Goal: Task Accomplishment & Management: Manage account settings

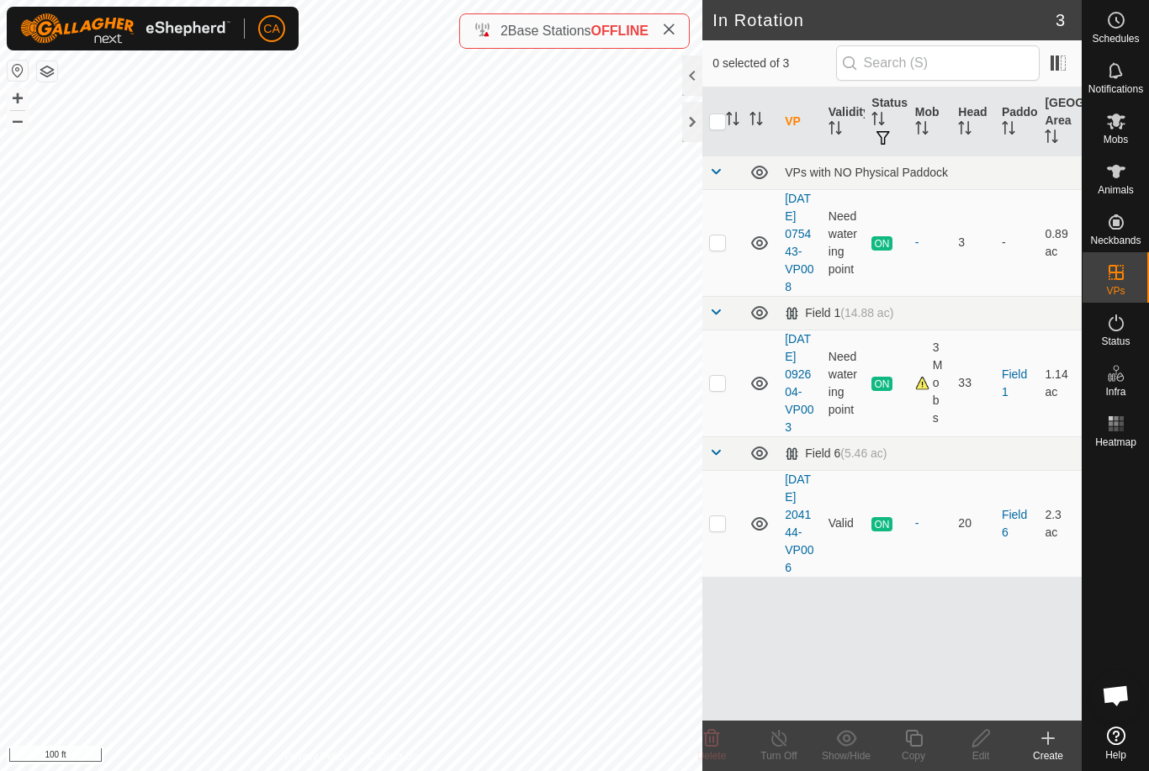
click at [717, 576] on td at bounding box center [722, 523] width 40 height 107
click at [721, 577] on td at bounding box center [722, 523] width 40 height 107
click at [714, 577] on td at bounding box center [722, 523] width 40 height 107
checkbox input "true"
click at [923, 743] on icon at bounding box center [913, 738] width 21 height 20
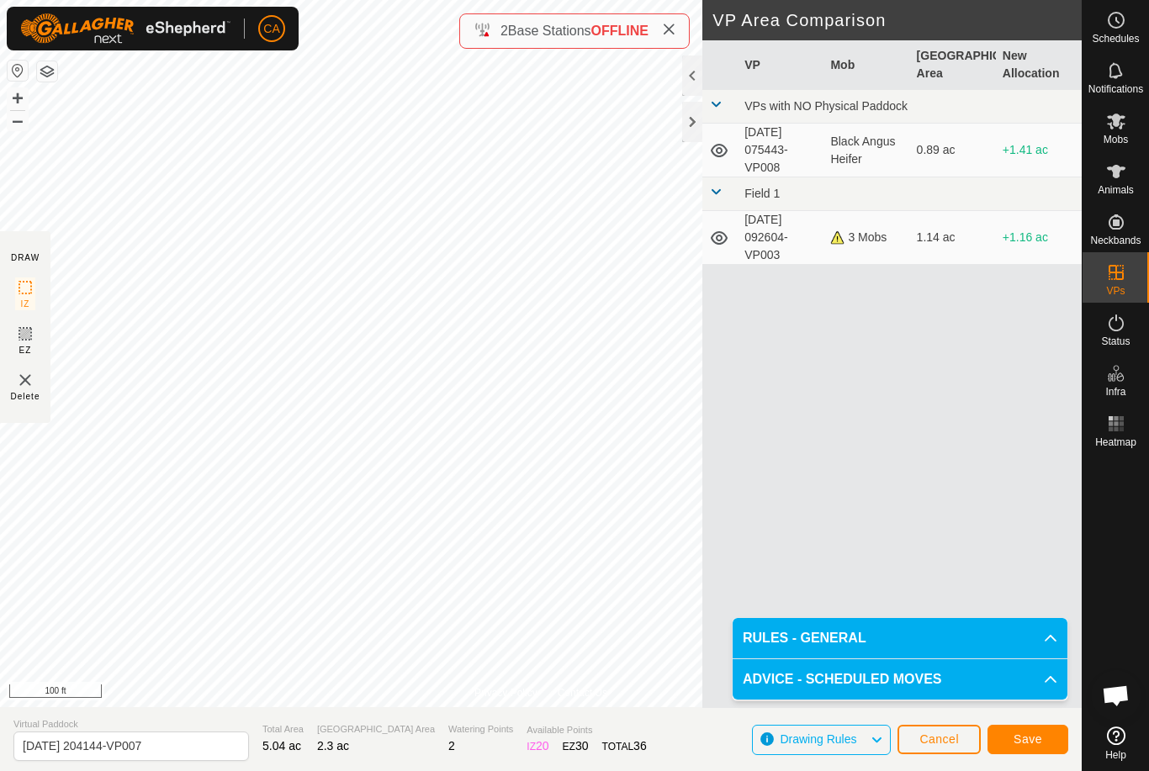
click at [1018, 743] on span "Save" at bounding box center [1027, 738] width 29 height 13
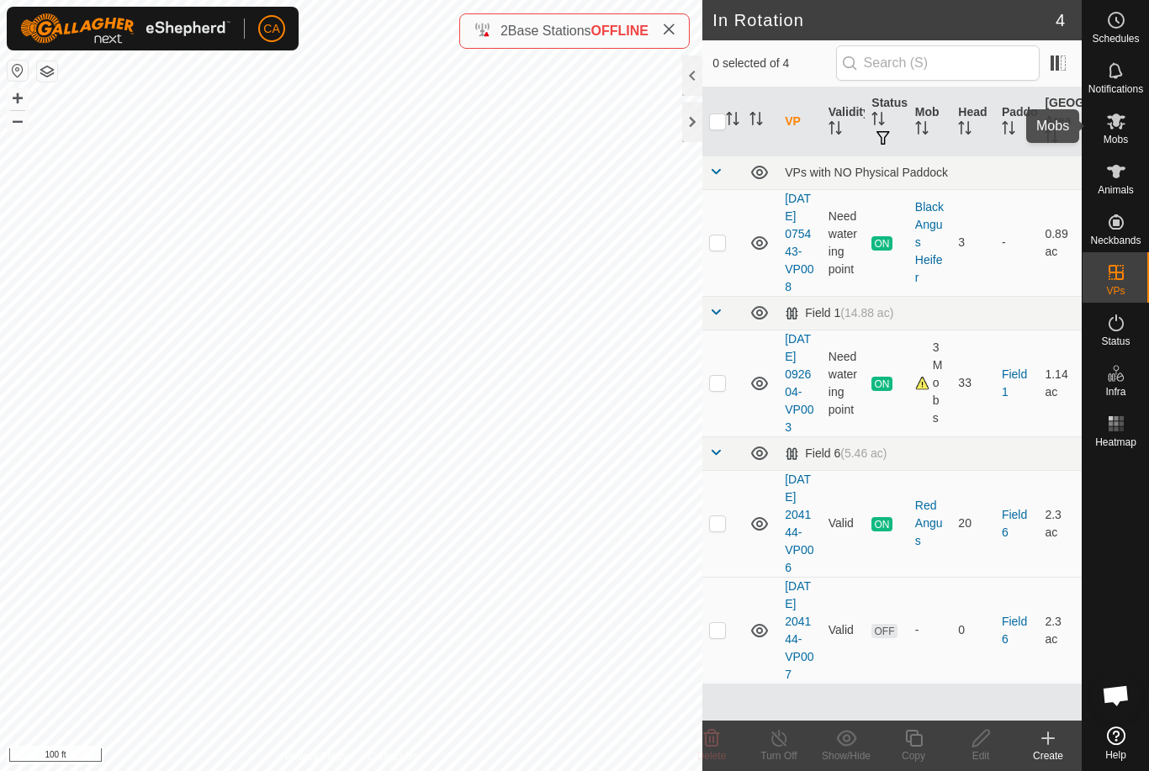
click at [1126, 130] on es-mob-svg-icon at bounding box center [1116, 121] width 30 height 27
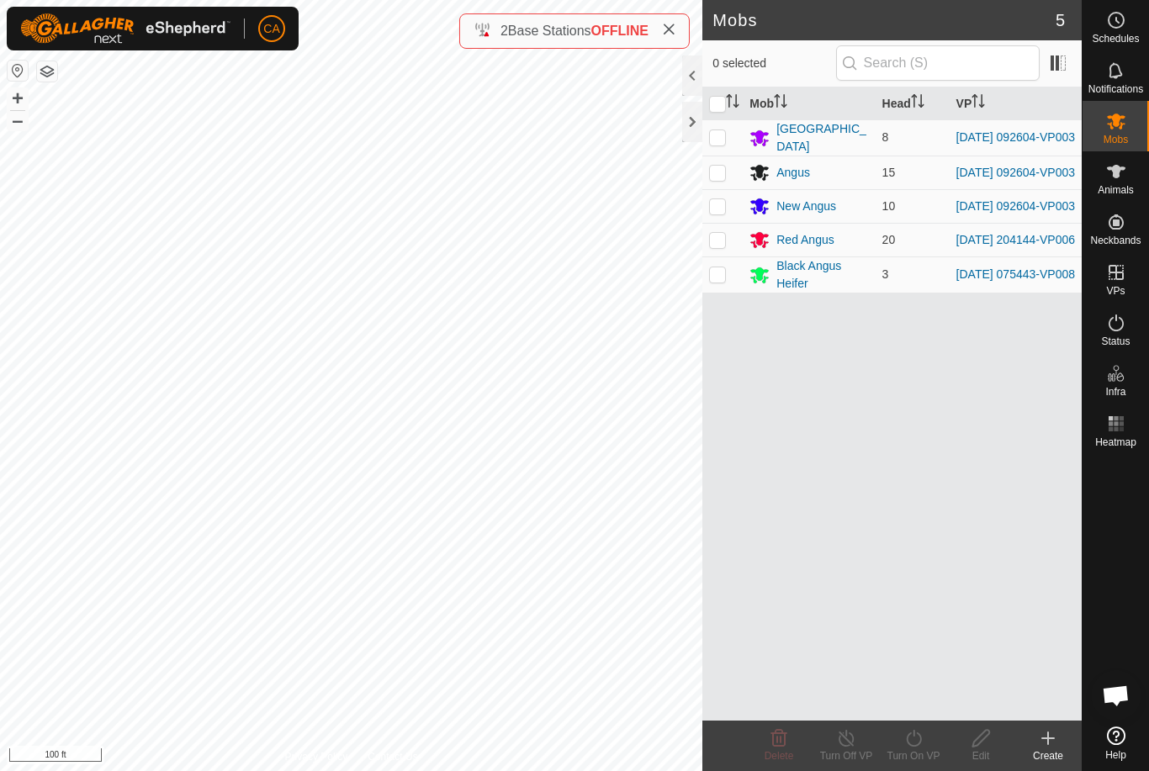
click at [714, 256] on td at bounding box center [722, 240] width 40 height 34
checkbox input "true"
click at [910, 752] on div "Turn On VP" at bounding box center [913, 755] width 67 height 15
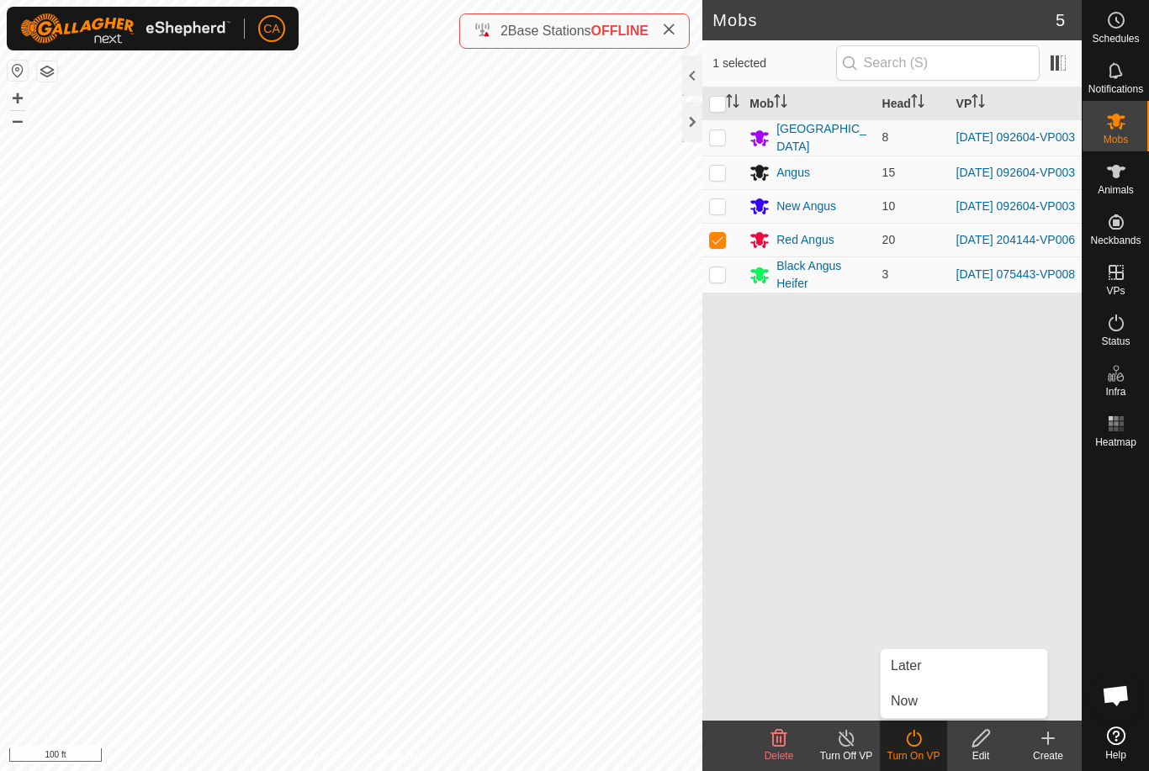
click at [921, 706] on link "Now" at bounding box center [963, 702] width 167 height 34
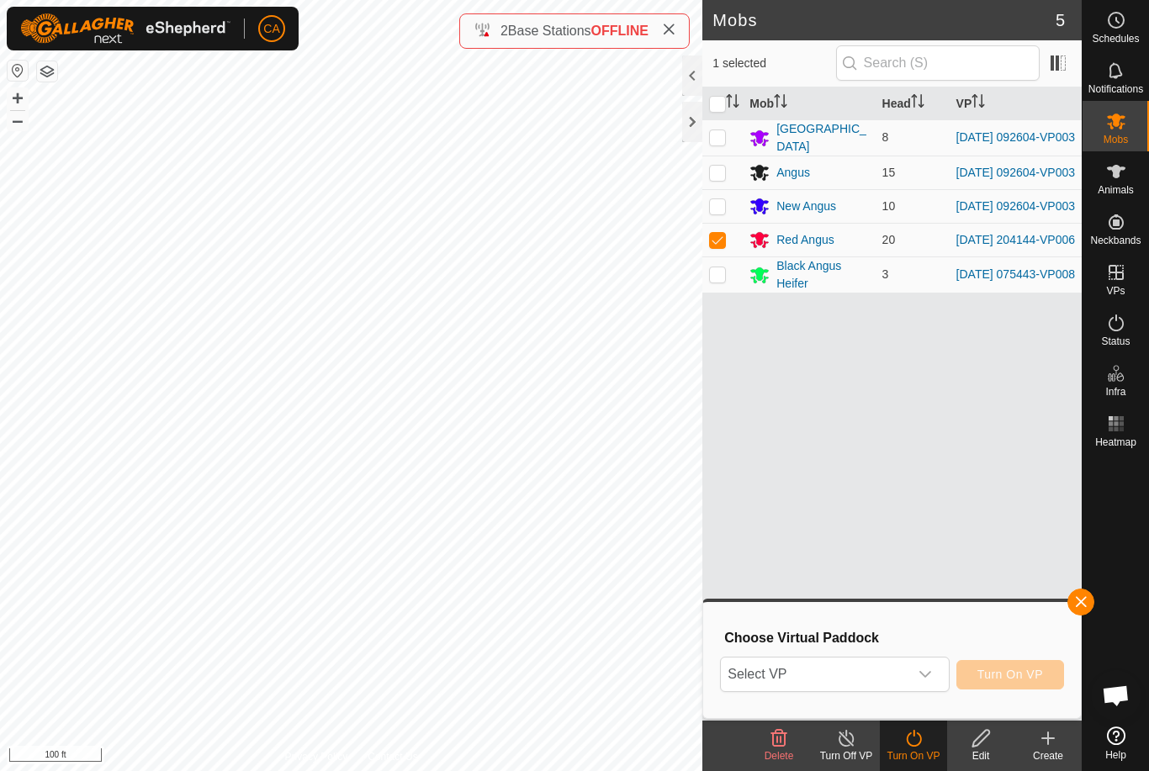
click at [833, 678] on span "Select VP" at bounding box center [814, 675] width 187 height 34
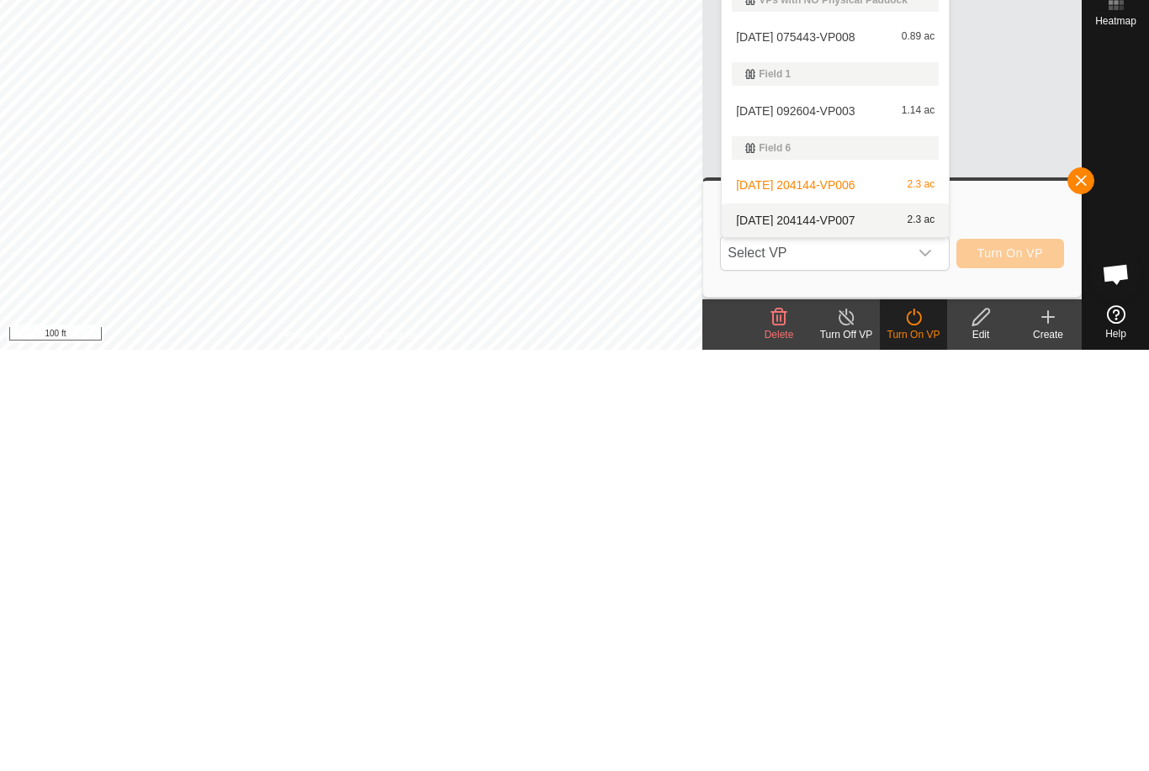
click at [807, 636] on span "[DATE] 204144-VP007" at bounding box center [795, 642] width 119 height 12
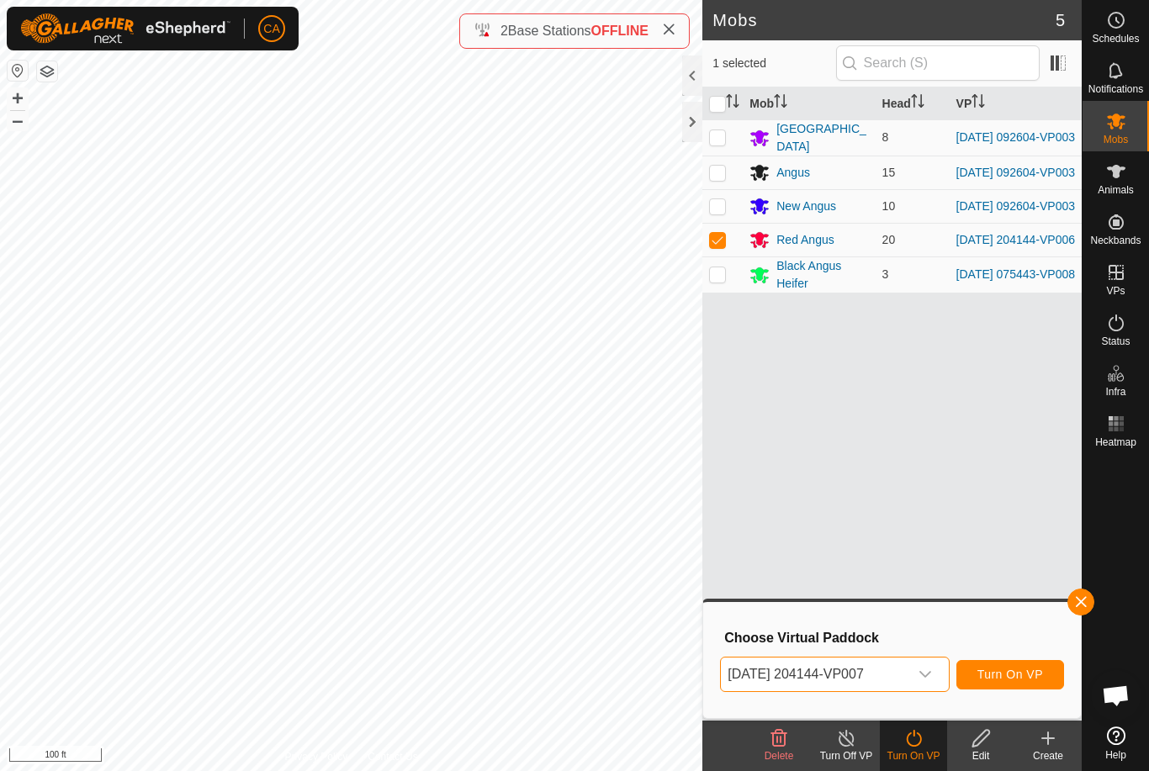
click at [1023, 677] on span "Turn On VP" at bounding box center [1010, 674] width 66 height 13
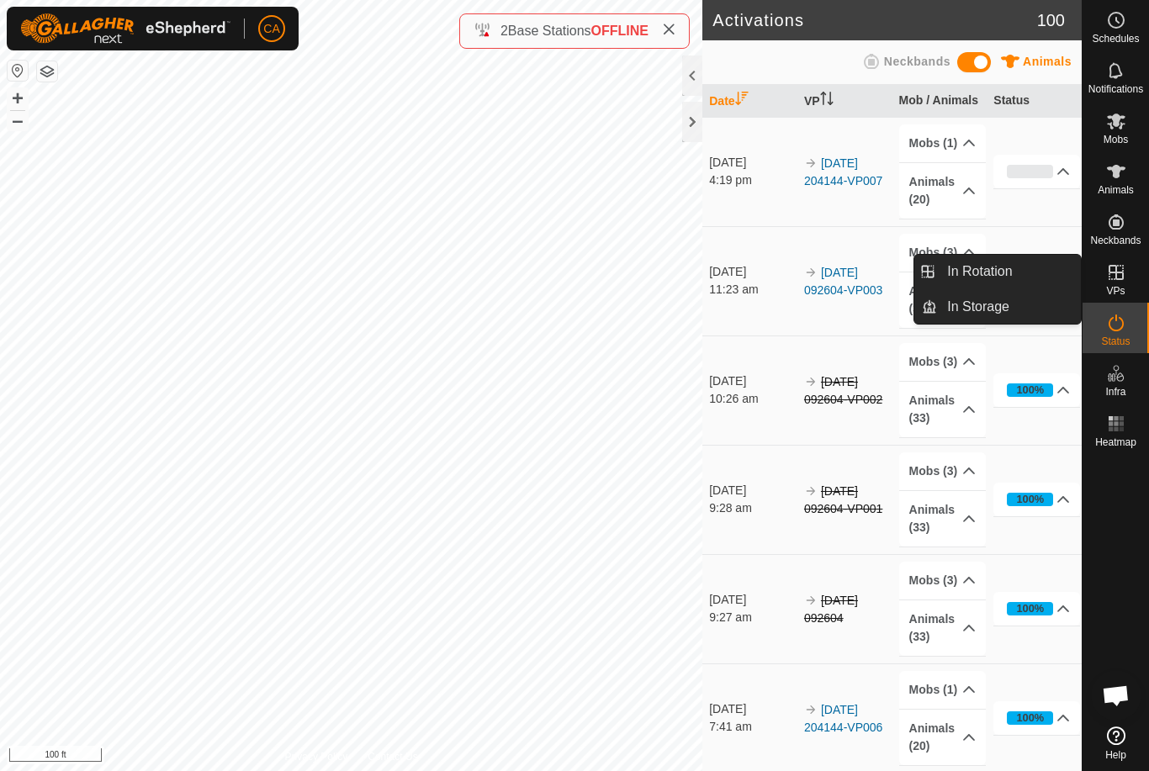
click at [1004, 262] on span "In Rotation" at bounding box center [979, 272] width 65 height 20
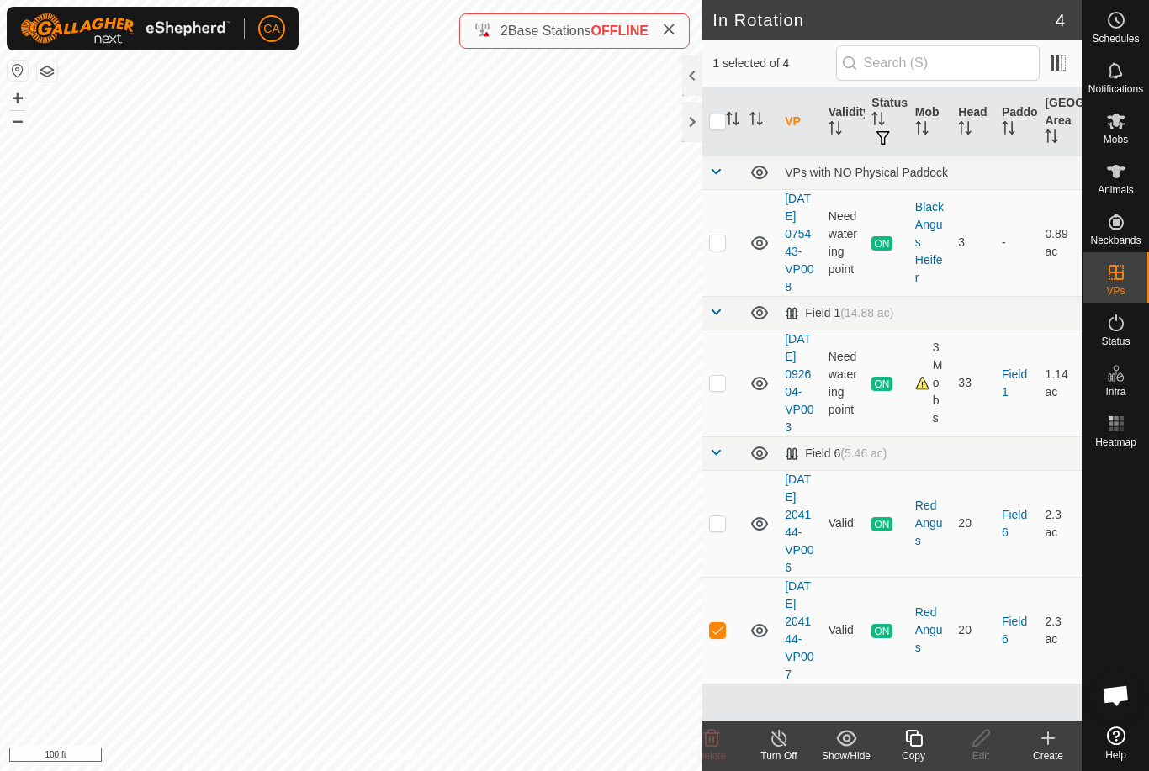
scroll to position [34, 0]
click at [720, 637] on p-checkbox at bounding box center [717, 629] width 17 height 13
click at [712, 637] on p-checkbox at bounding box center [717, 629] width 17 height 13
checkbox input "true"
click at [921, 744] on icon at bounding box center [913, 738] width 17 height 17
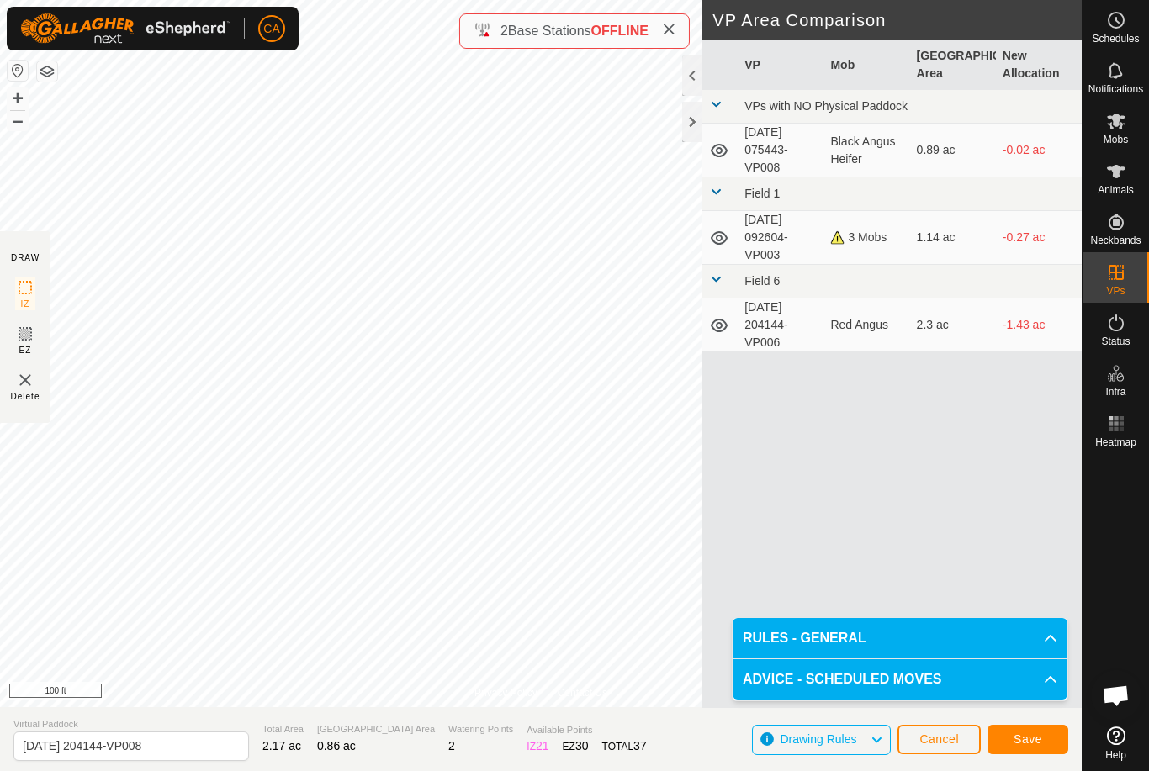
click at [1008, 739] on button "Save" at bounding box center [1027, 739] width 81 height 29
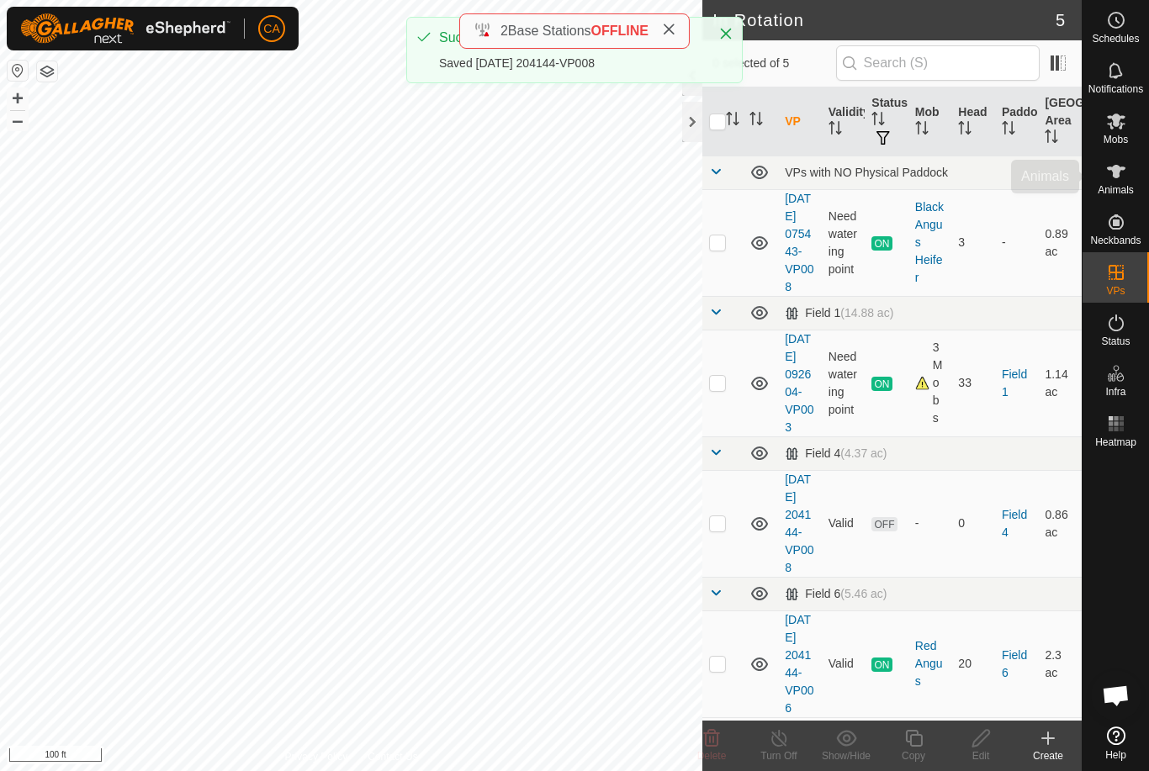
click at [1124, 181] on icon at bounding box center [1116, 171] width 20 height 20
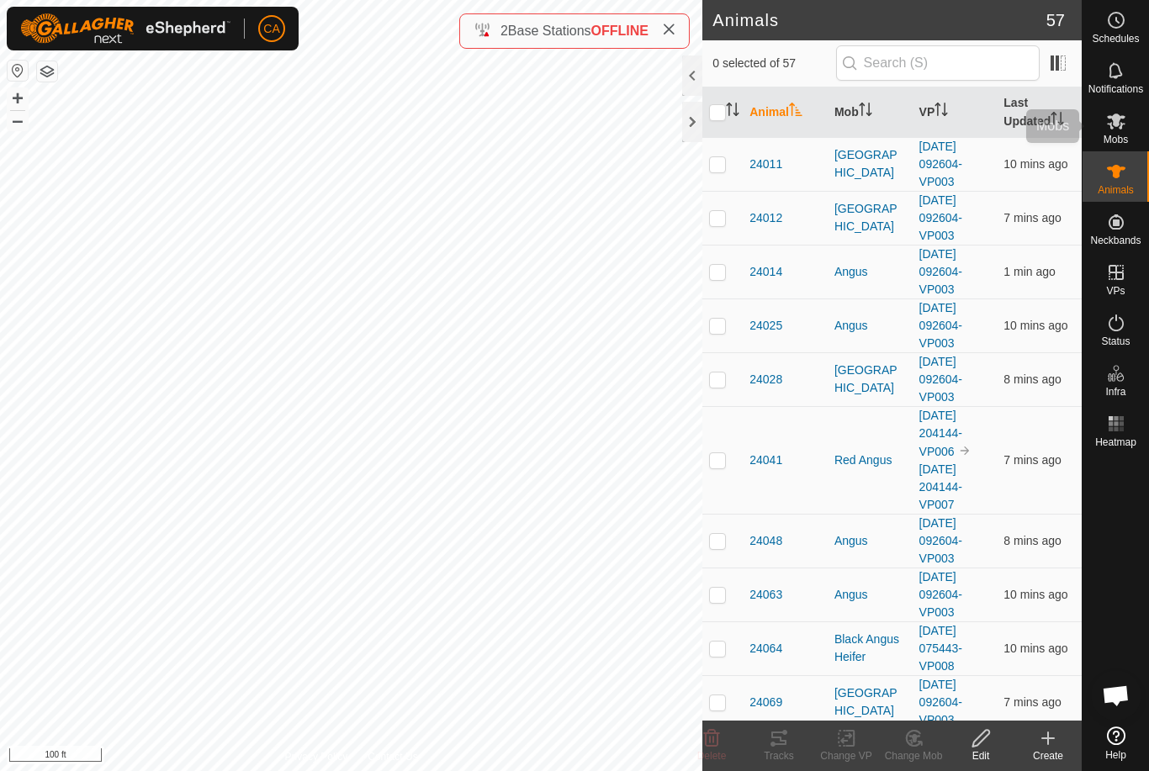
click at [1121, 139] on span "Mobs" at bounding box center [1115, 140] width 24 height 10
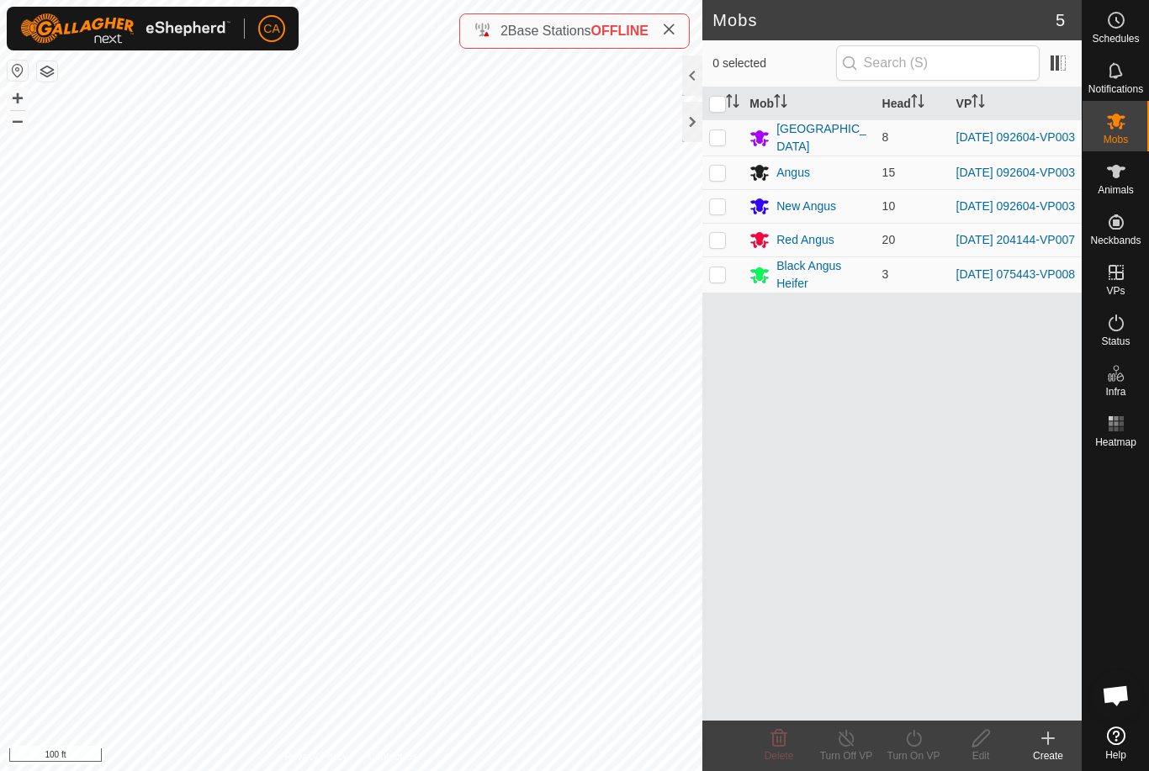
click at [717, 246] on p-checkbox at bounding box center [717, 239] width 17 height 13
checkbox input "true"
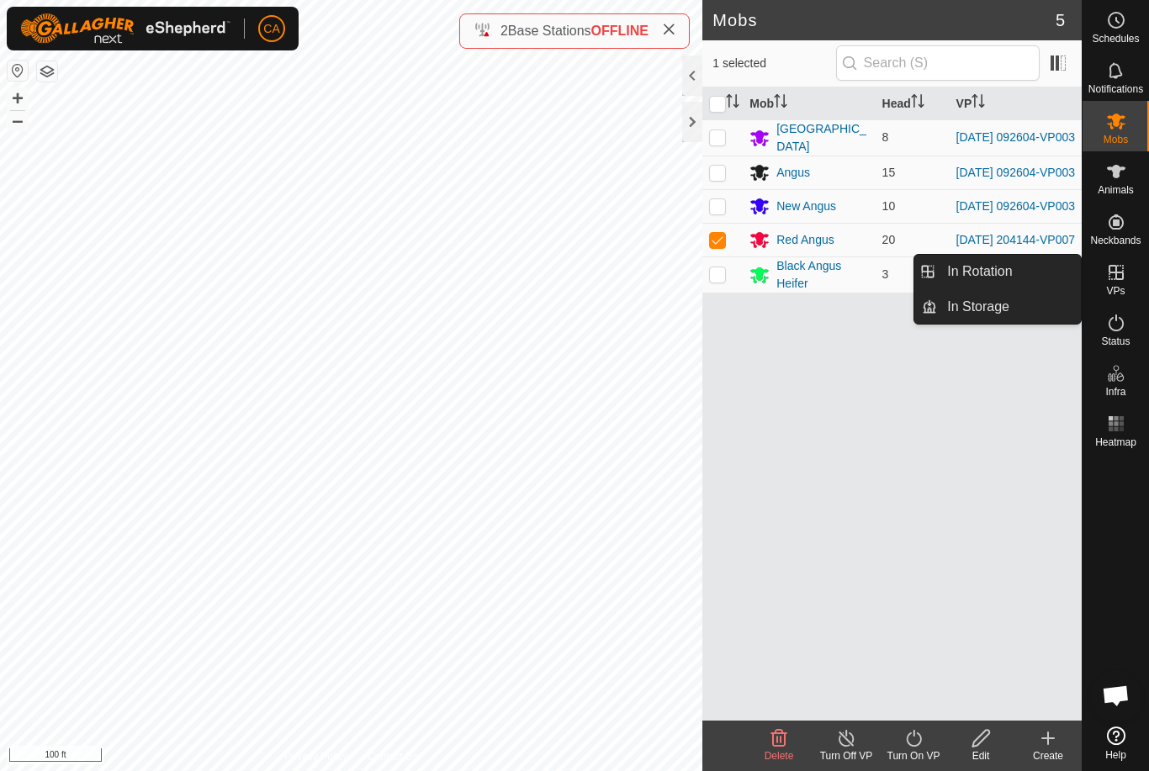
click at [1005, 256] on link "In Rotation" at bounding box center [1009, 272] width 144 height 34
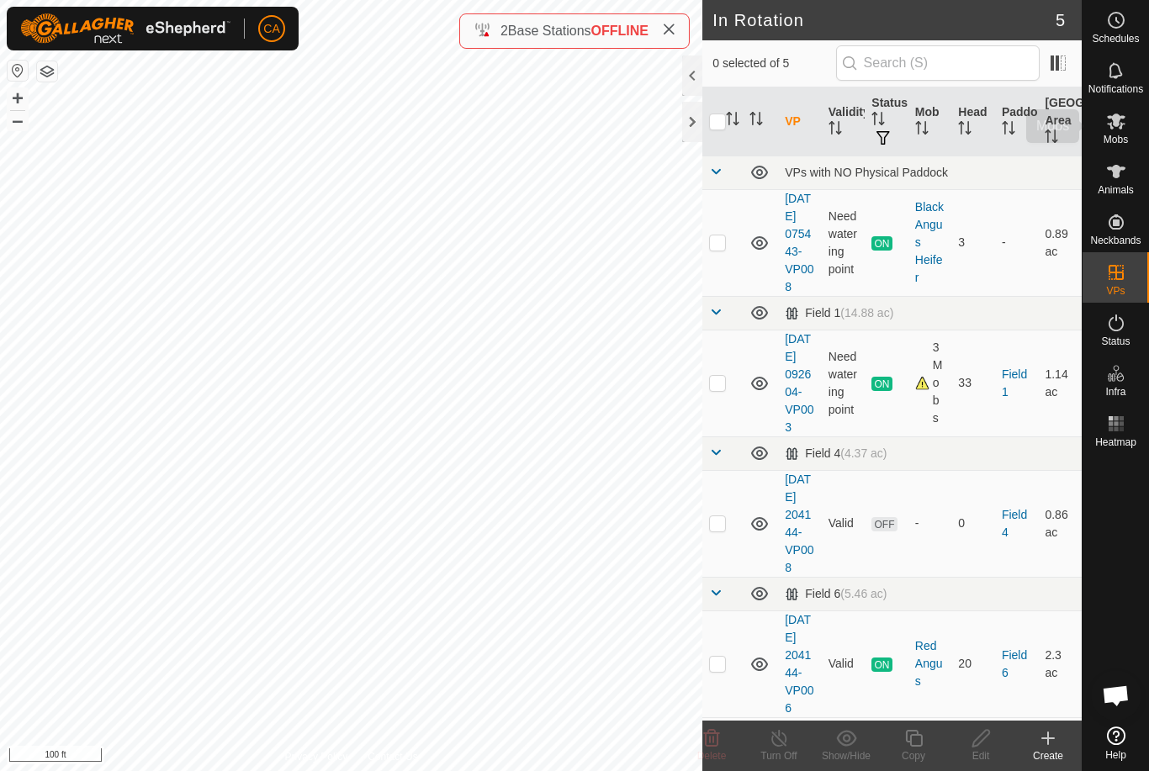
click at [1130, 135] on div "Mobs" at bounding box center [1115, 126] width 66 height 50
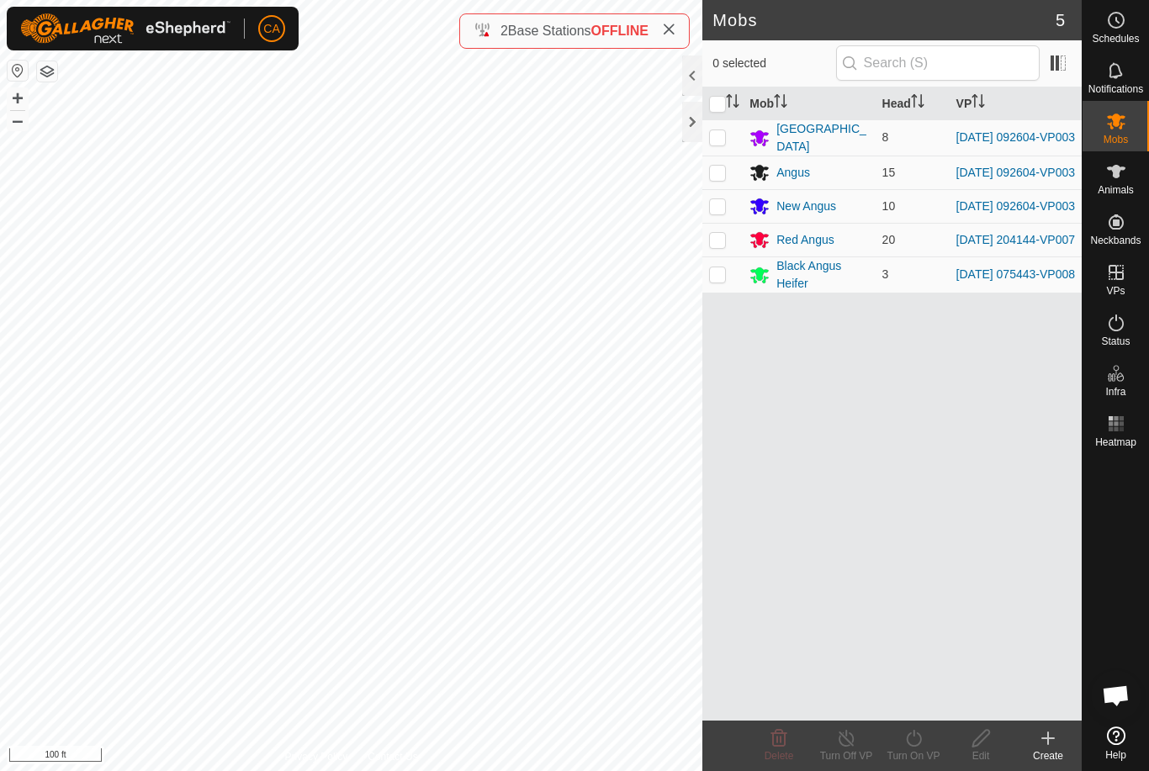
click at [723, 246] on p-checkbox at bounding box center [717, 239] width 17 height 13
checkbox input "true"
click at [922, 747] on icon at bounding box center [913, 738] width 21 height 20
click at [920, 743] on icon at bounding box center [913, 738] width 15 height 17
click at [835, 748] on div "Turn Off VP" at bounding box center [845, 755] width 67 height 15
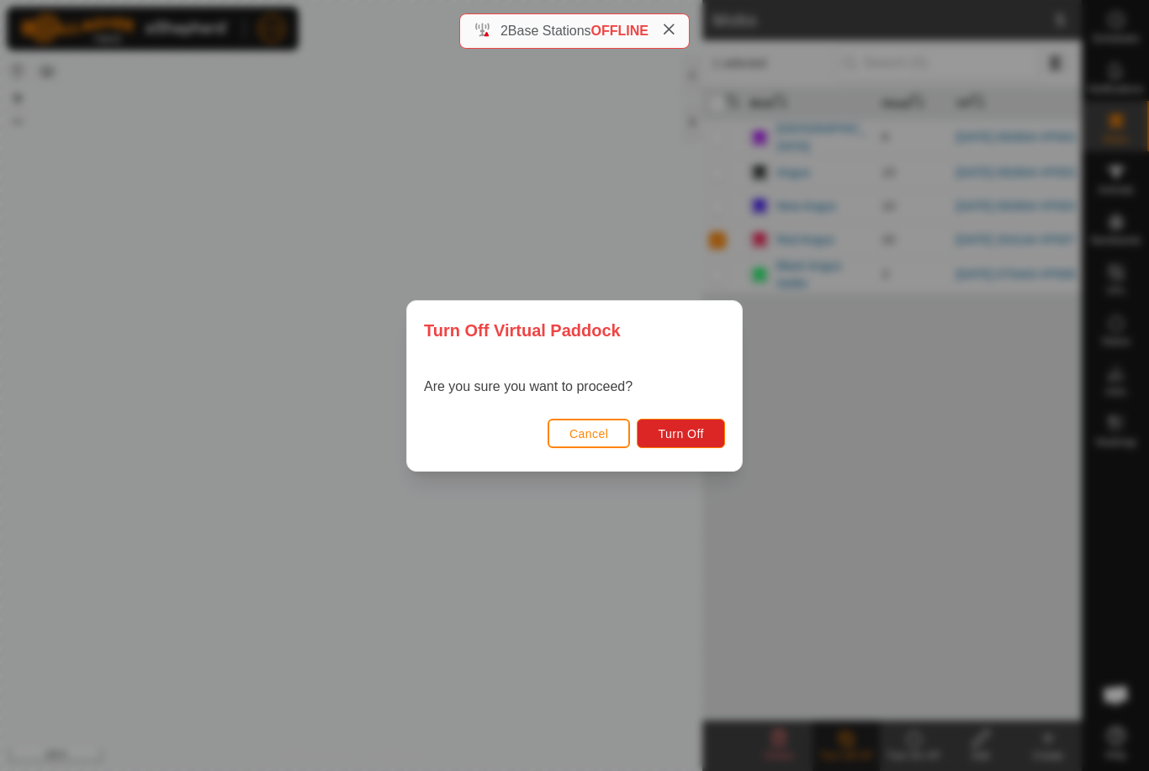
click at [579, 429] on span "Cancel" at bounding box center [589, 433] width 40 height 13
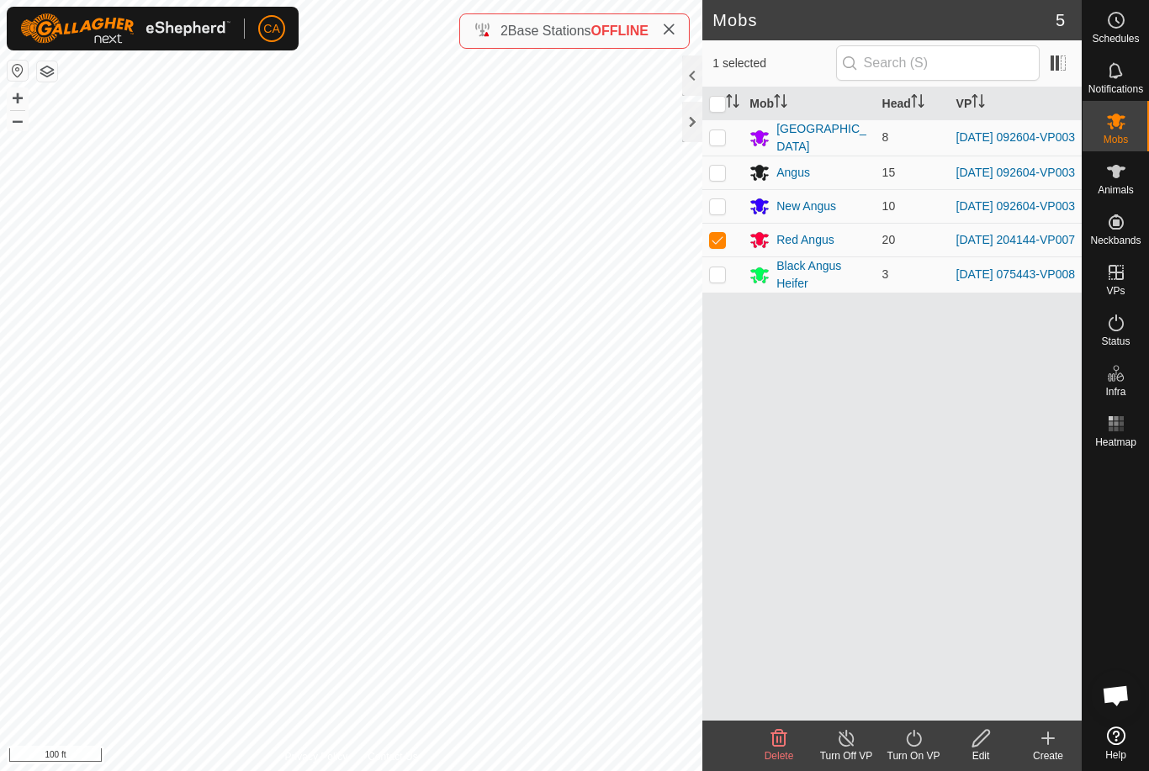
click at [926, 742] on turn-on-svg-icon at bounding box center [913, 738] width 67 height 20
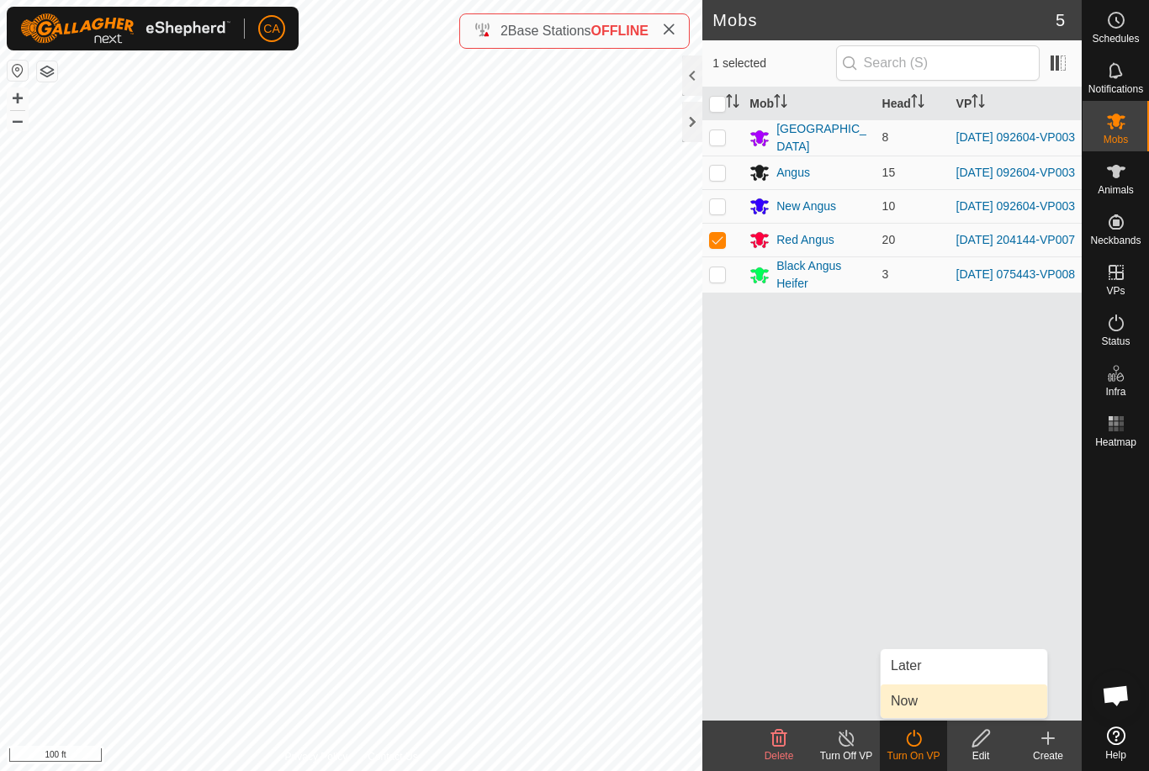
click at [923, 711] on link "Now" at bounding box center [963, 702] width 167 height 34
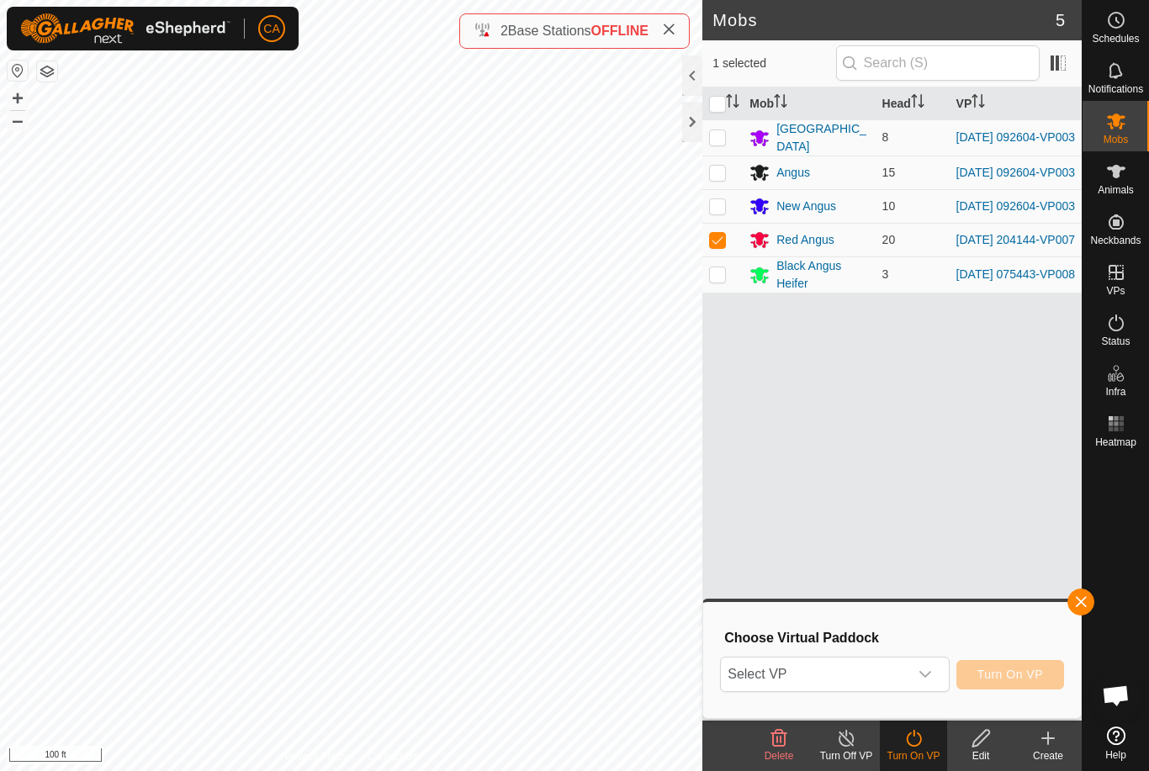
click at [844, 674] on span "Select VP" at bounding box center [814, 675] width 187 height 34
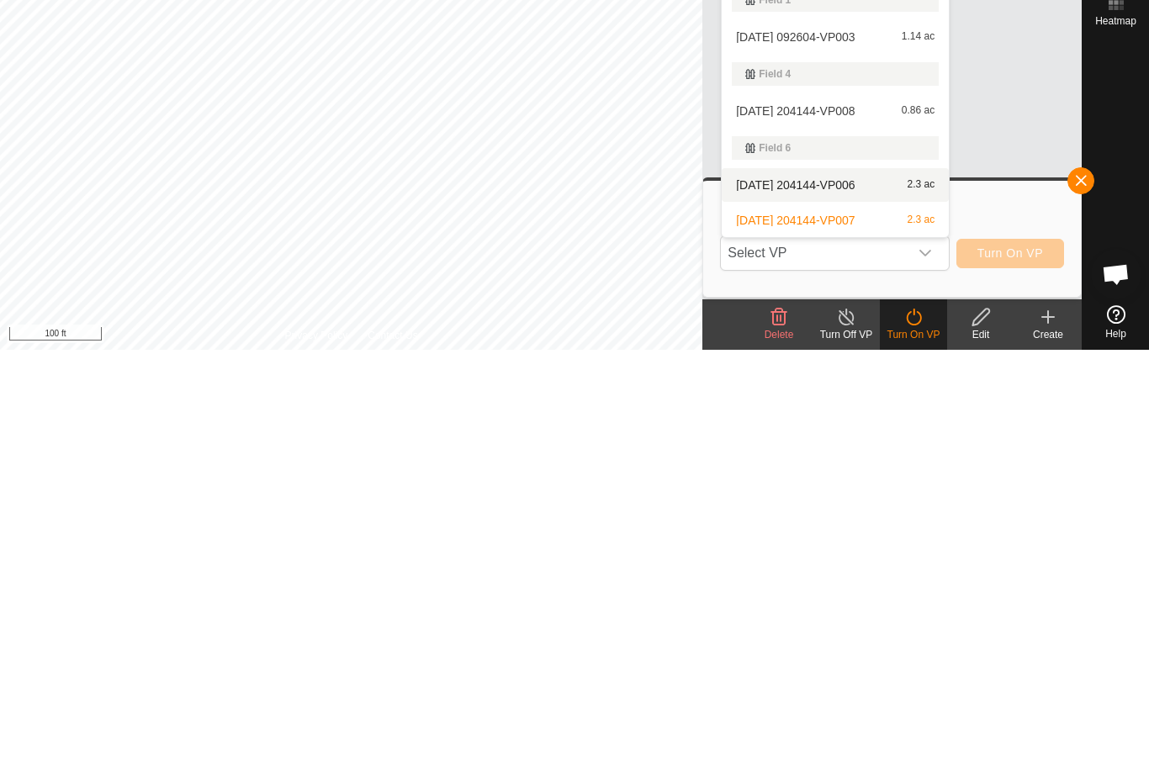
click at [843, 596] on div "[DATE] 204144-VP006 2.3 ac" at bounding box center [835, 606] width 207 height 20
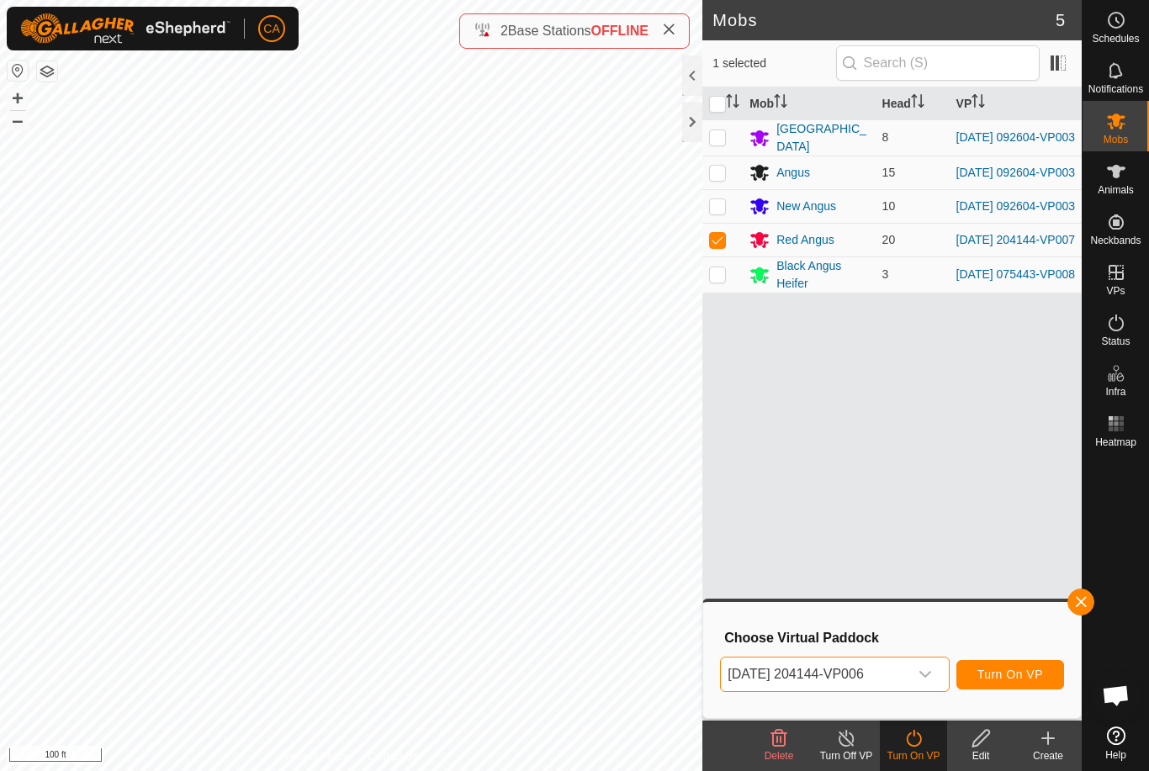
click at [887, 680] on span "[DATE] 204144-VP006" at bounding box center [814, 675] width 187 height 34
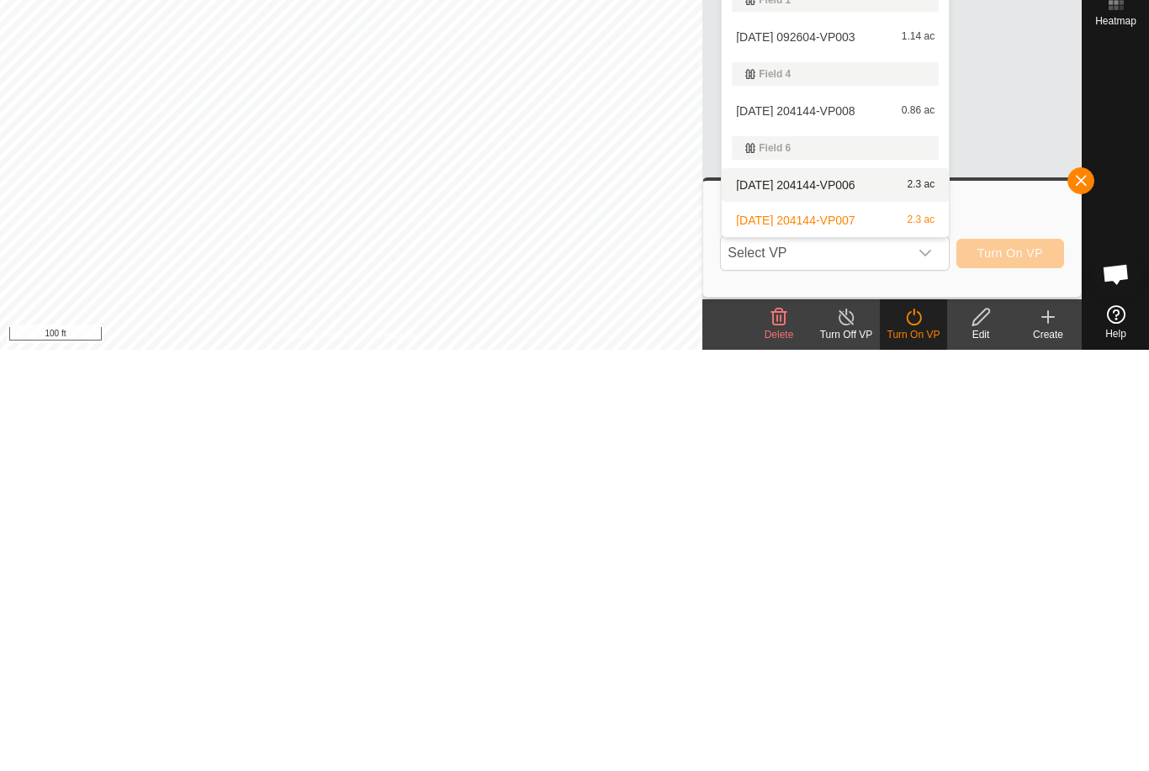
click at [854, 600] on span "[DATE] 204144-VP006" at bounding box center [795, 606] width 119 height 12
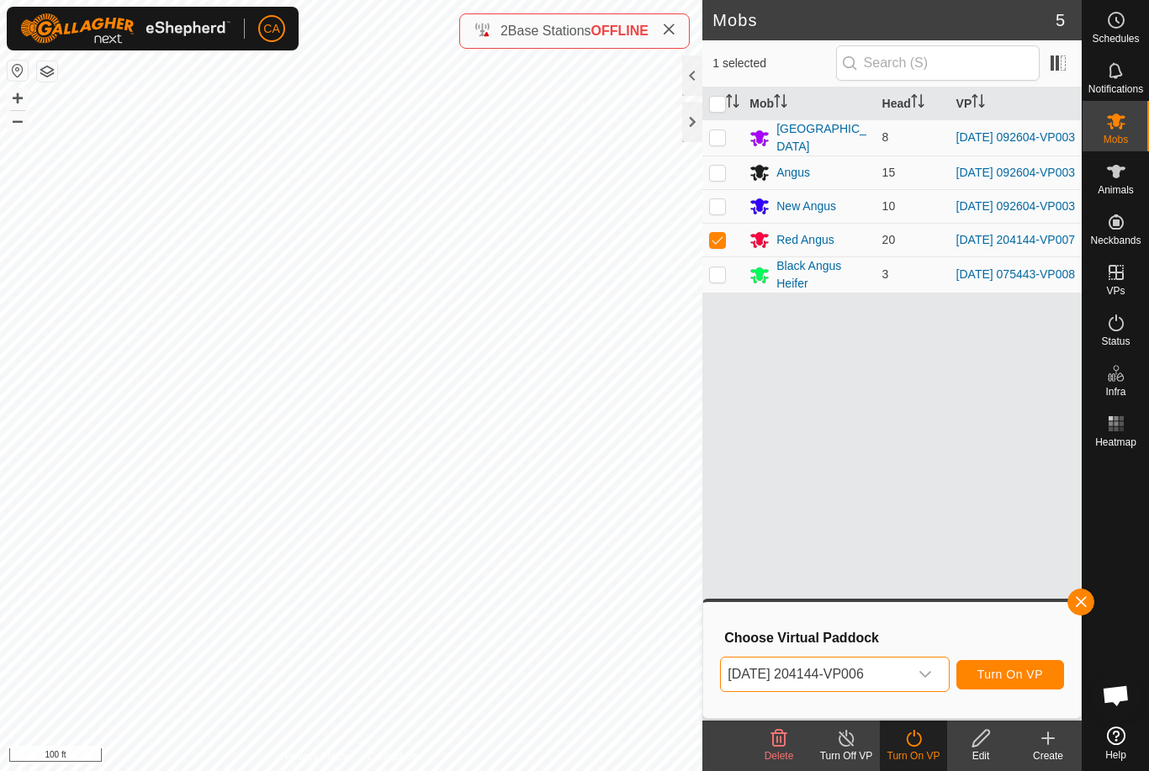
click at [927, 674] on icon "dropdown trigger" at bounding box center [925, 674] width 12 height 7
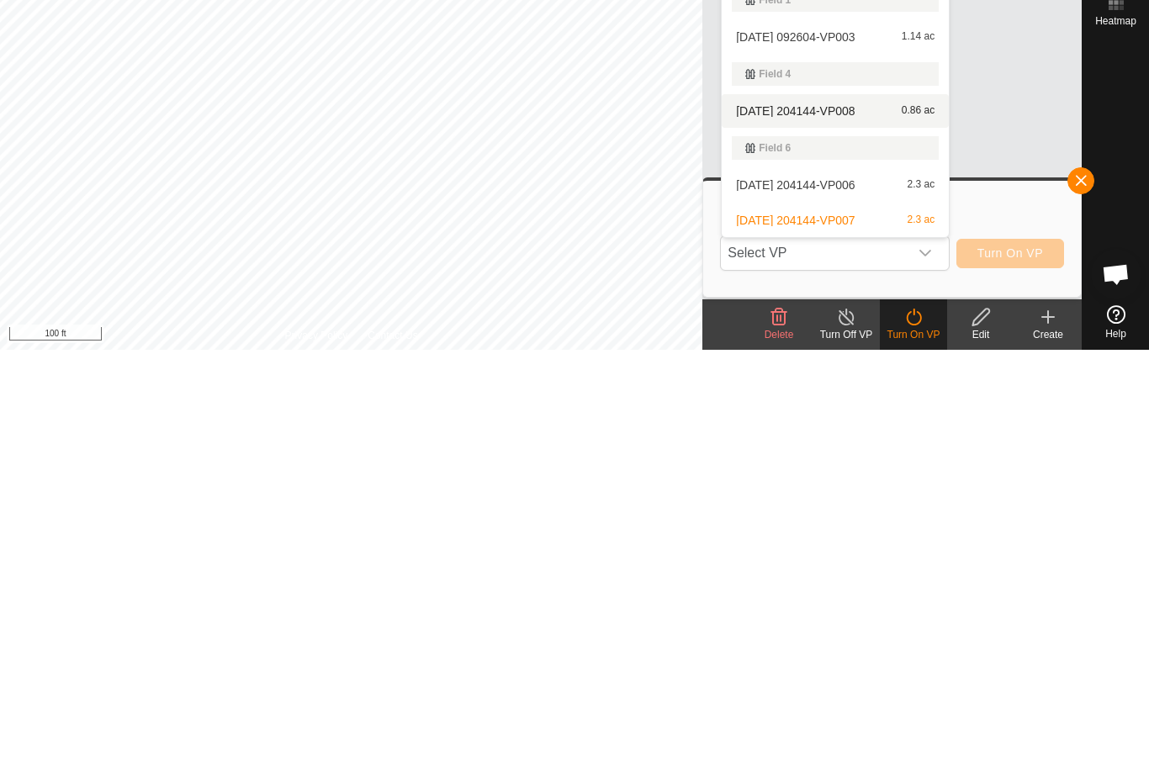
click at [848, 526] on span "[DATE] 204144-VP008" at bounding box center [795, 532] width 119 height 12
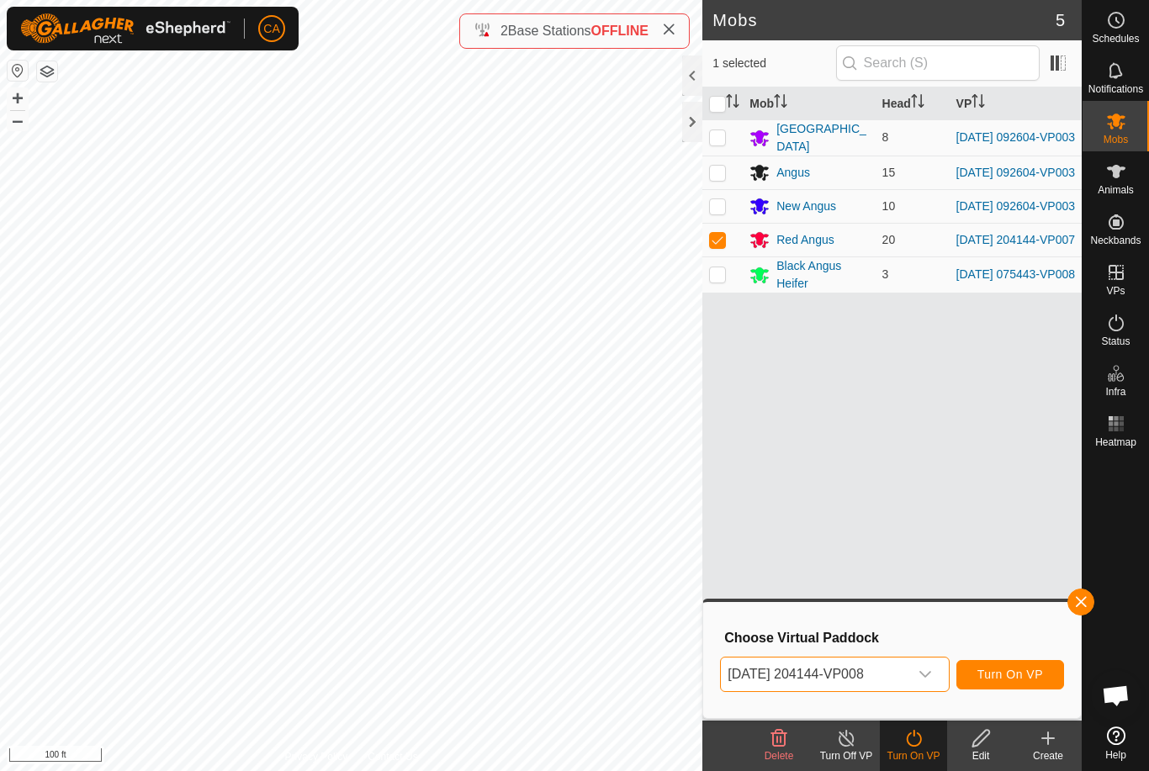
click at [1012, 675] on span "Turn On VP" at bounding box center [1010, 674] width 66 height 13
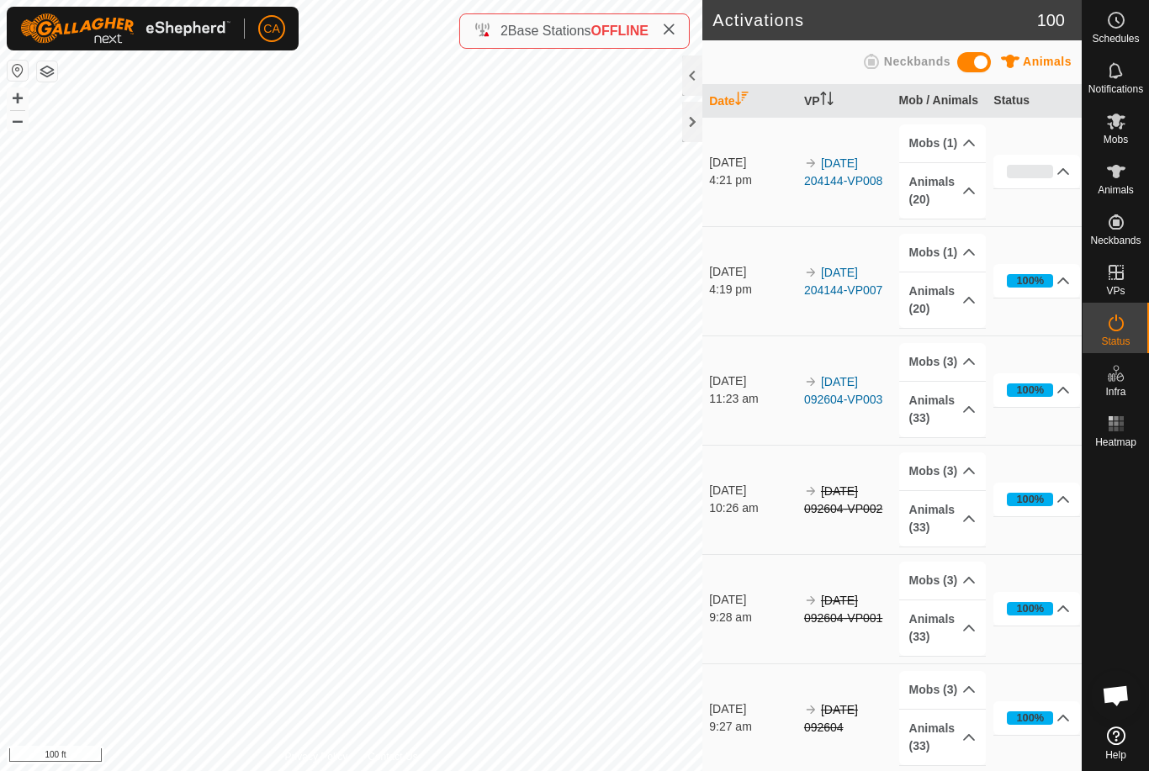
click at [48, 72] on button "button" at bounding box center [47, 71] width 20 height 20
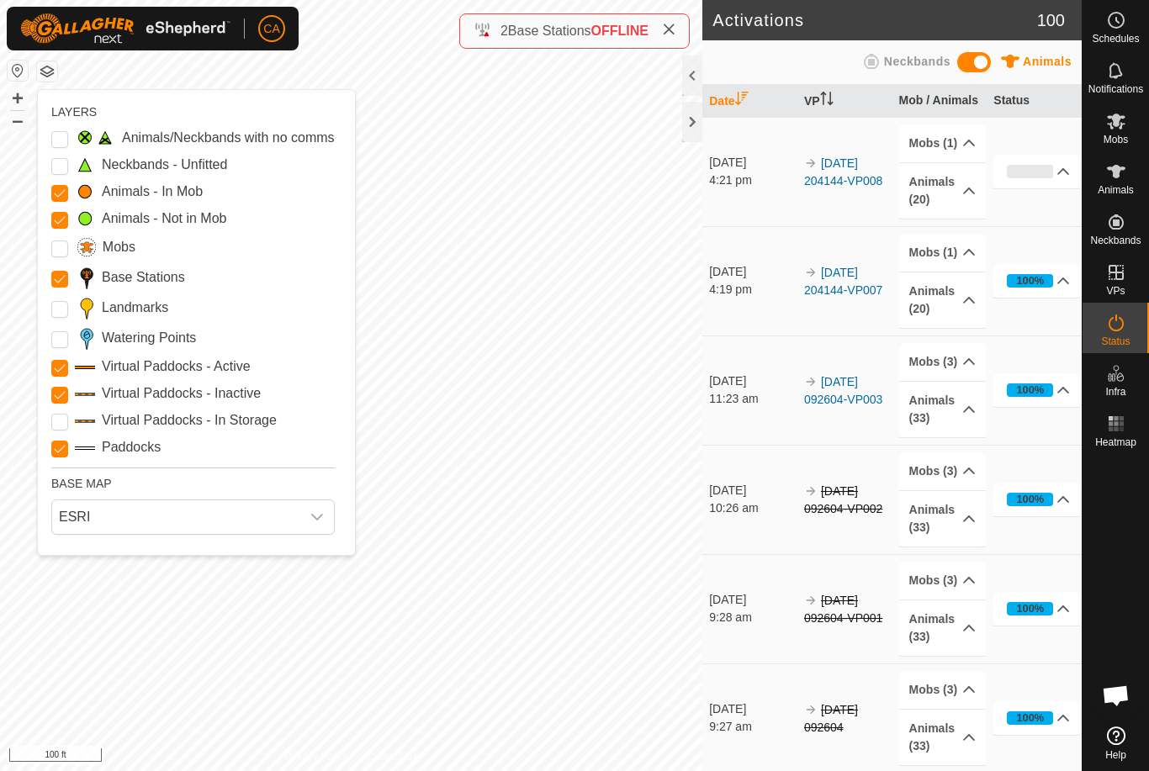
click at [55, 317] on input "Landmarks" at bounding box center [59, 309] width 17 height 17
click at [56, 351] on div "Animals/Neckbands with no comms Neckbands - Unfitted Animals - In Mob Animals -…" at bounding box center [192, 293] width 283 height 330
click at [66, 342] on Points "Watering Points" at bounding box center [59, 339] width 17 height 17
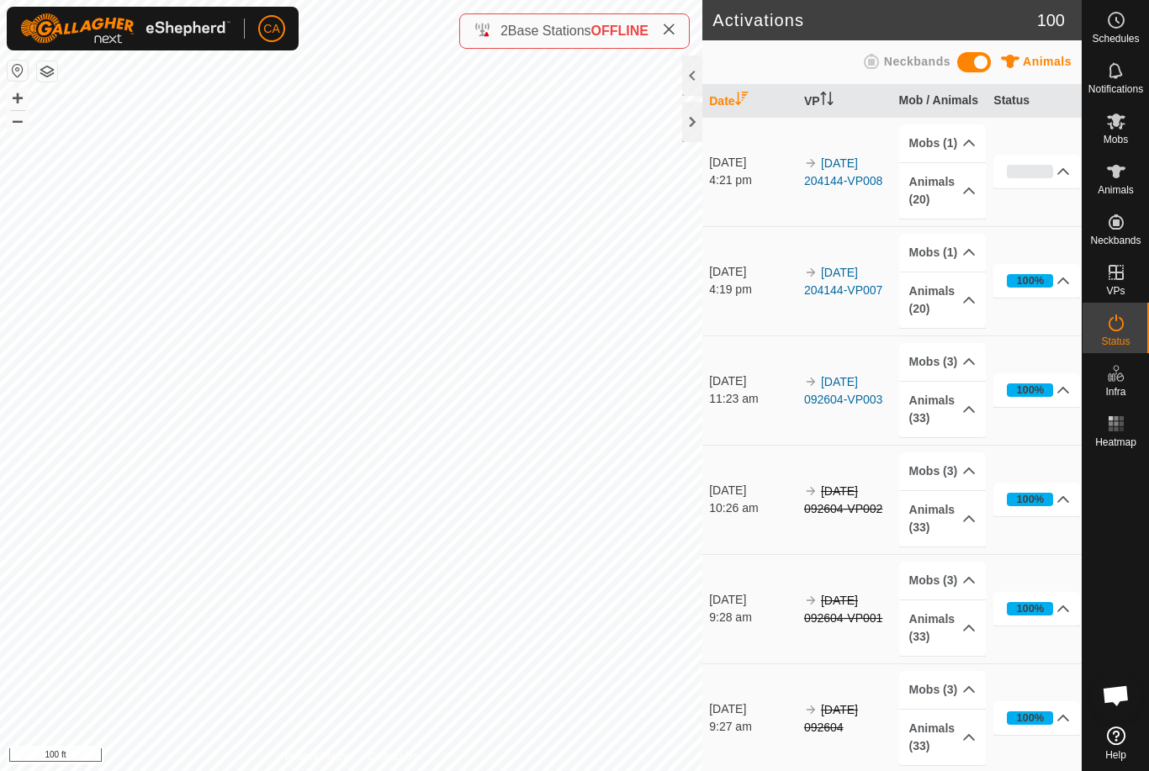
click at [54, 78] on button "button" at bounding box center [47, 71] width 20 height 20
click at [1126, 171] on es-animals-svg-icon at bounding box center [1116, 171] width 30 height 27
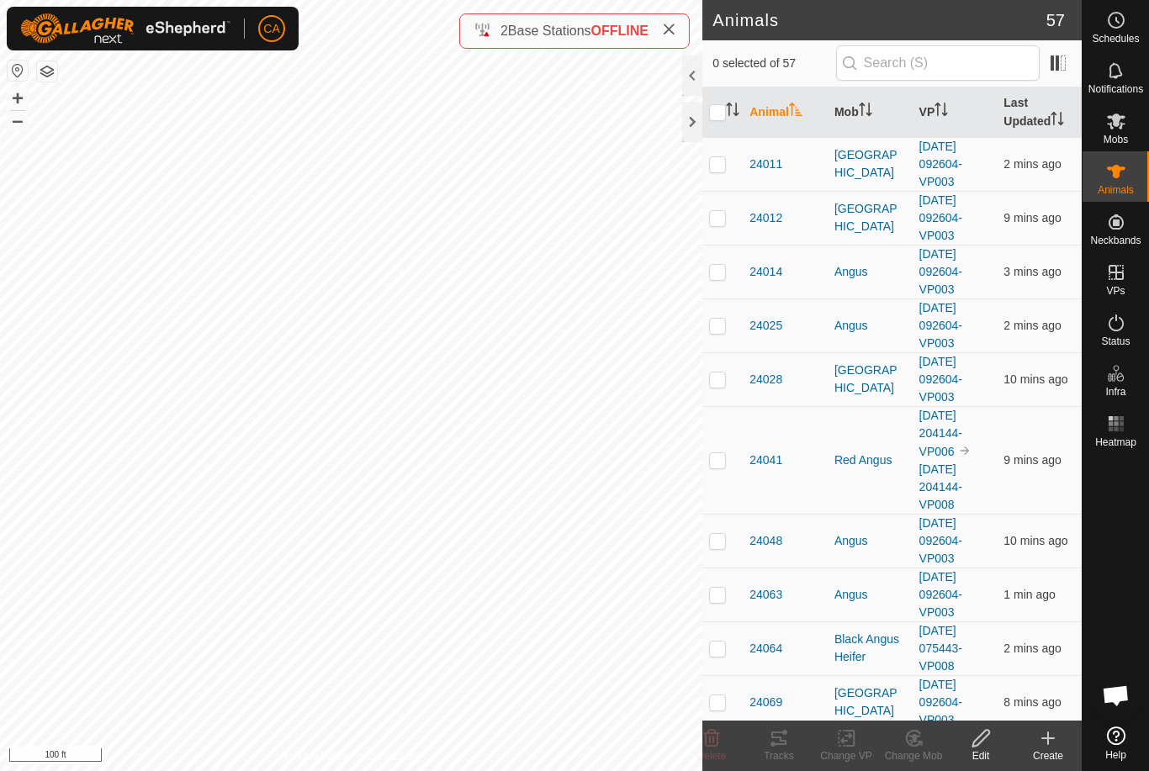
click at [712, 119] on input "checkbox" at bounding box center [717, 112] width 17 height 17
checkbox input "true"
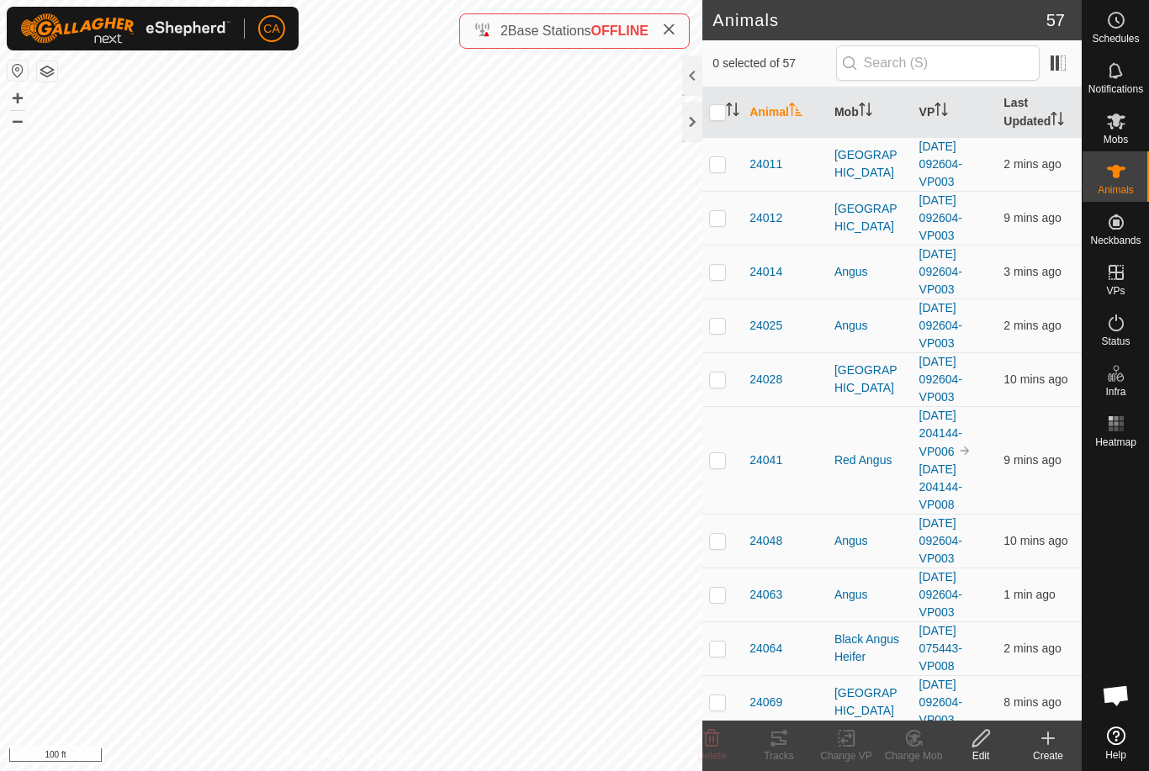
checkbox input "true"
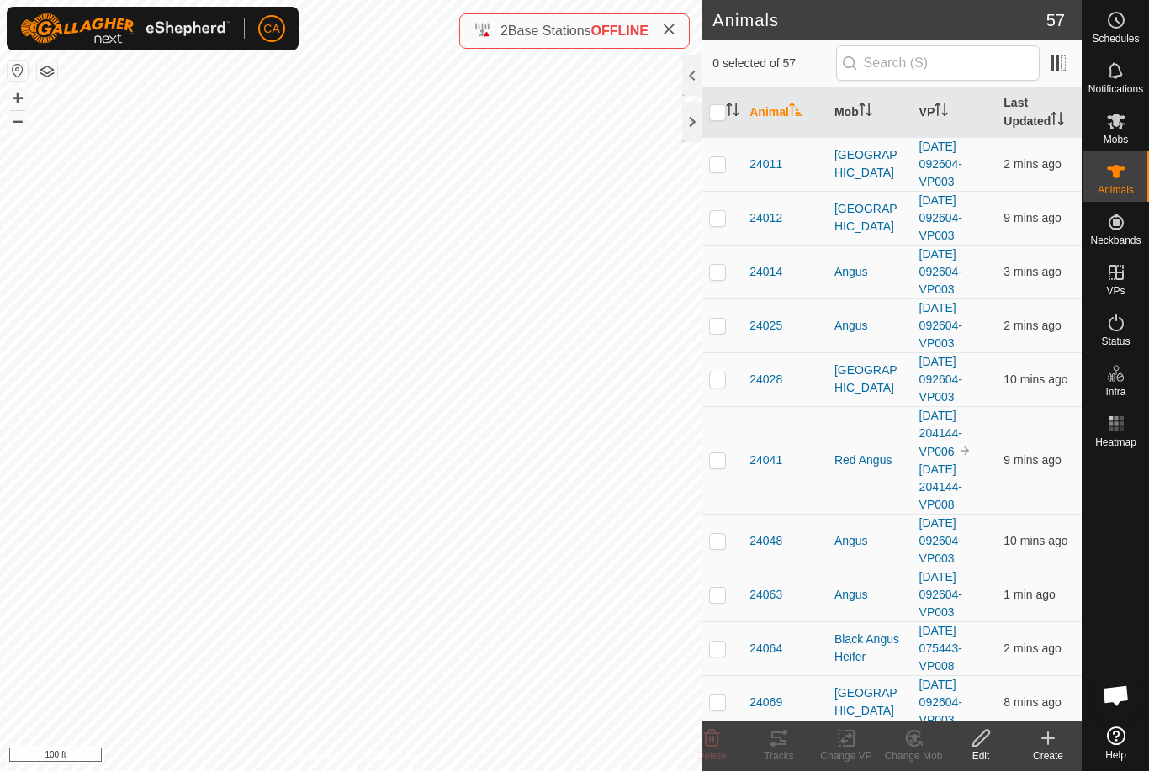
checkbox input "true"
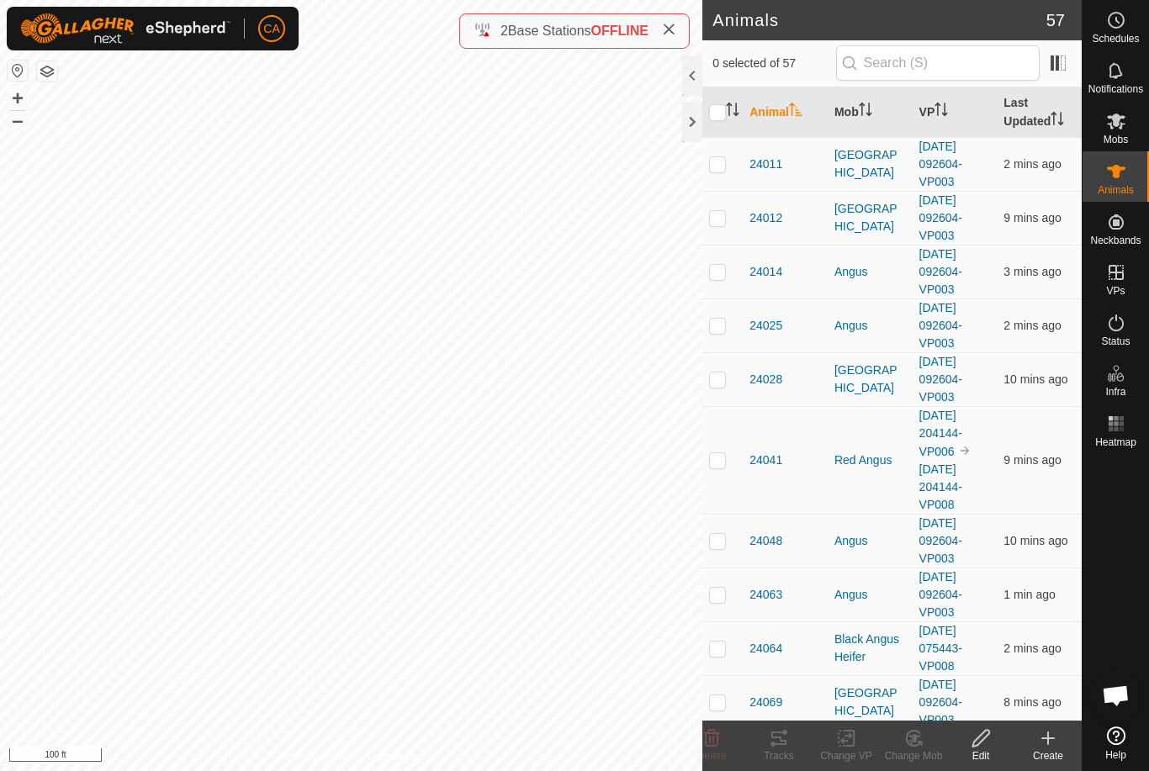
checkbox input "true"
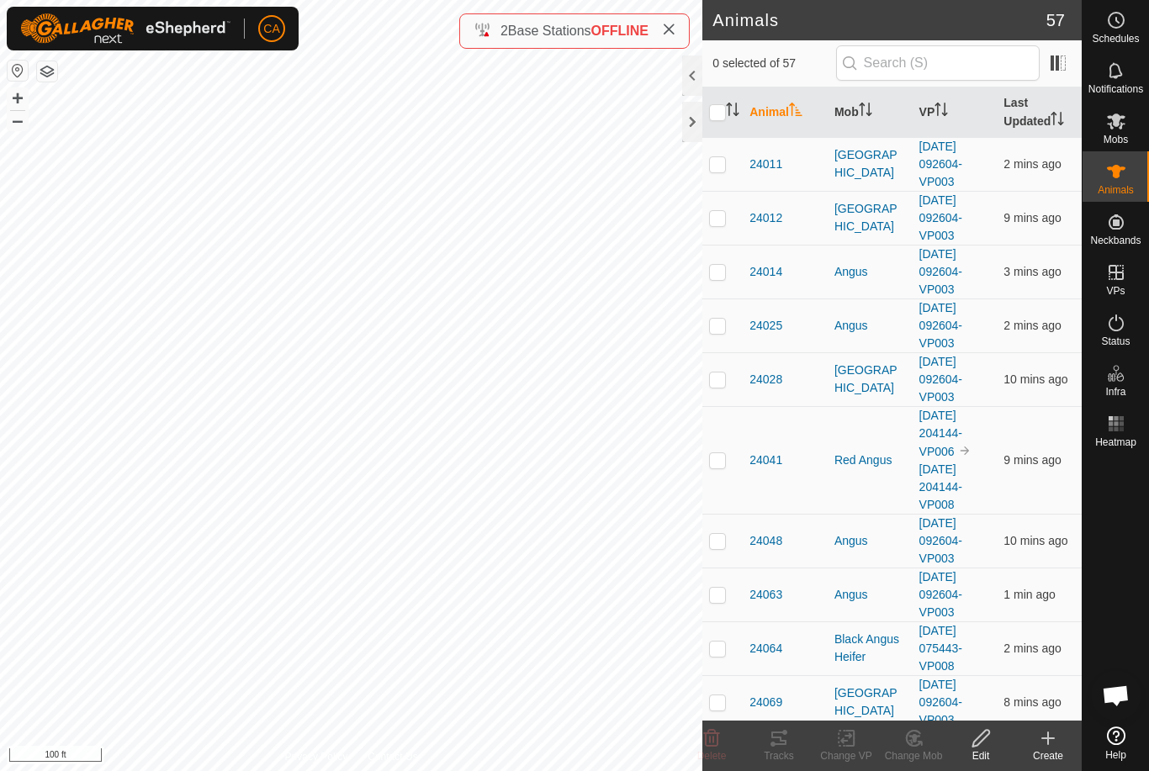
checkbox input "true"
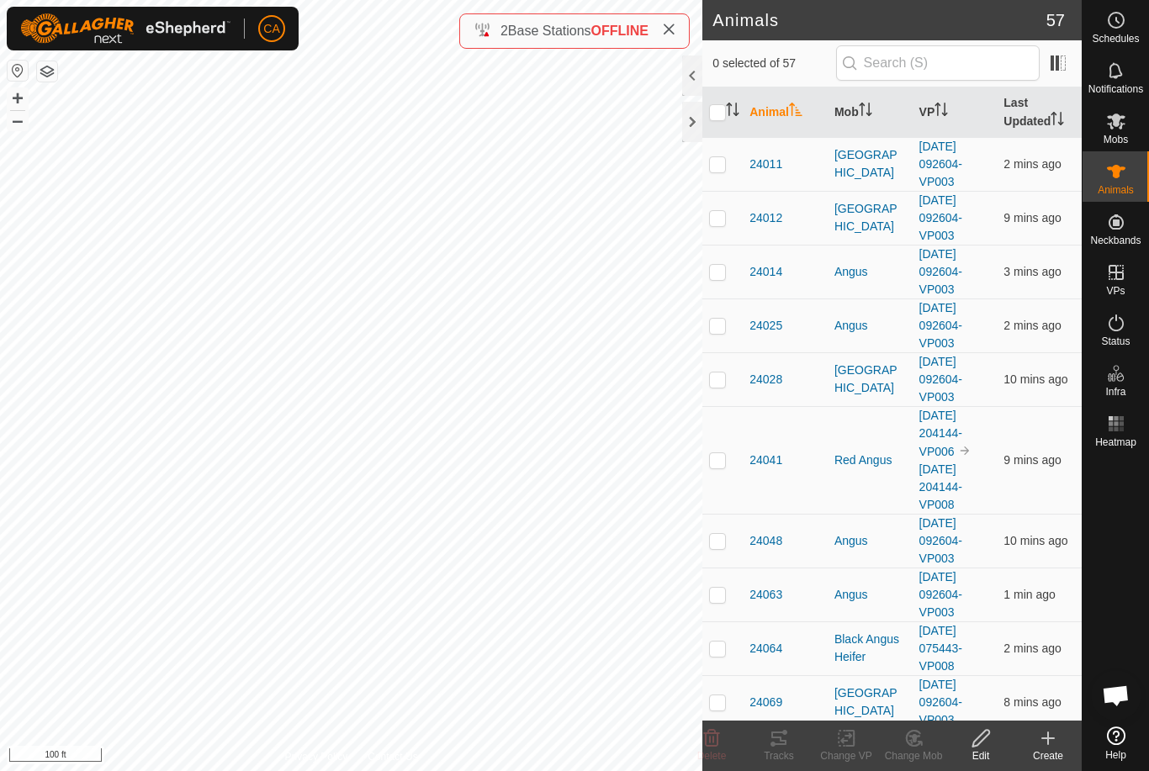
checkbox input "true"
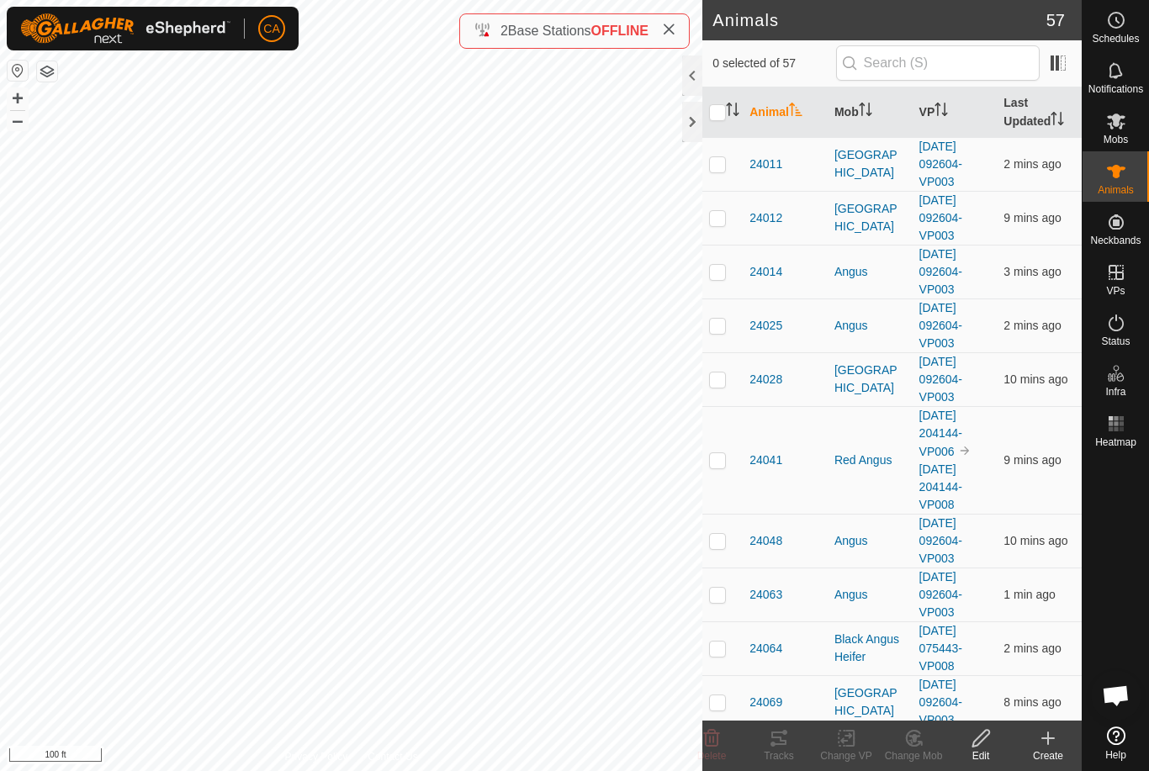
checkbox input "true"
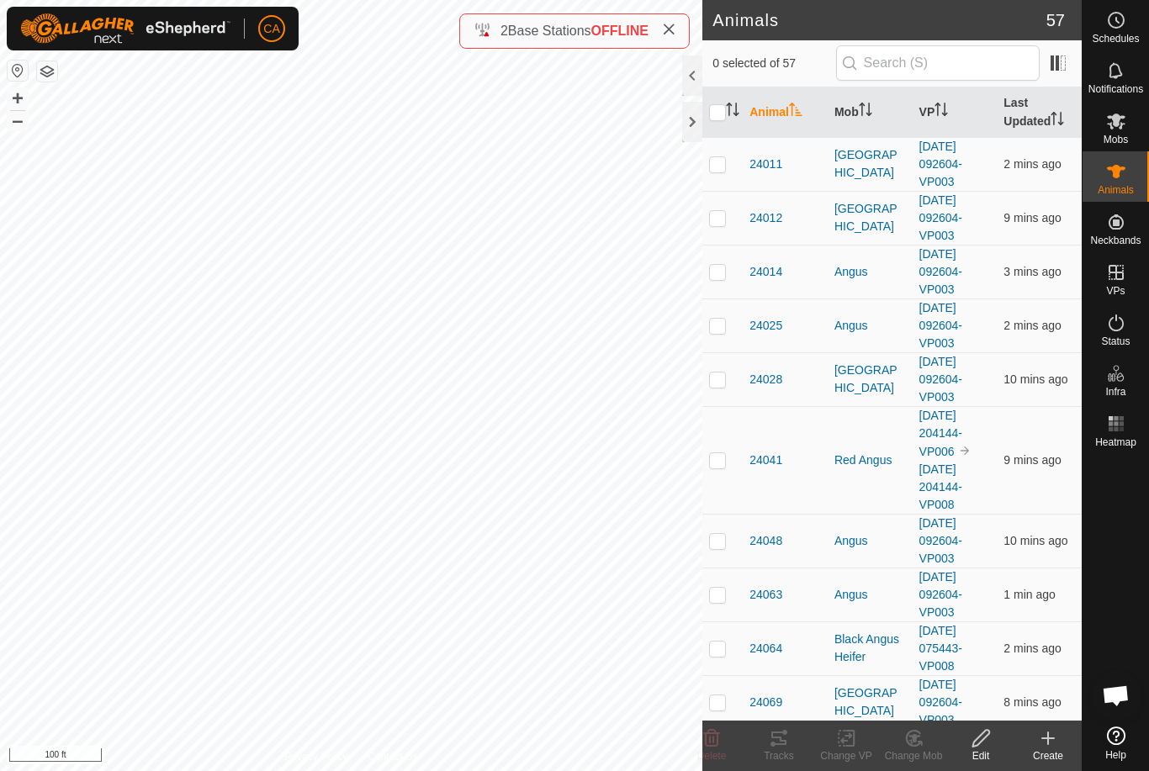
checkbox input "true"
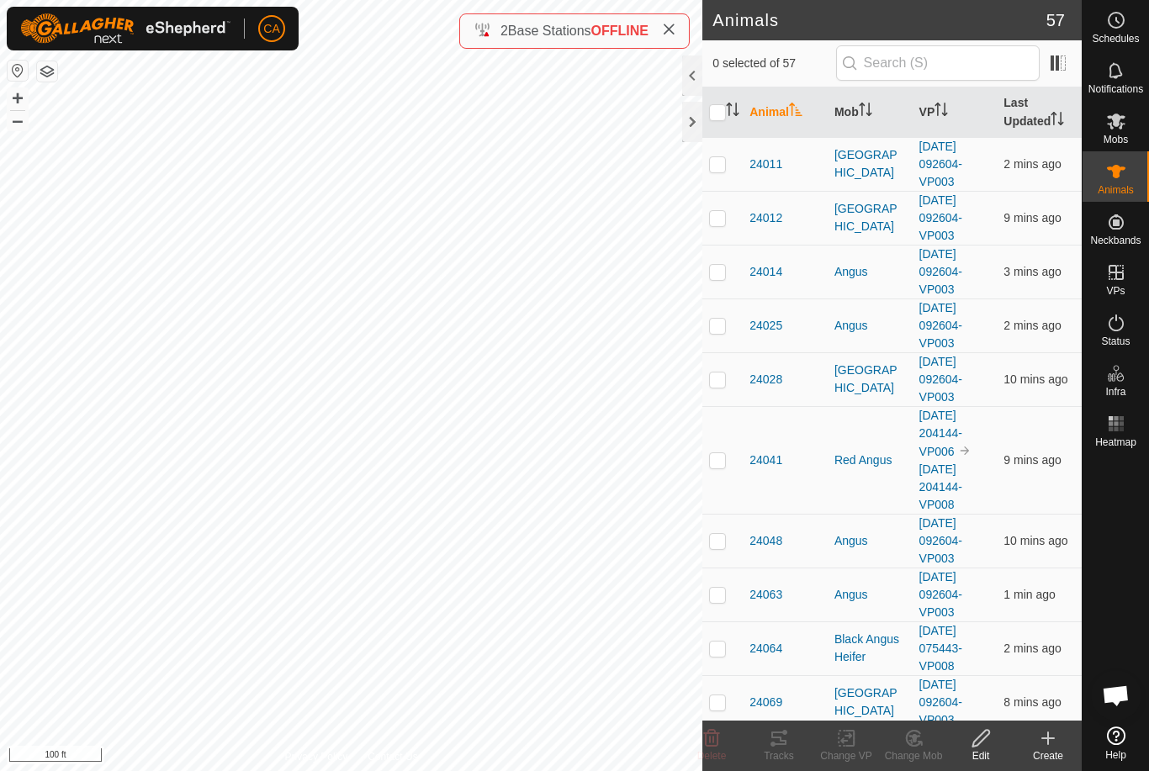
checkbox input "true"
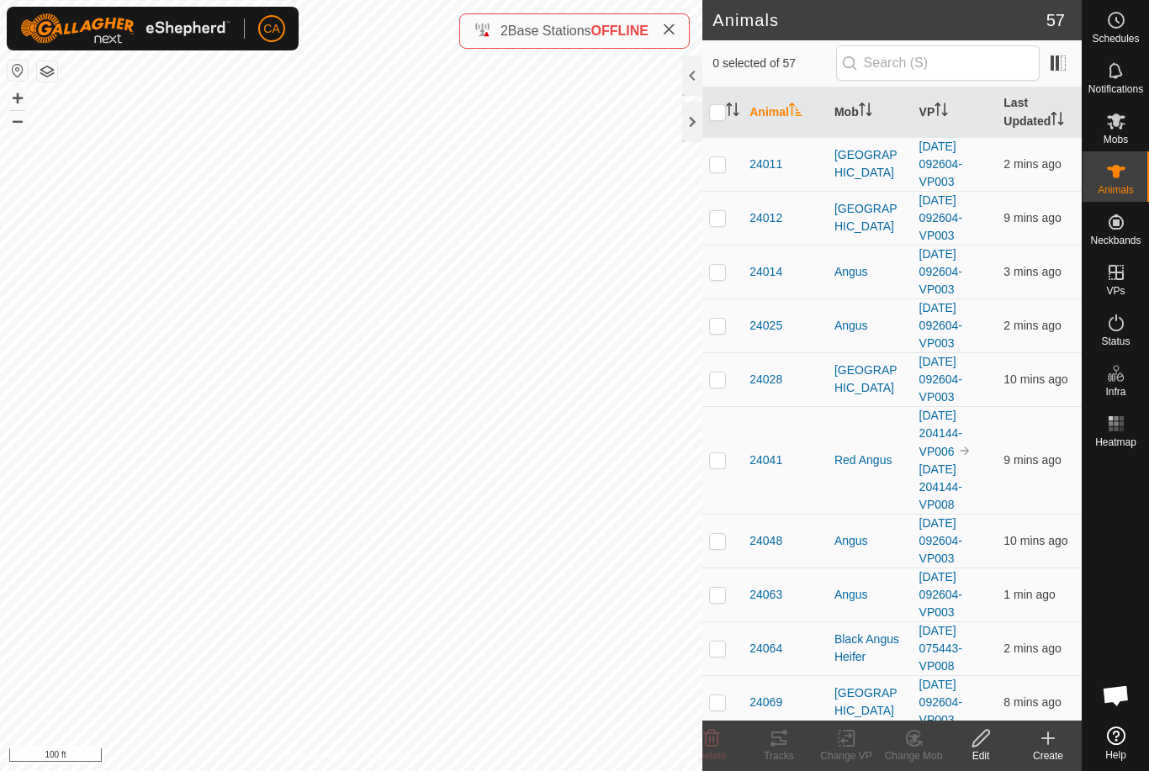
checkbox input "true"
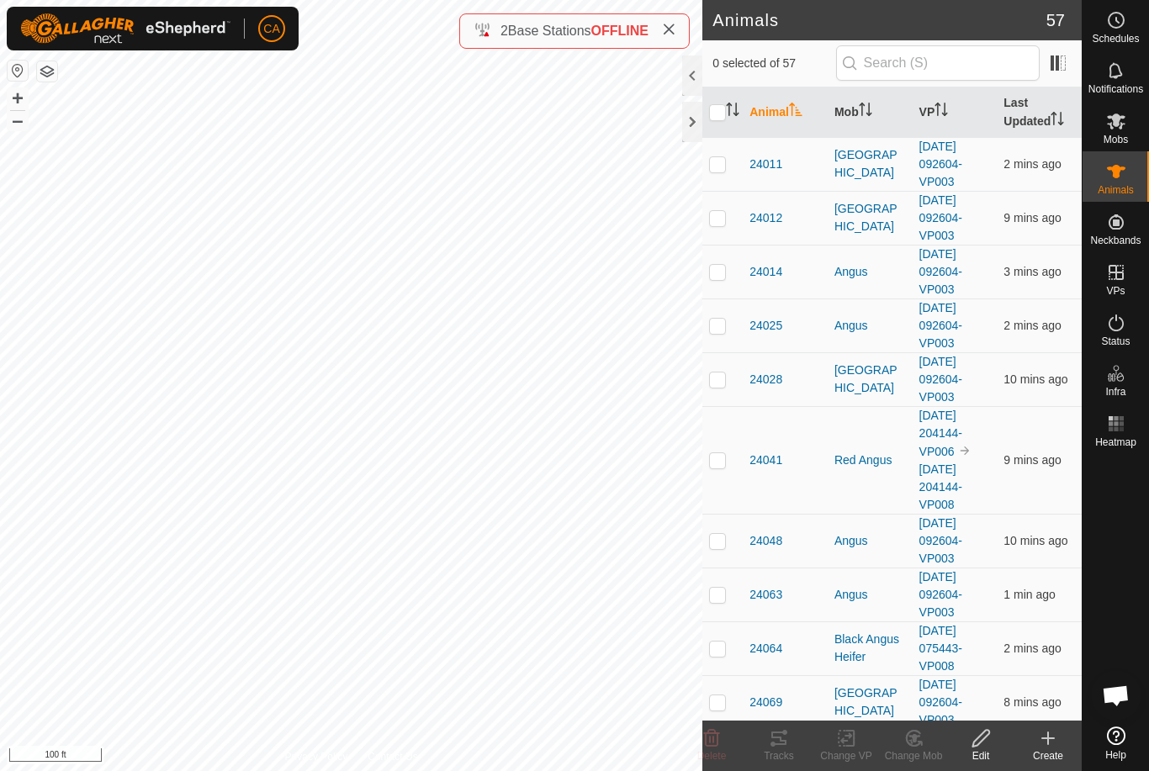
checkbox input "true"
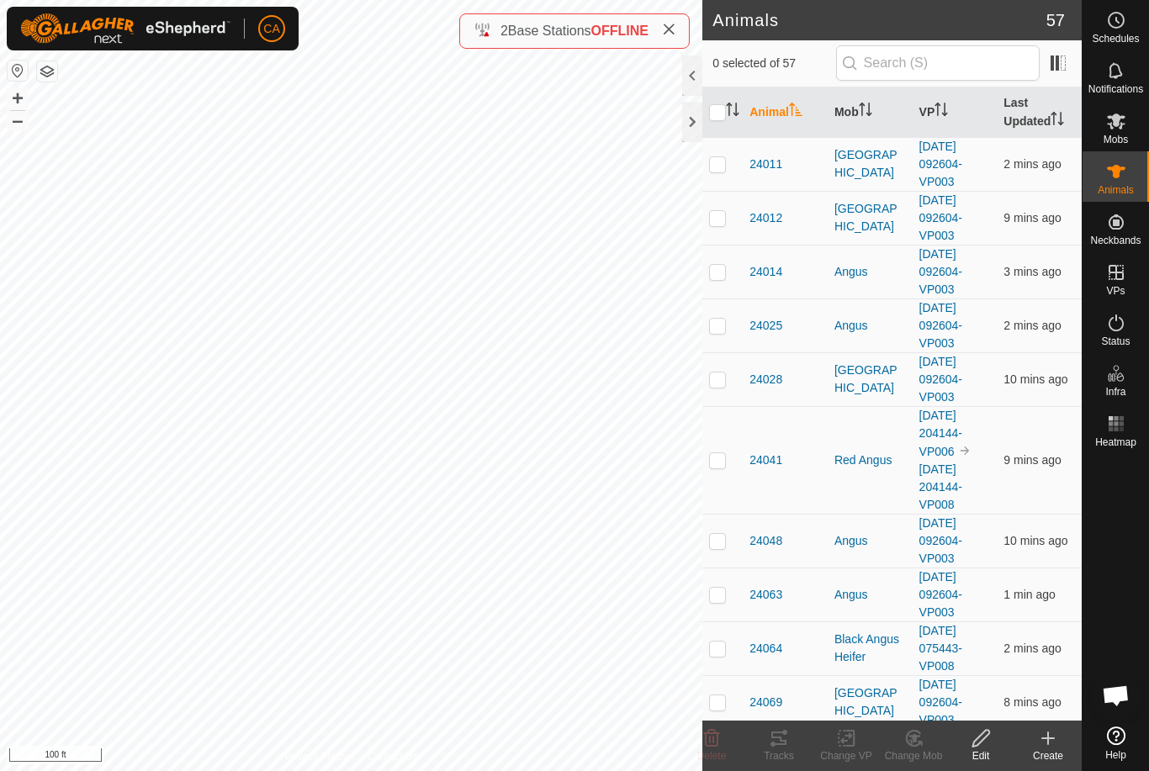
checkbox input "true"
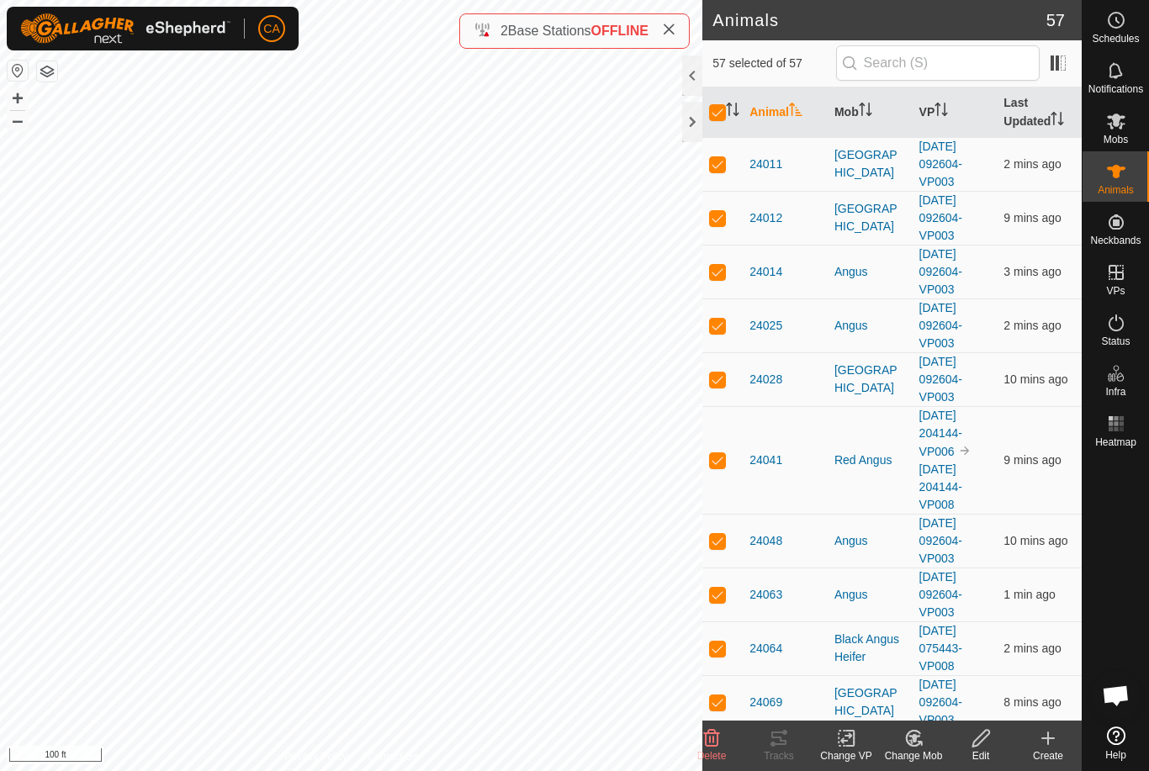
click at [716, 119] on input "checkbox" at bounding box center [717, 112] width 17 height 17
checkbox input "false"
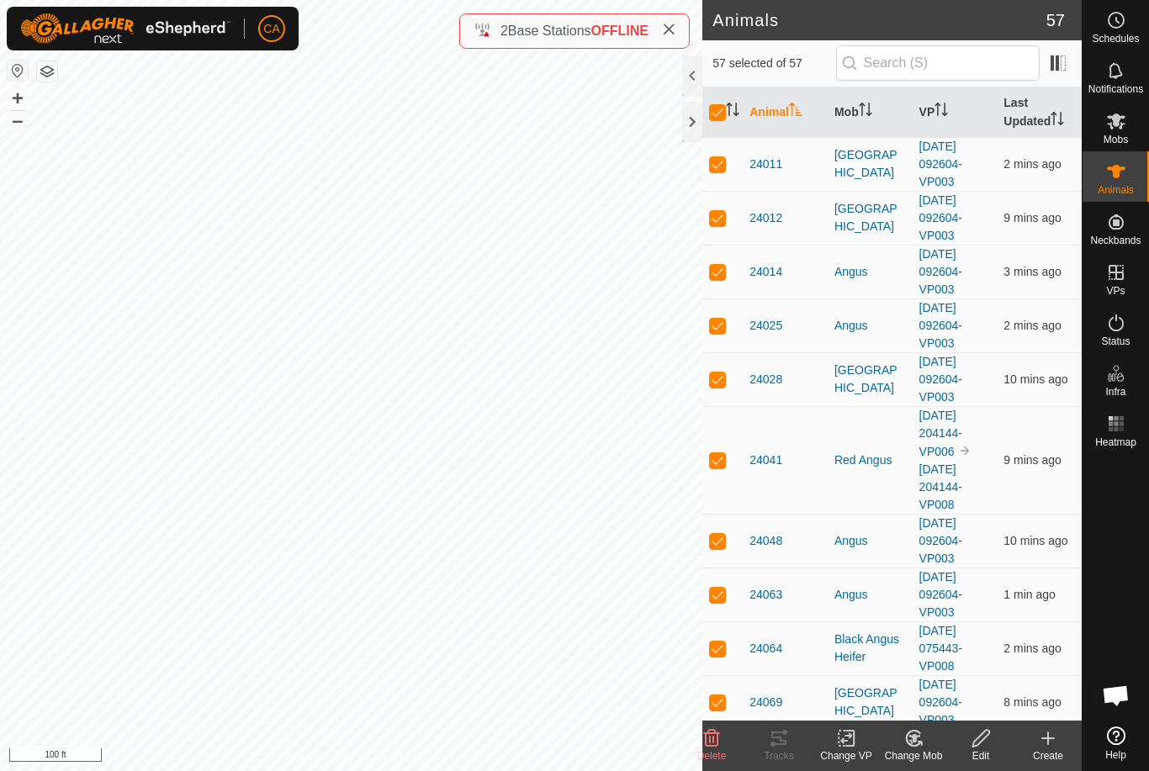
checkbox input "false"
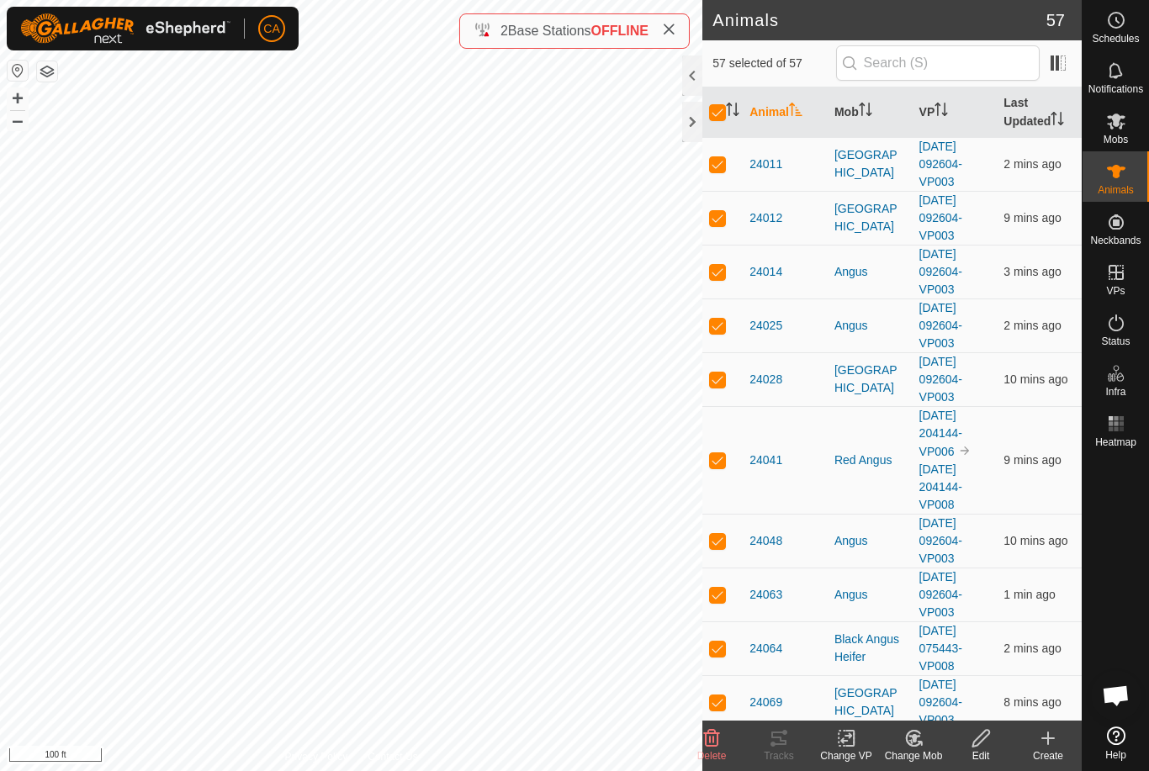
checkbox input "false"
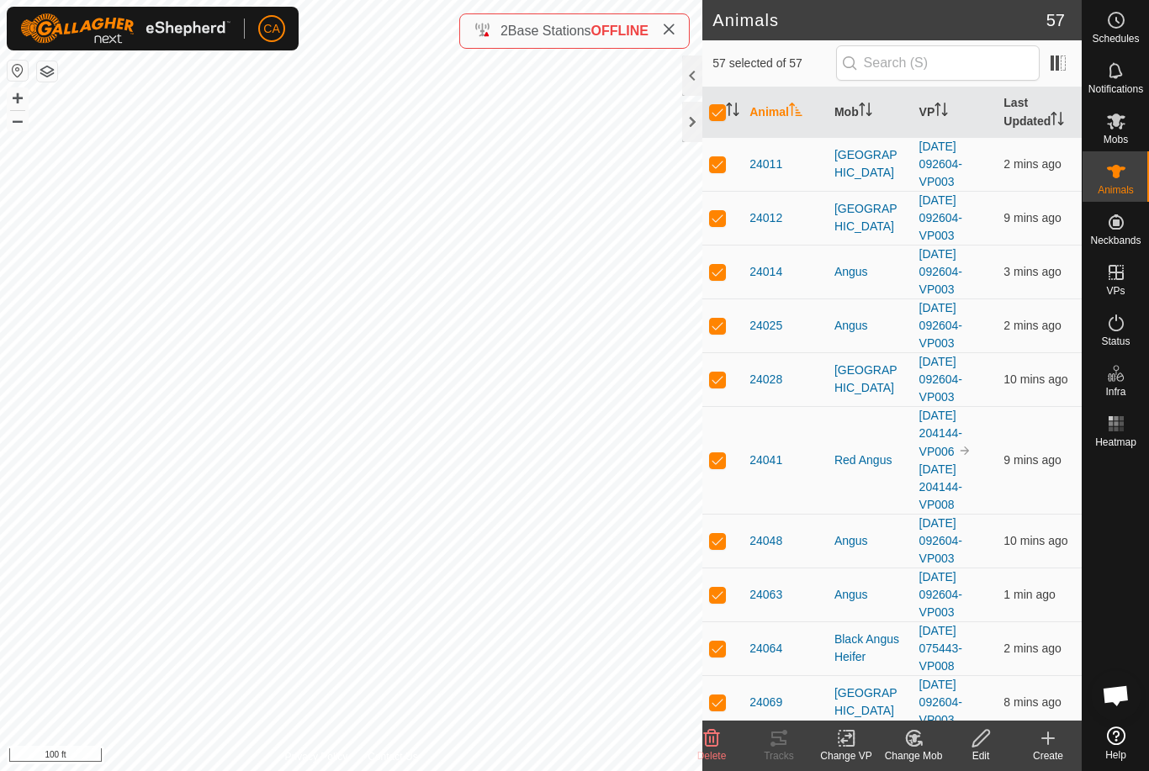
checkbox input "false"
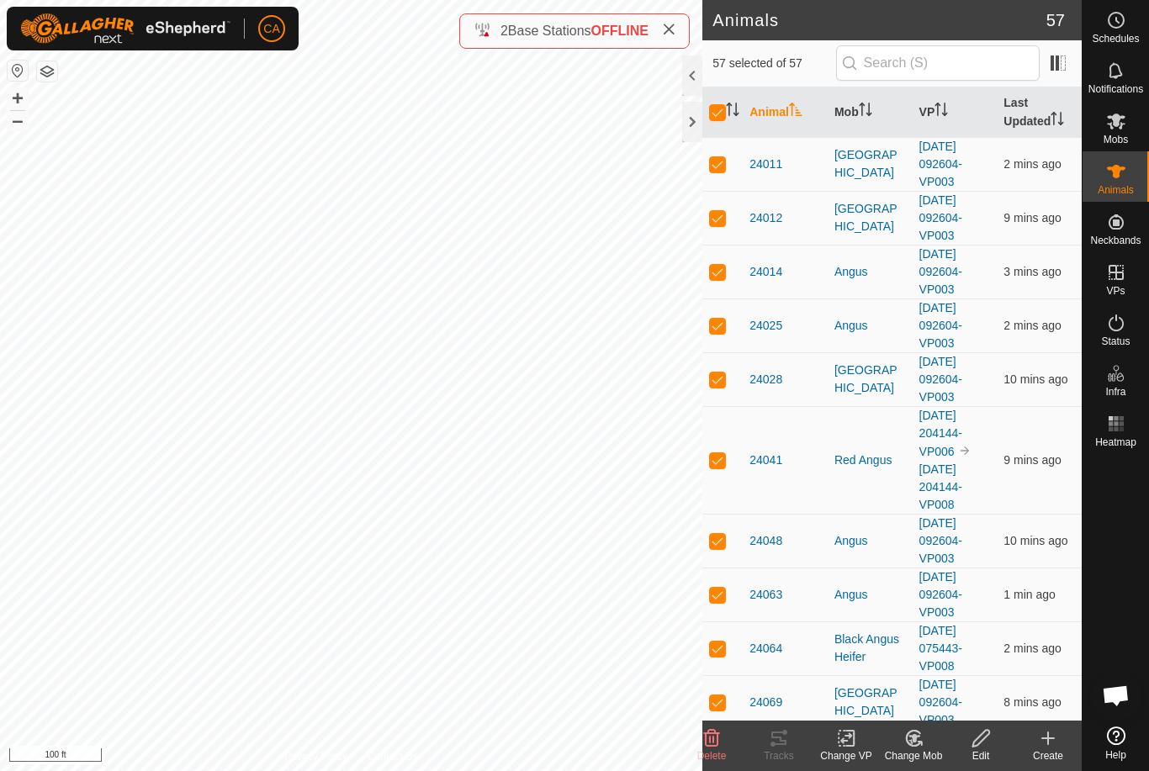
checkbox input "false"
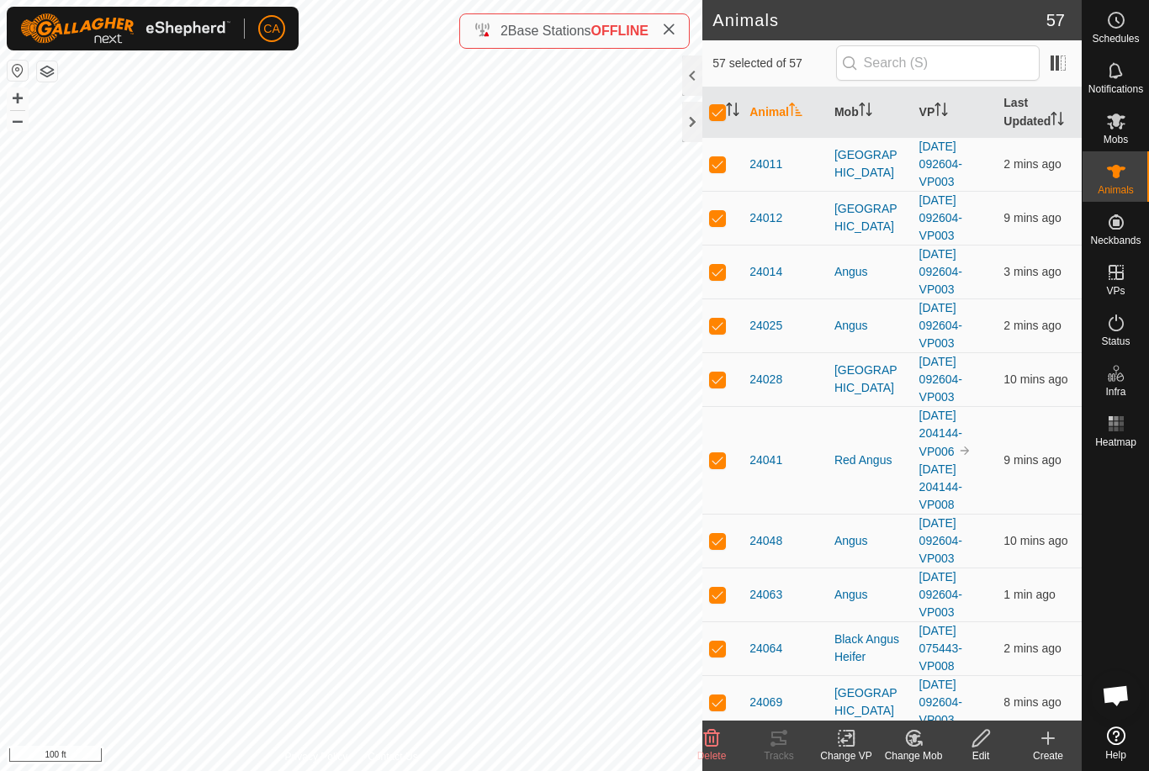
checkbox input "false"
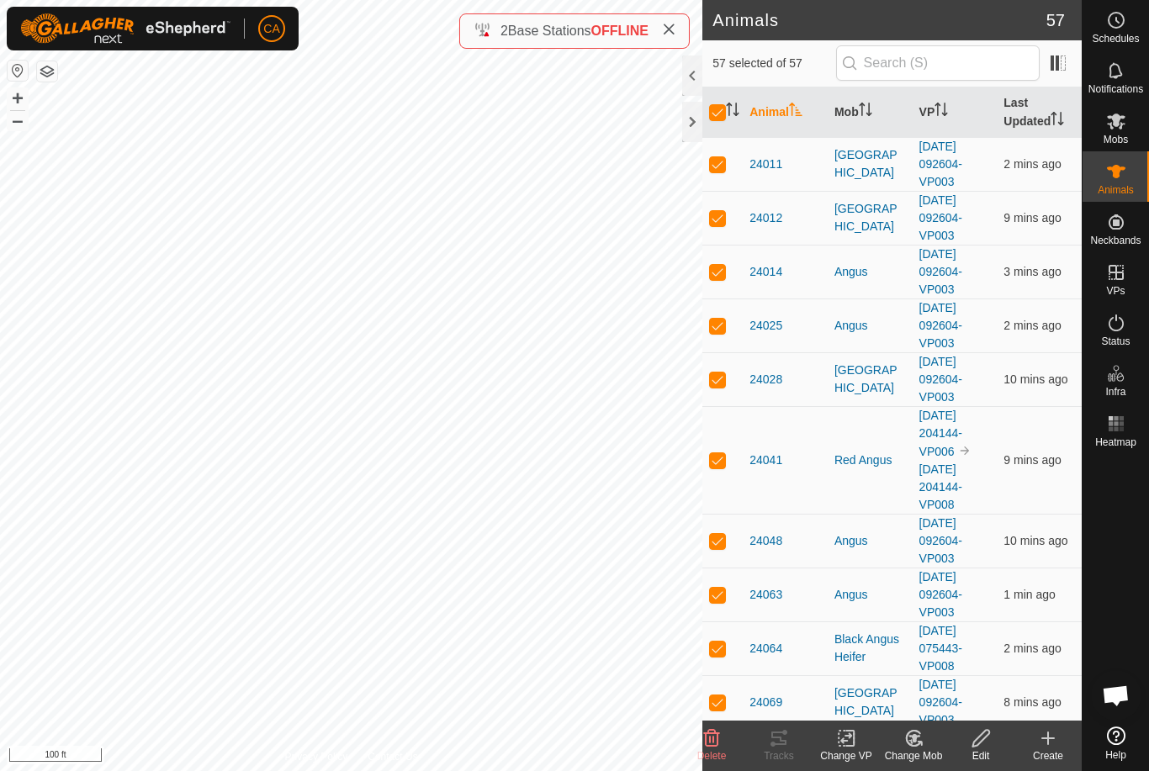
checkbox input "false"
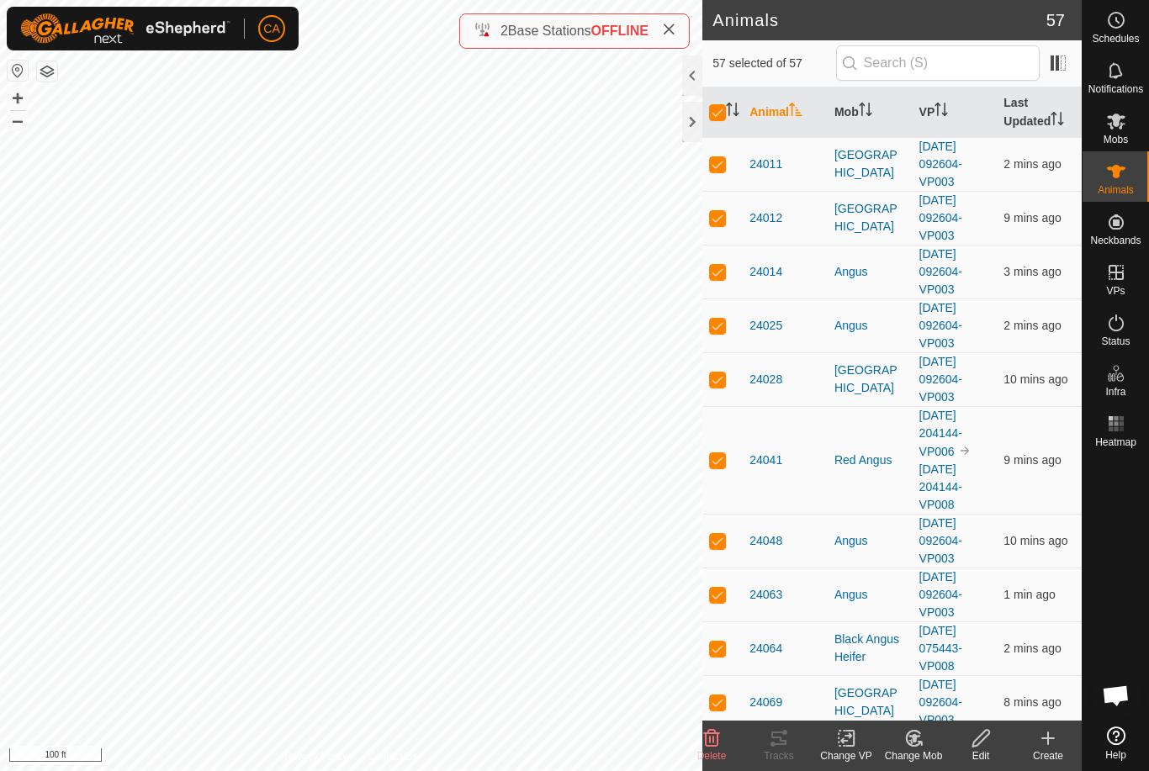
checkbox input "false"
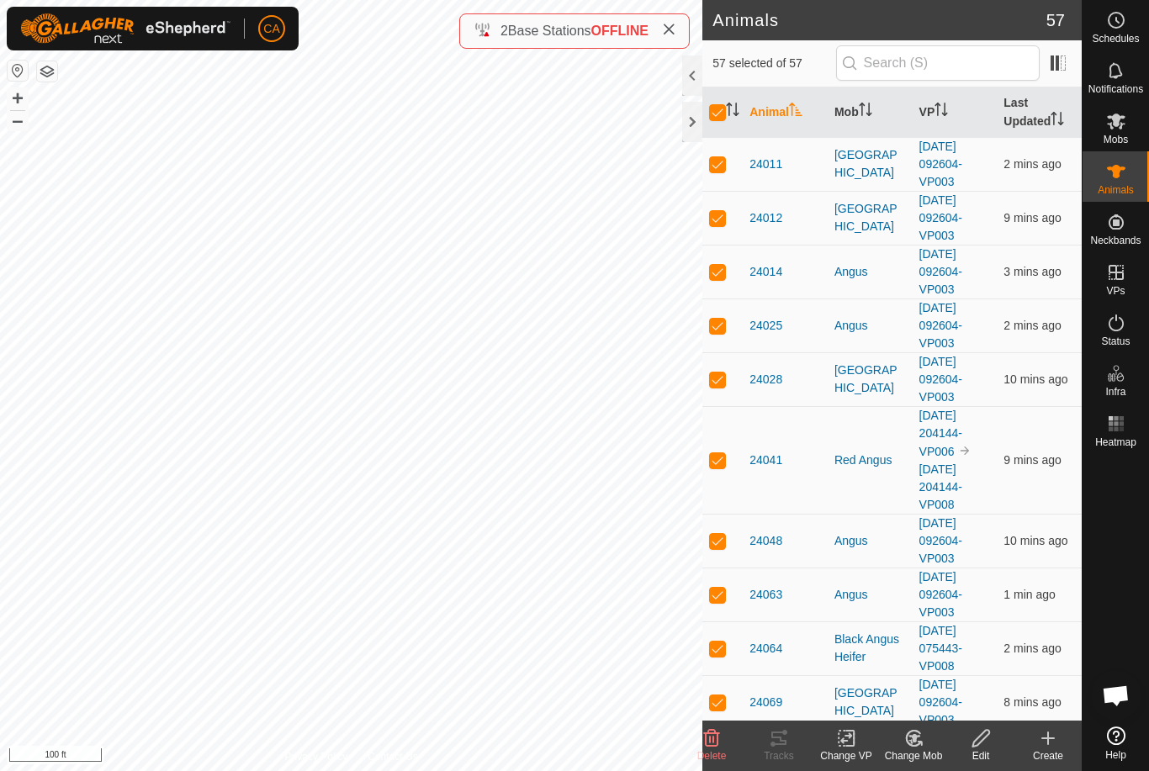
checkbox input "false"
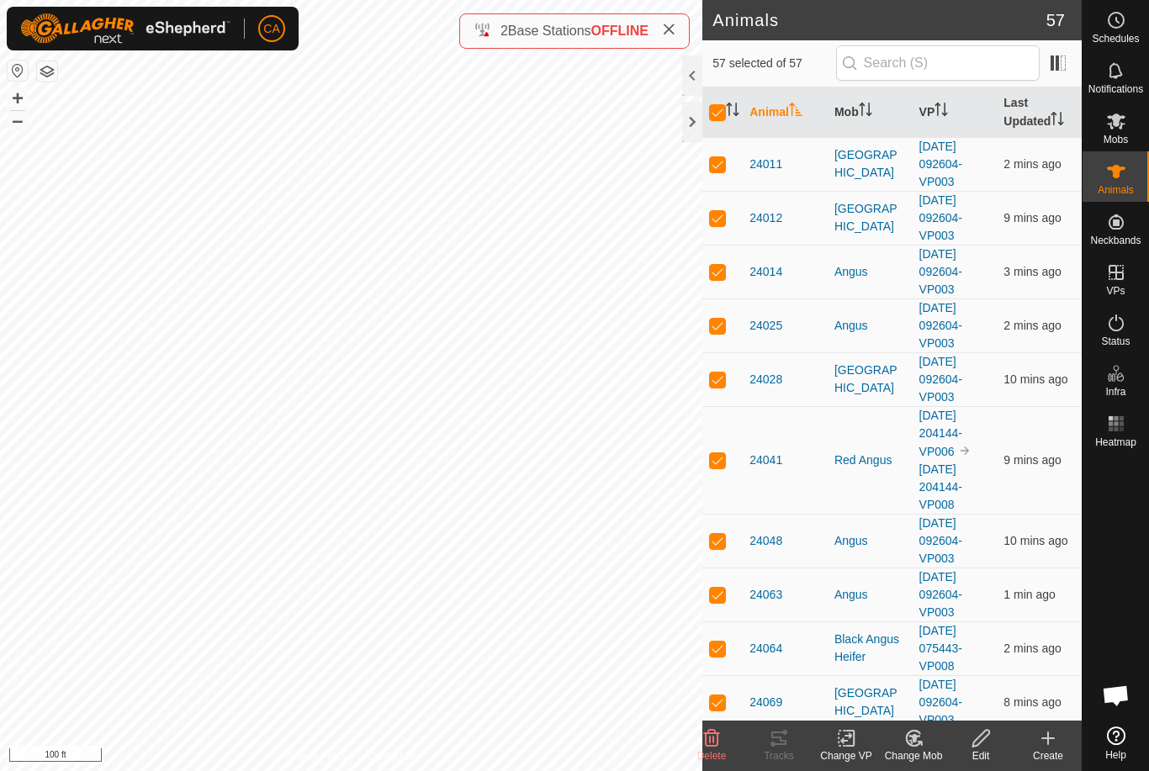
checkbox input "false"
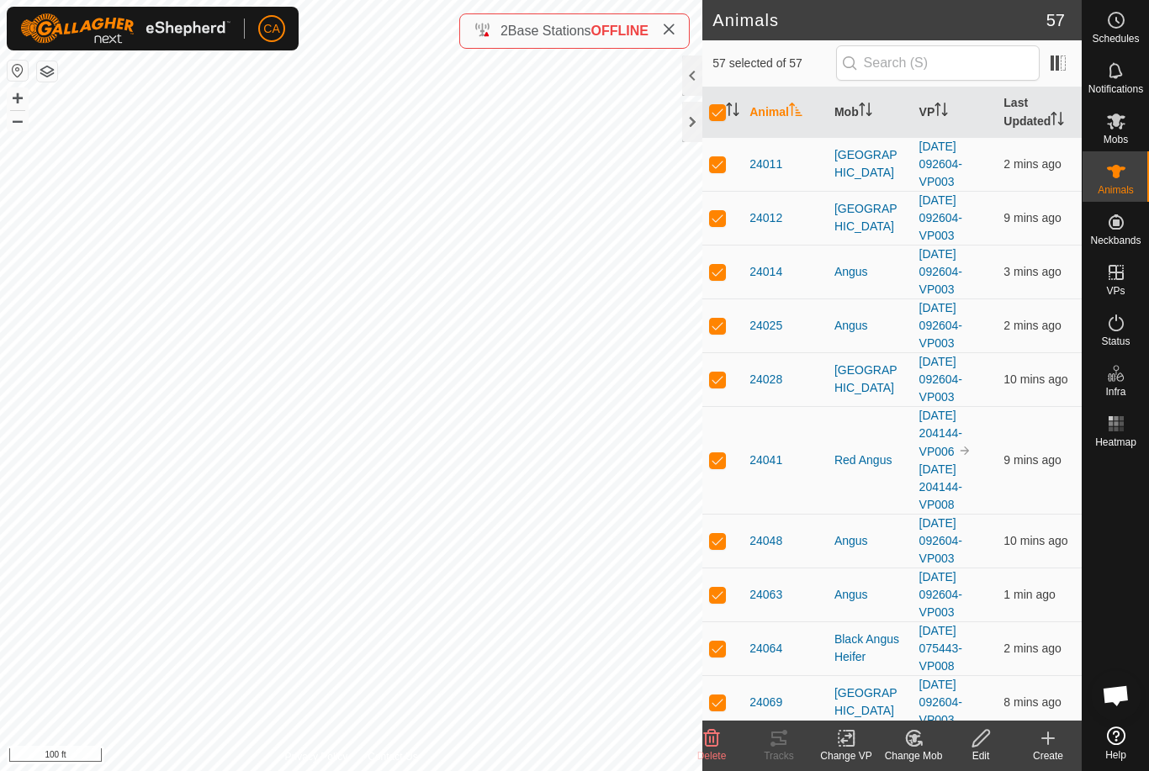
checkbox input "false"
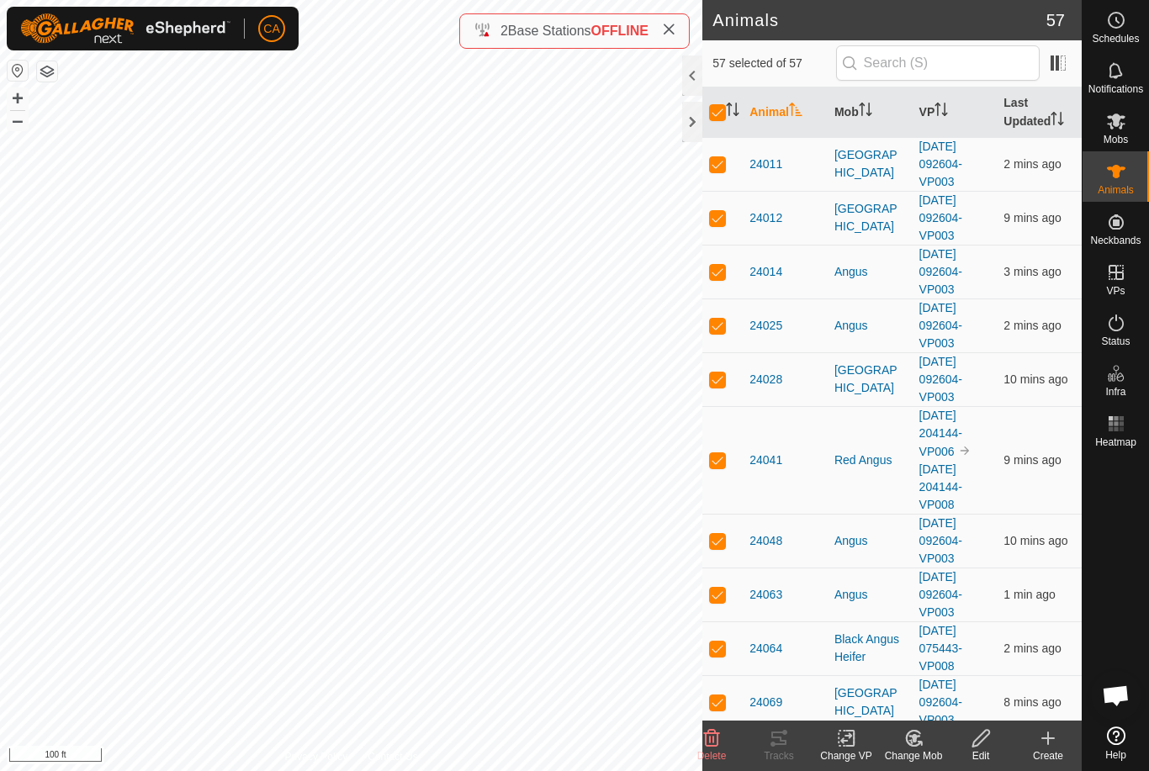
checkbox input "false"
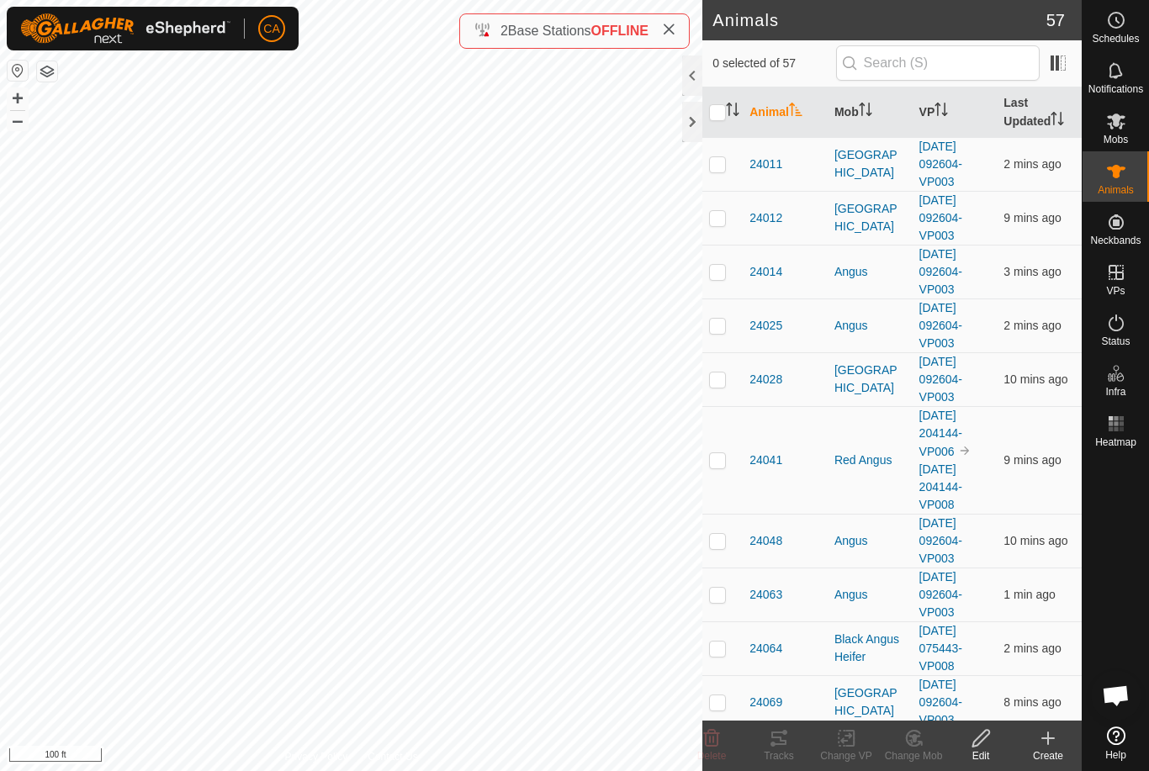
click at [848, 120] on th "Mob" at bounding box center [869, 112] width 85 height 50
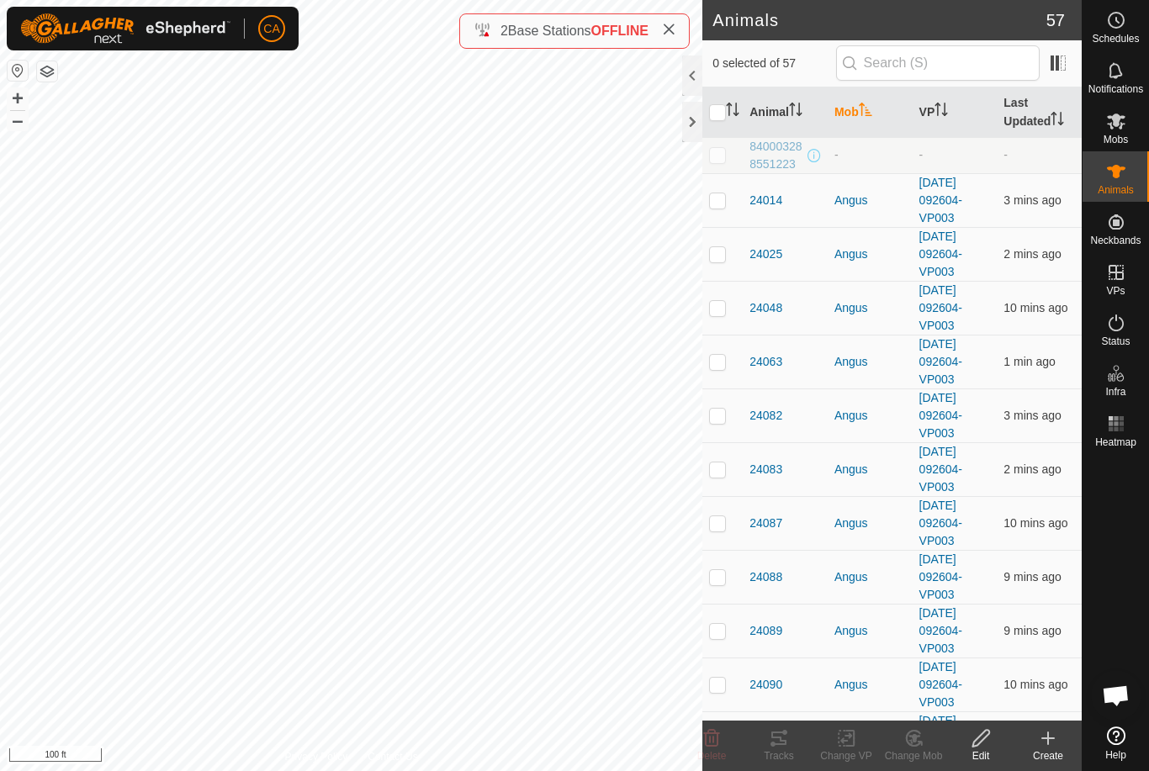
click at [850, 111] on th "Mob" at bounding box center [869, 112] width 85 height 50
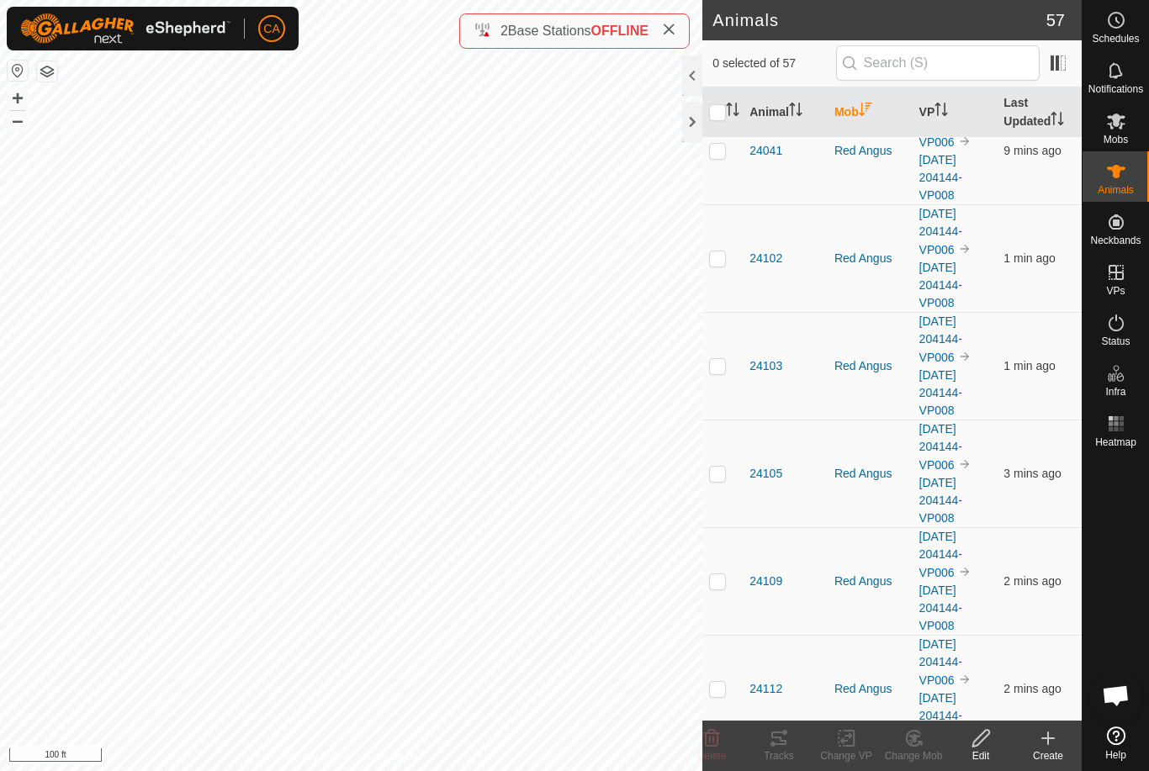
scroll to position [470, 0]
click at [716, 149] on p-checkbox at bounding box center [717, 151] width 17 height 13
checkbox input "true"
click at [724, 262] on p-checkbox at bounding box center [717, 258] width 17 height 13
checkbox input "true"
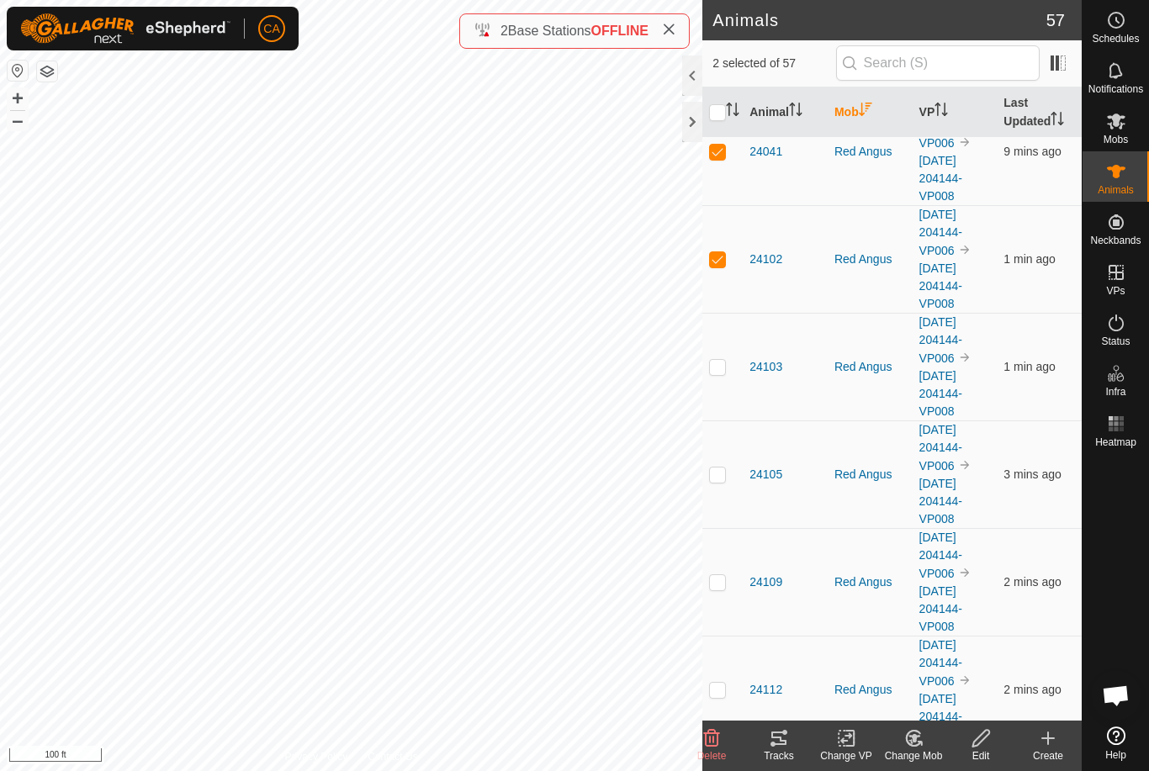
click at [722, 367] on p-checkbox at bounding box center [717, 366] width 17 height 13
checkbox input "true"
click at [737, 484] on td at bounding box center [722, 474] width 40 height 108
checkbox input "true"
click at [732, 589] on td at bounding box center [722, 582] width 40 height 108
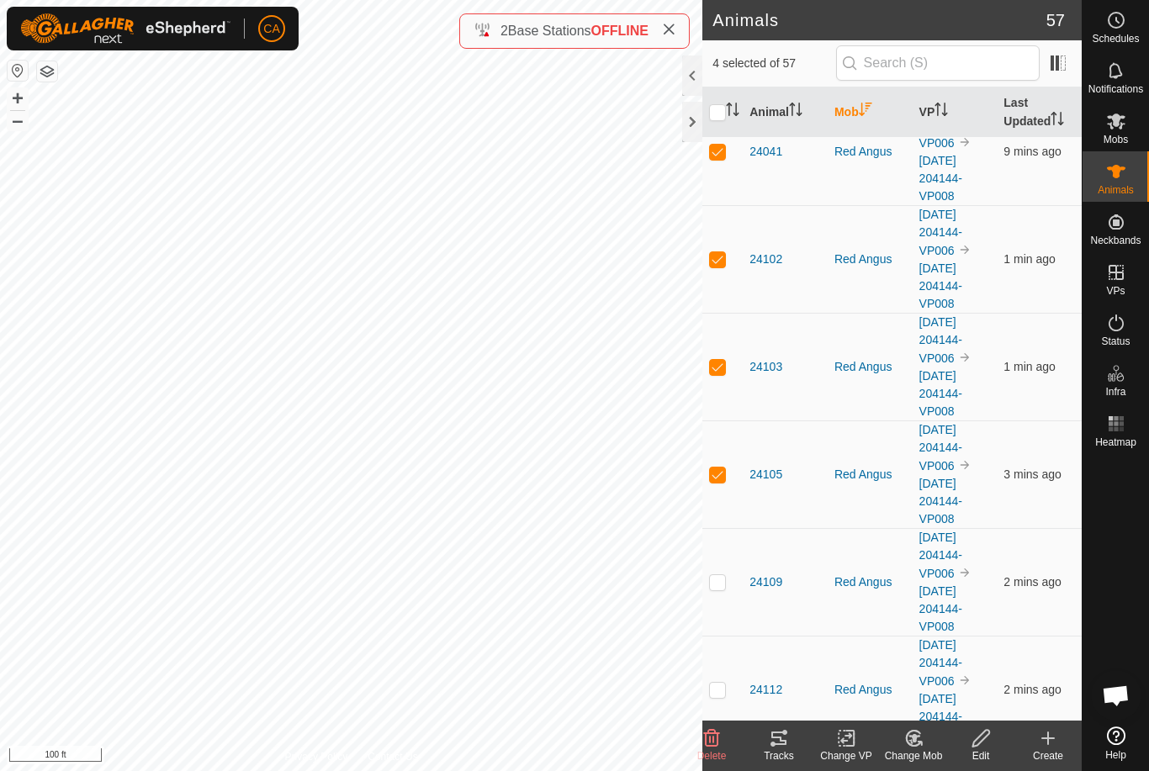
checkbox input "true"
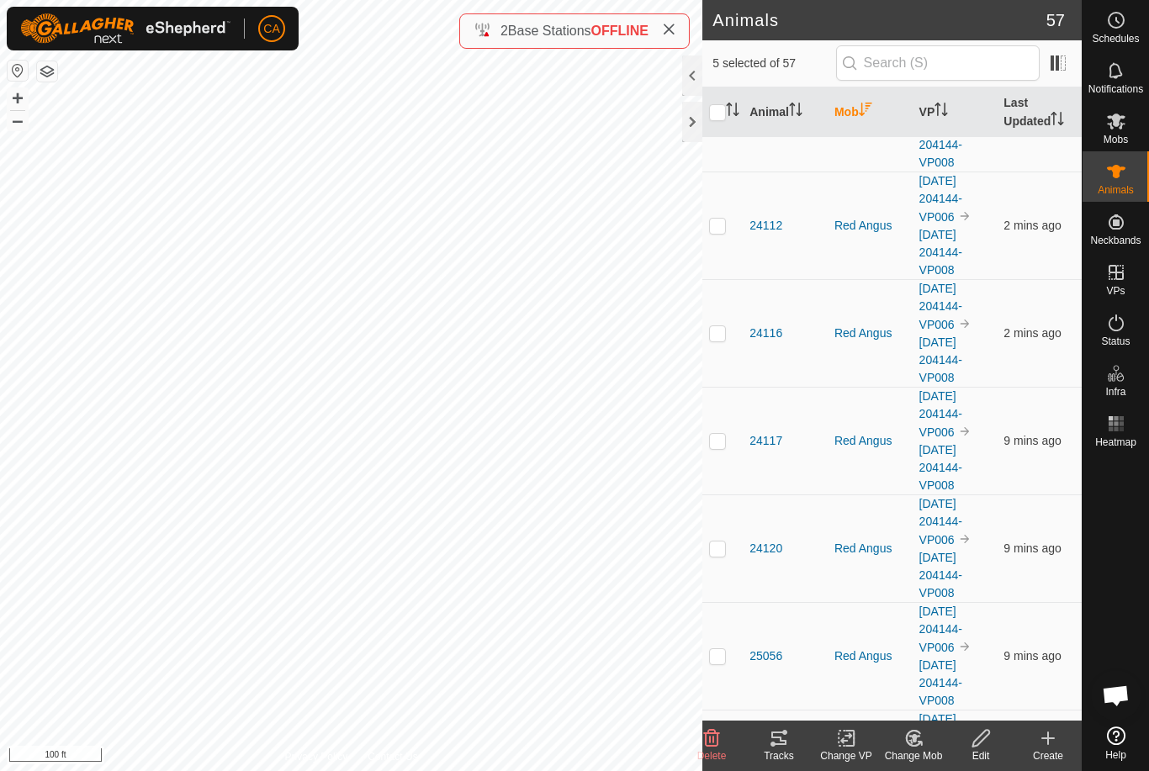
scroll to position [935, 0]
click at [720, 222] on p-checkbox at bounding box center [717, 224] width 17 height 13
checkbox input "true"
click at [721, 328] on p-checkbox at bounding box center [717, 331] width 17 height 13
checkbox input "true"
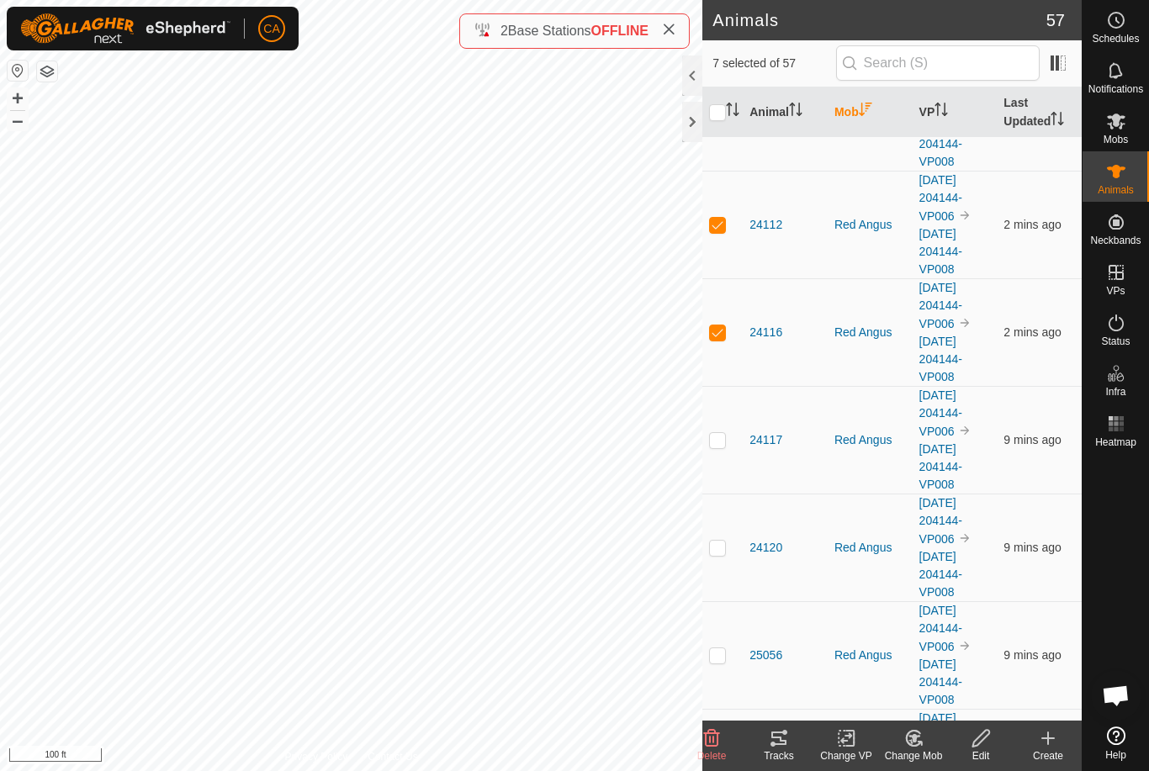
click at [728, 436] on td at bounding box center [722, 440] width 40 height 108
checkbox input "true"
click at [722, 548] on p-checkbox at bounding box center [717, 547] width 17 height 13
checkbox input "true"
click at [715, 657] on p-checkbox at bounding box center [717, 654] width 17 height 13
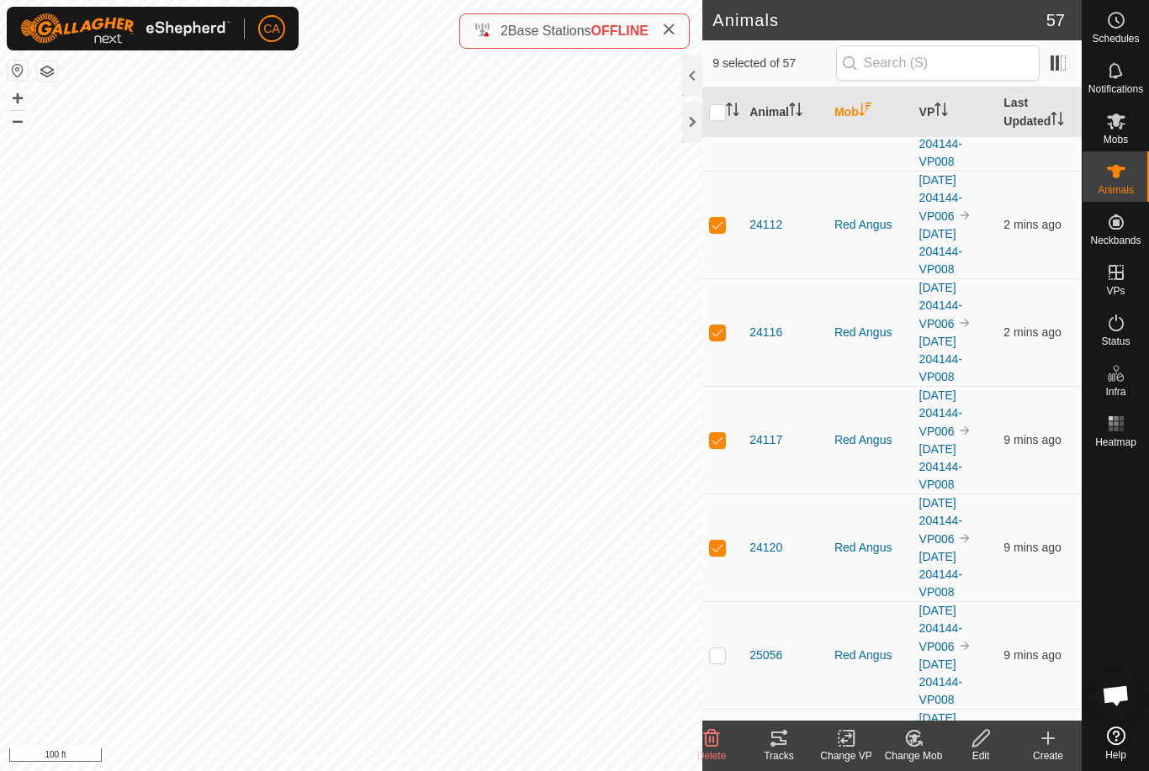
checkbox input "true"
click at [792, 752] on div "Tracks" at bounding box center [778, 755] width 67 height 15
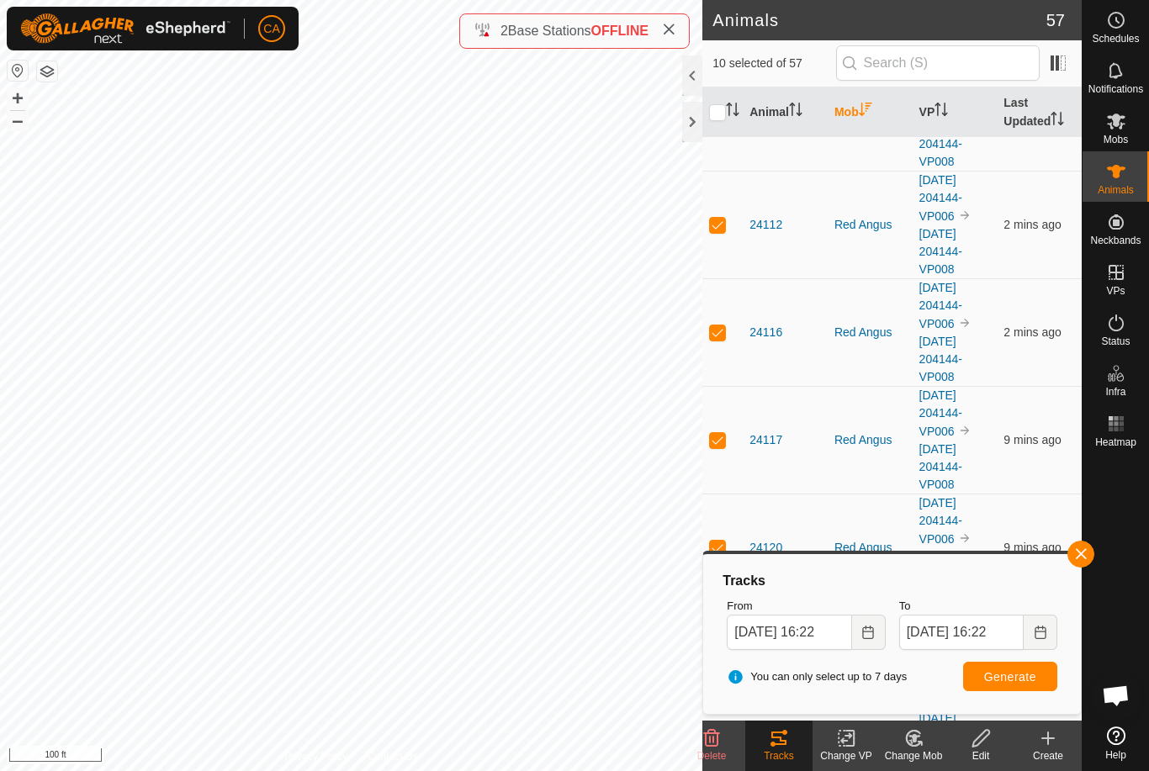
click at [723, 114] on input "checkbox" at bounding box center [717, 112] width 17 height 17
checkbox input "true"
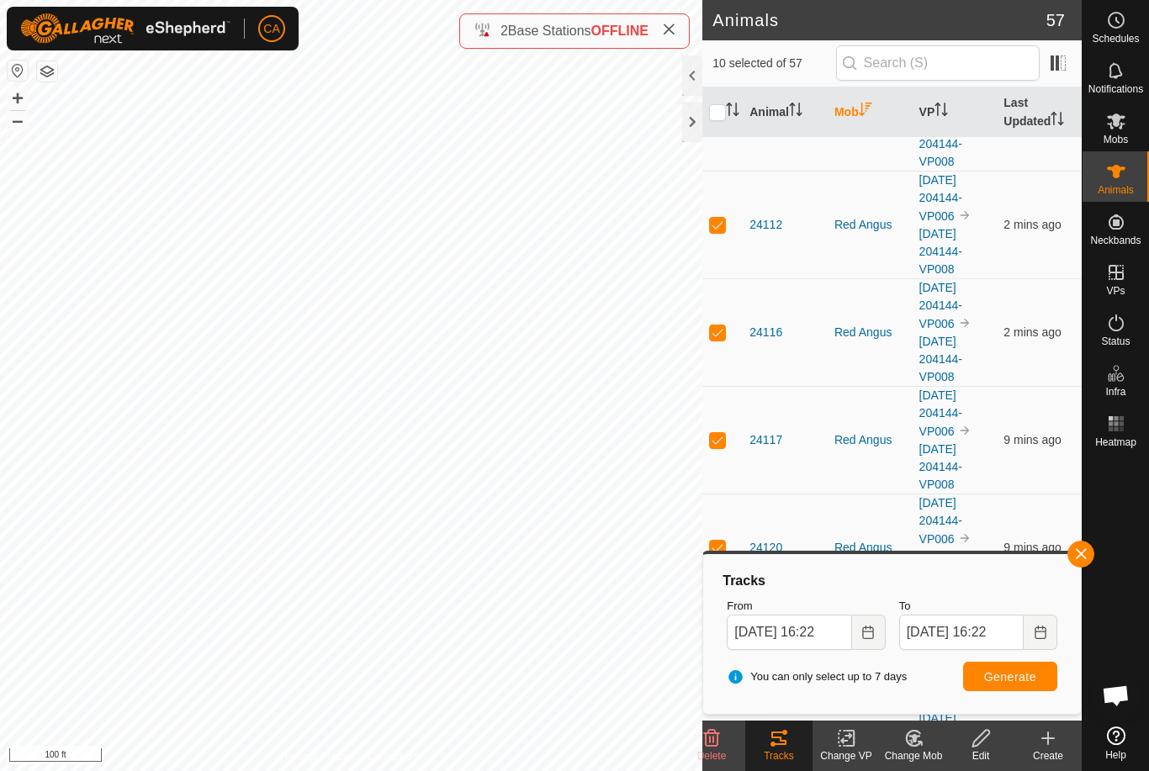
checkbox input "true"
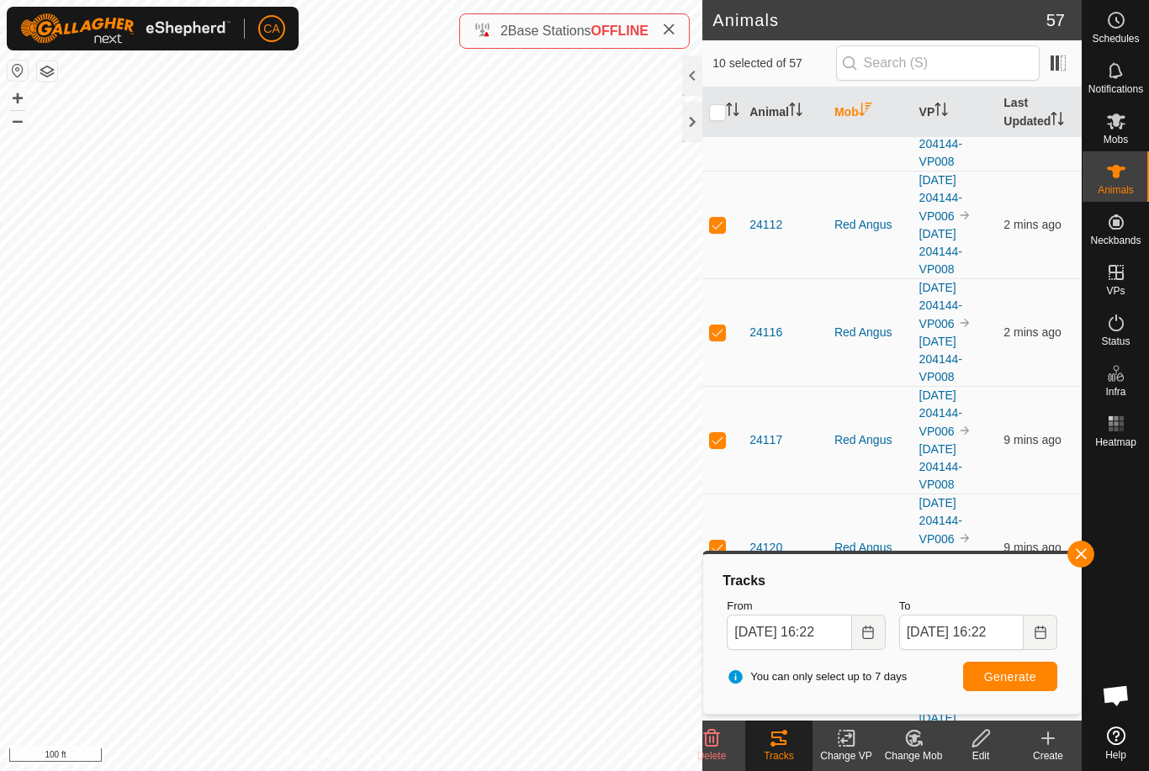
checkbox input "true"
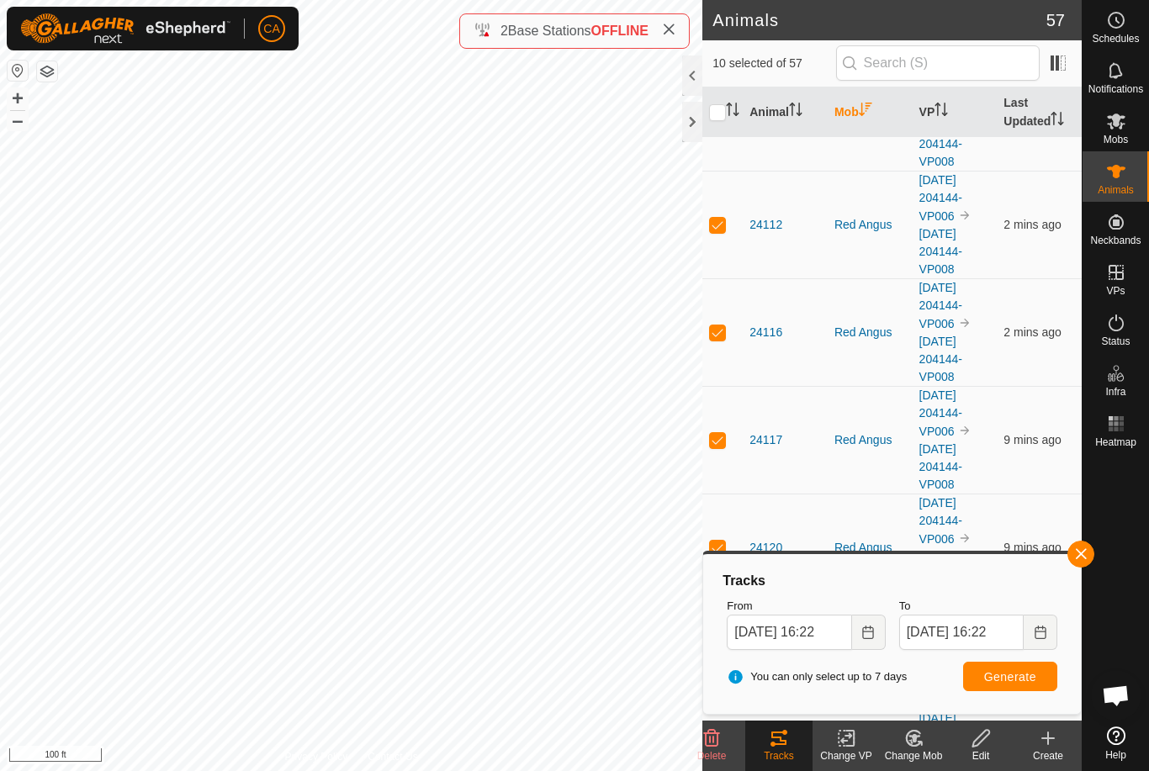
checkbox input "true"
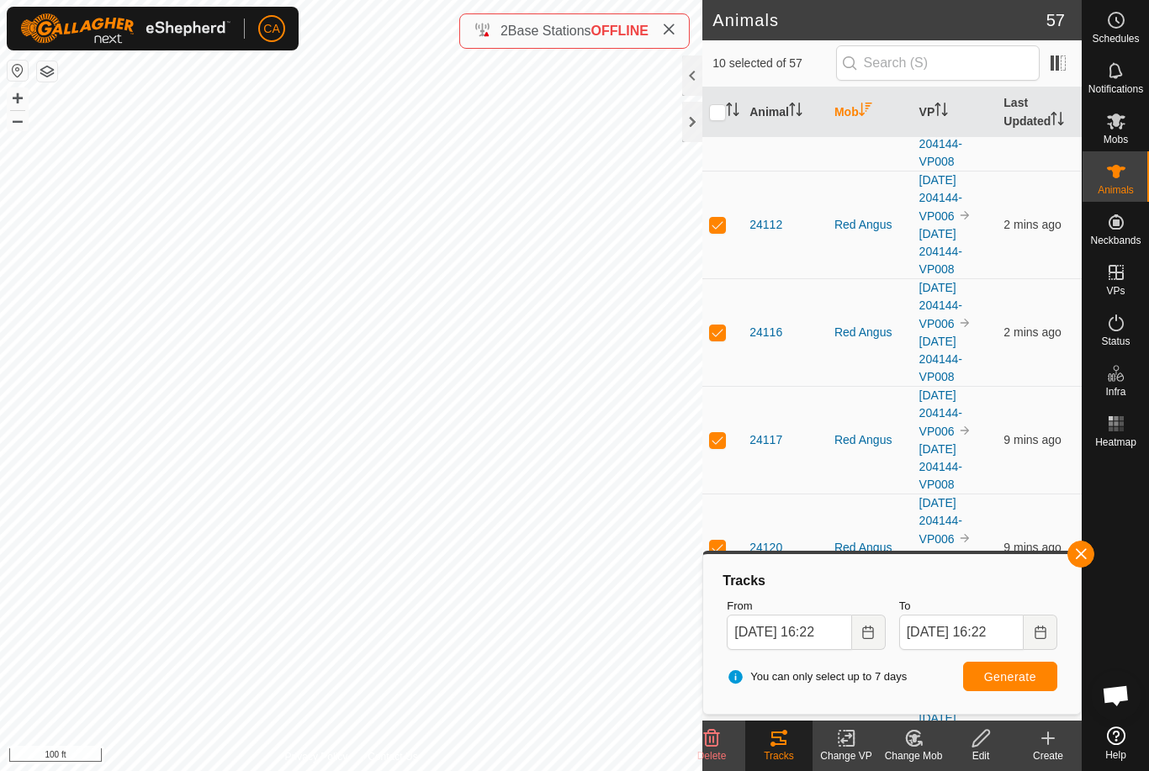
checkbox input "true"
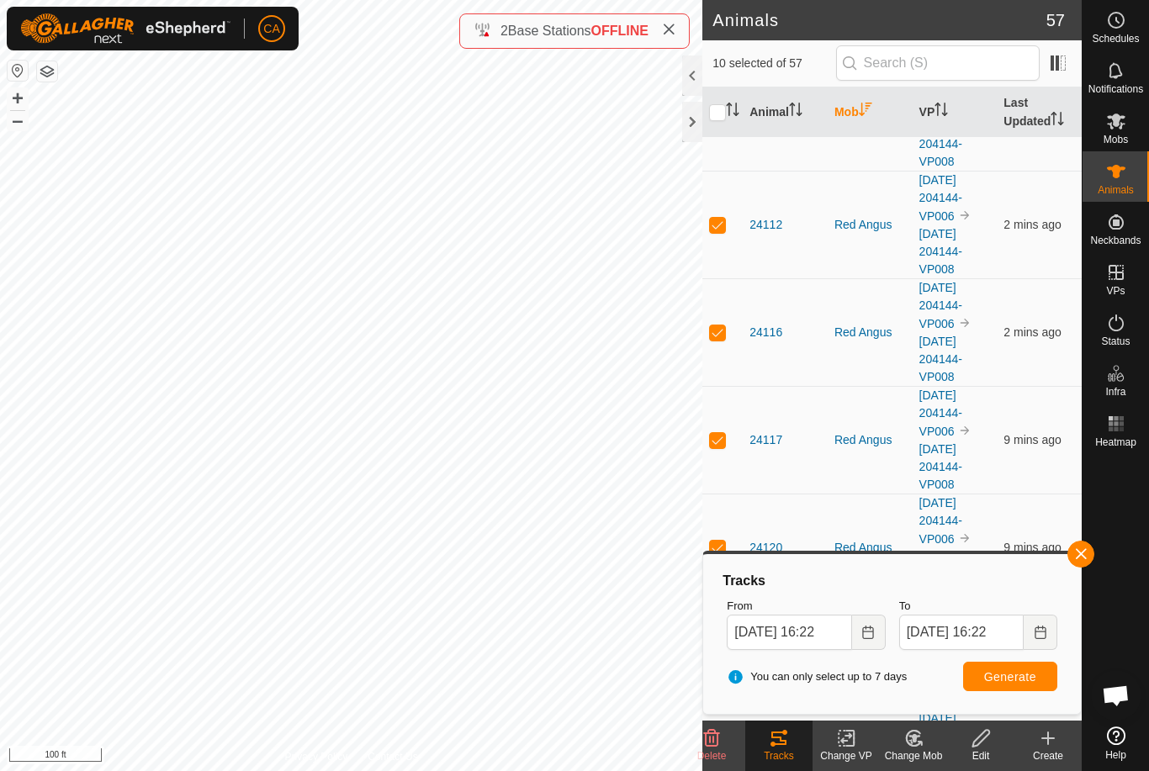
checkbox input "true"
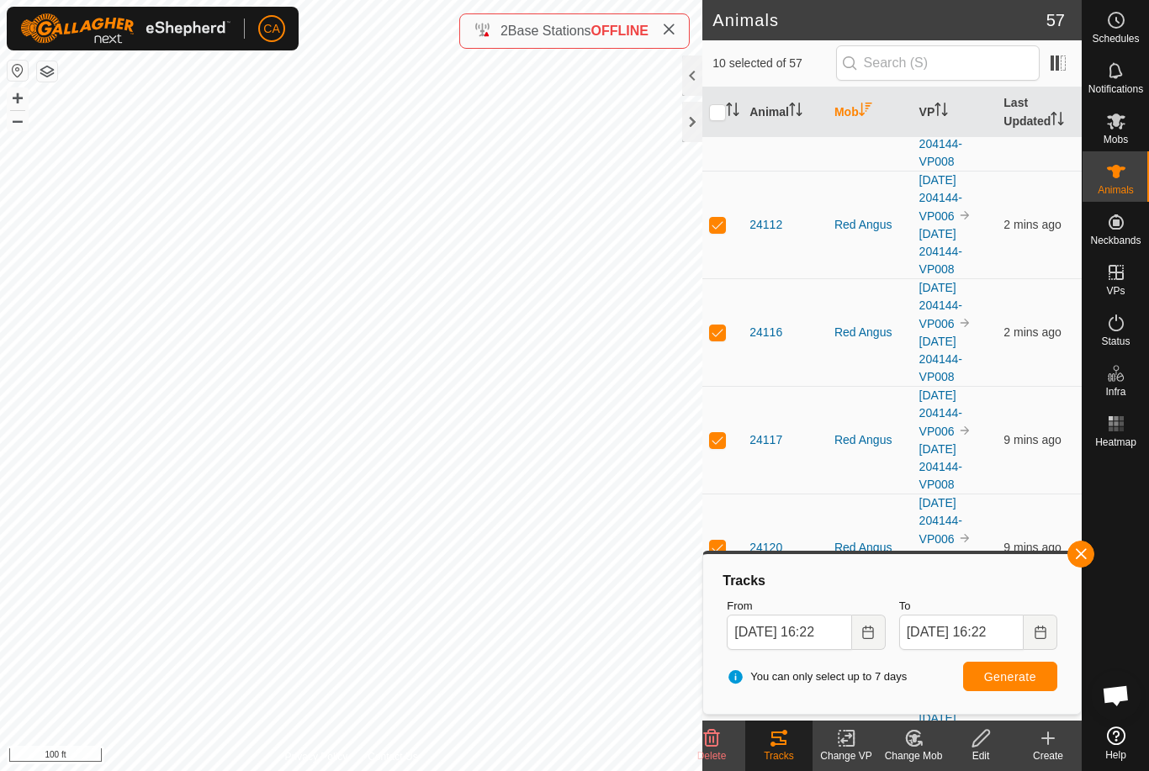
checkbox input "true"
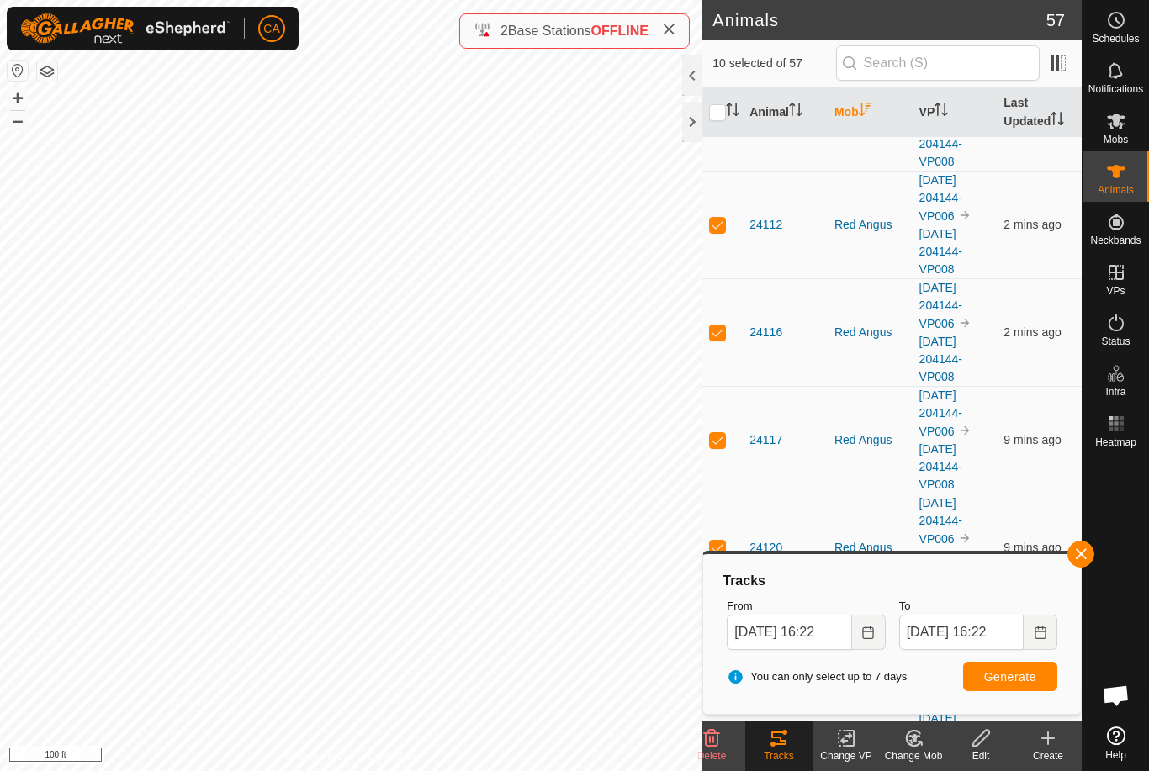
checkbox input "true"
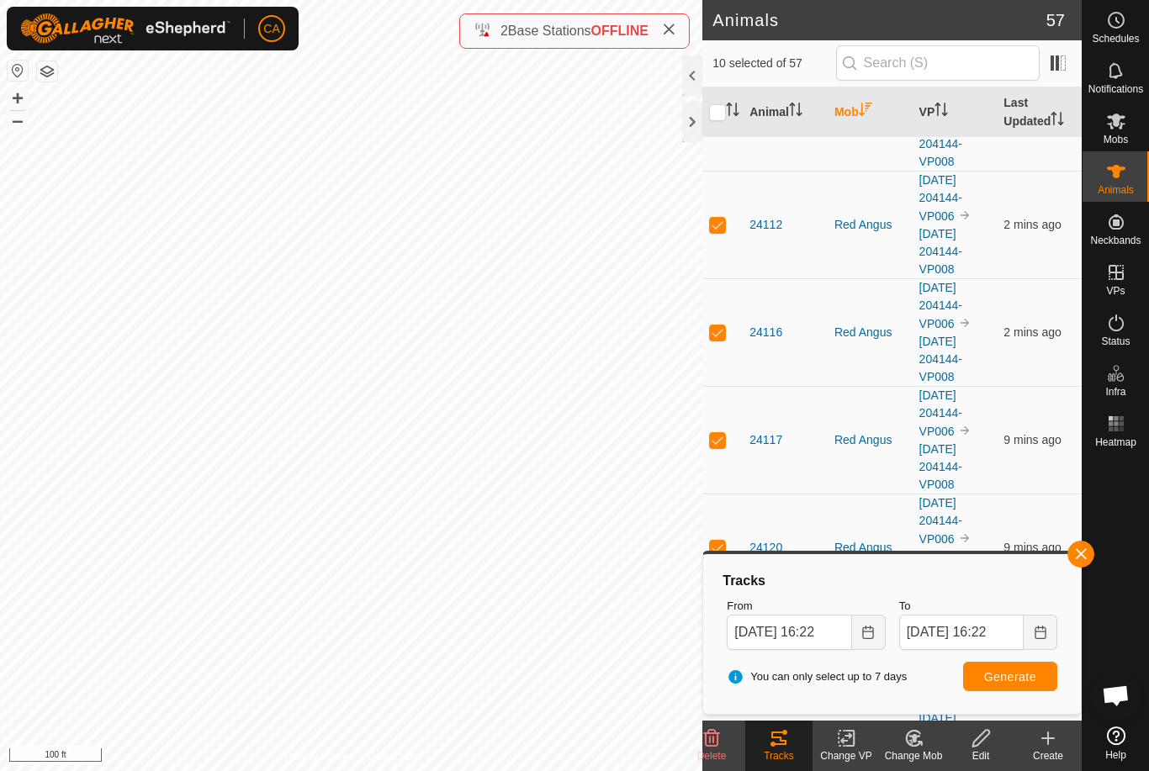
checkbox input "true"
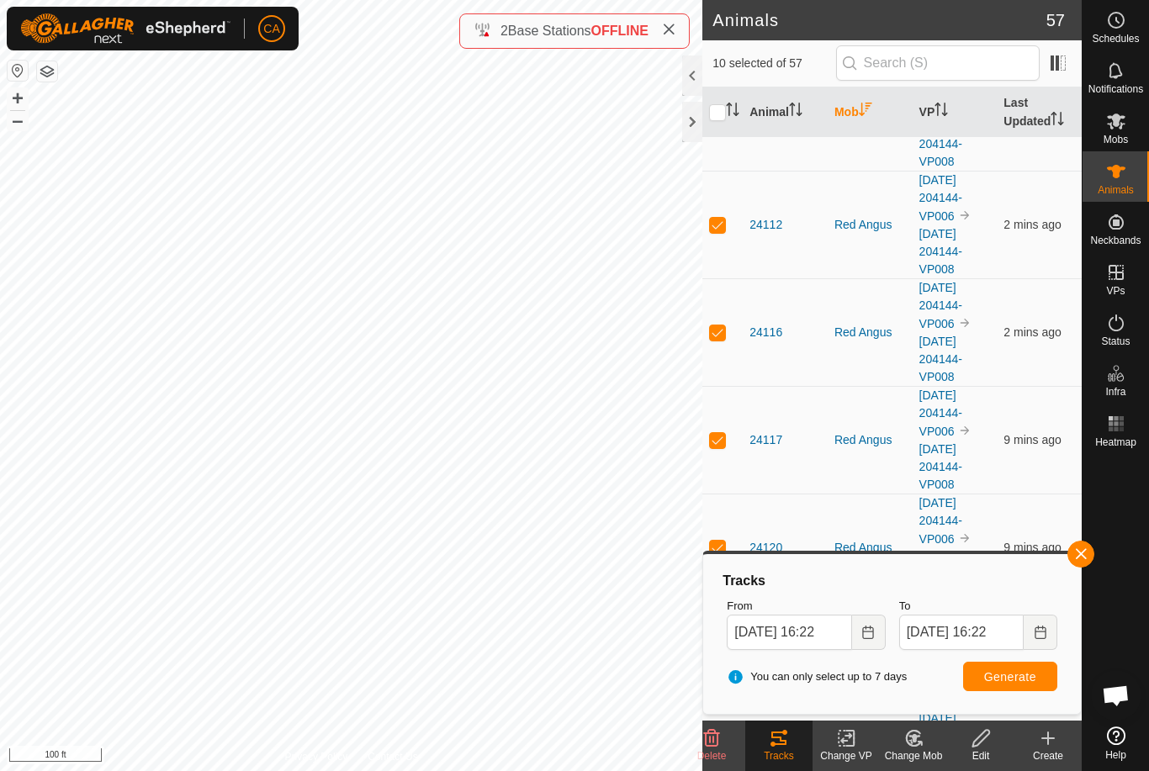
checkbox input "true"
click at [715, 117] on input "checkbox" at bounding box center [717, 112] width 17 height 17
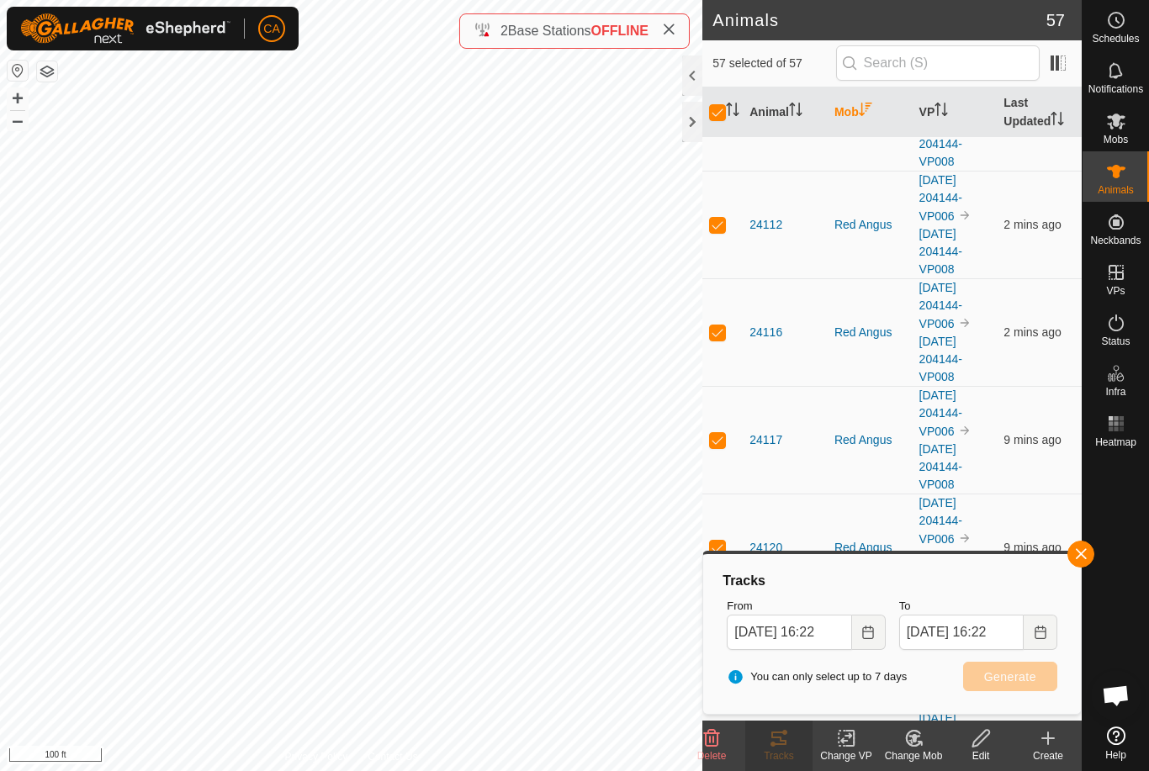
checkbox input "false"
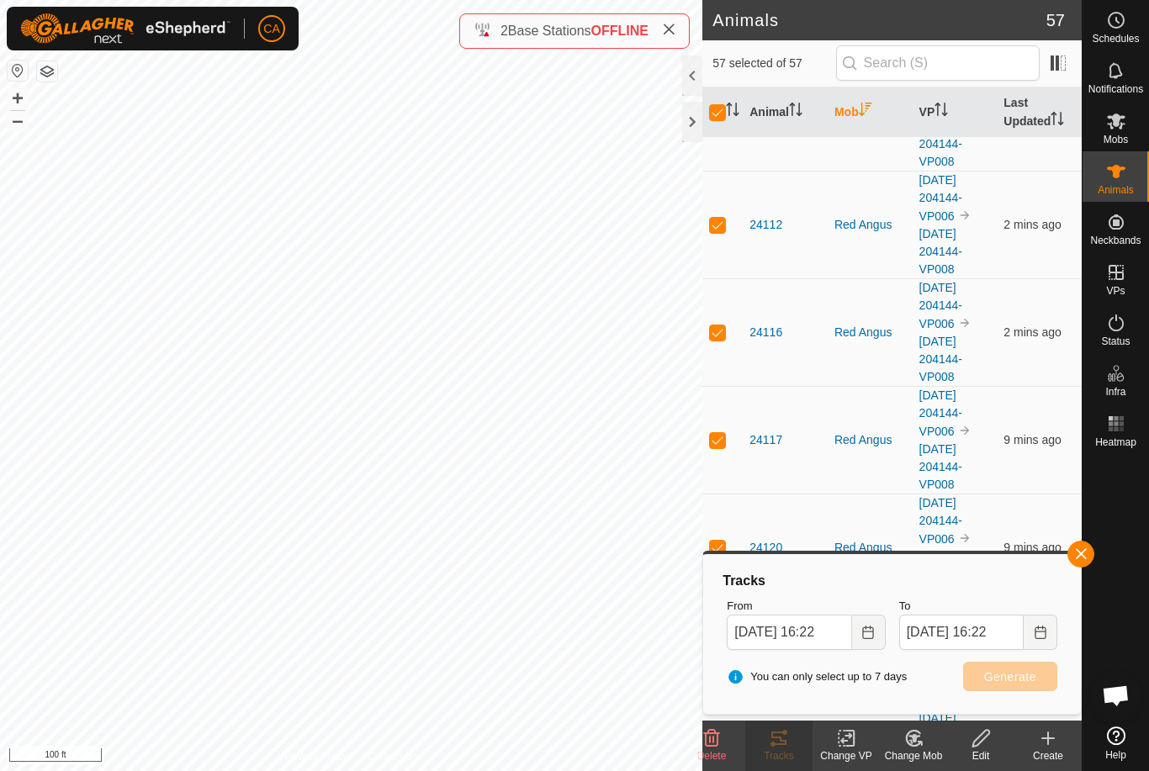
checkbox input "false"
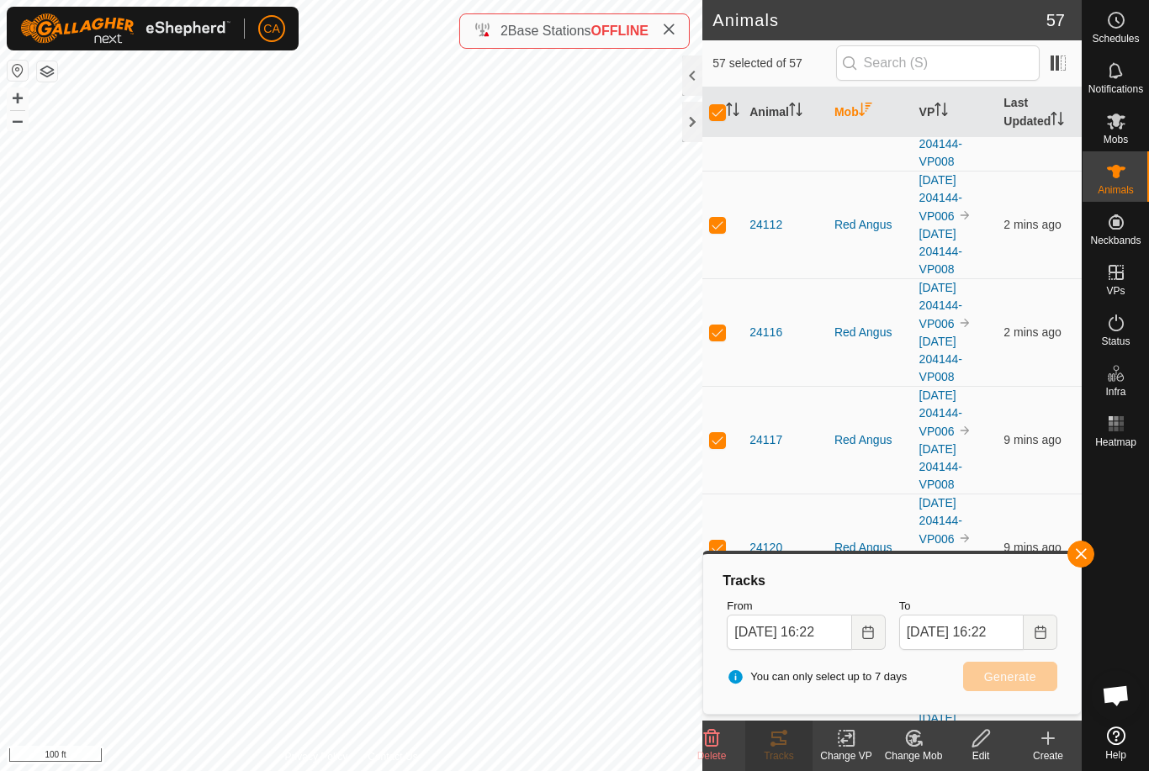
checkbox input "false"
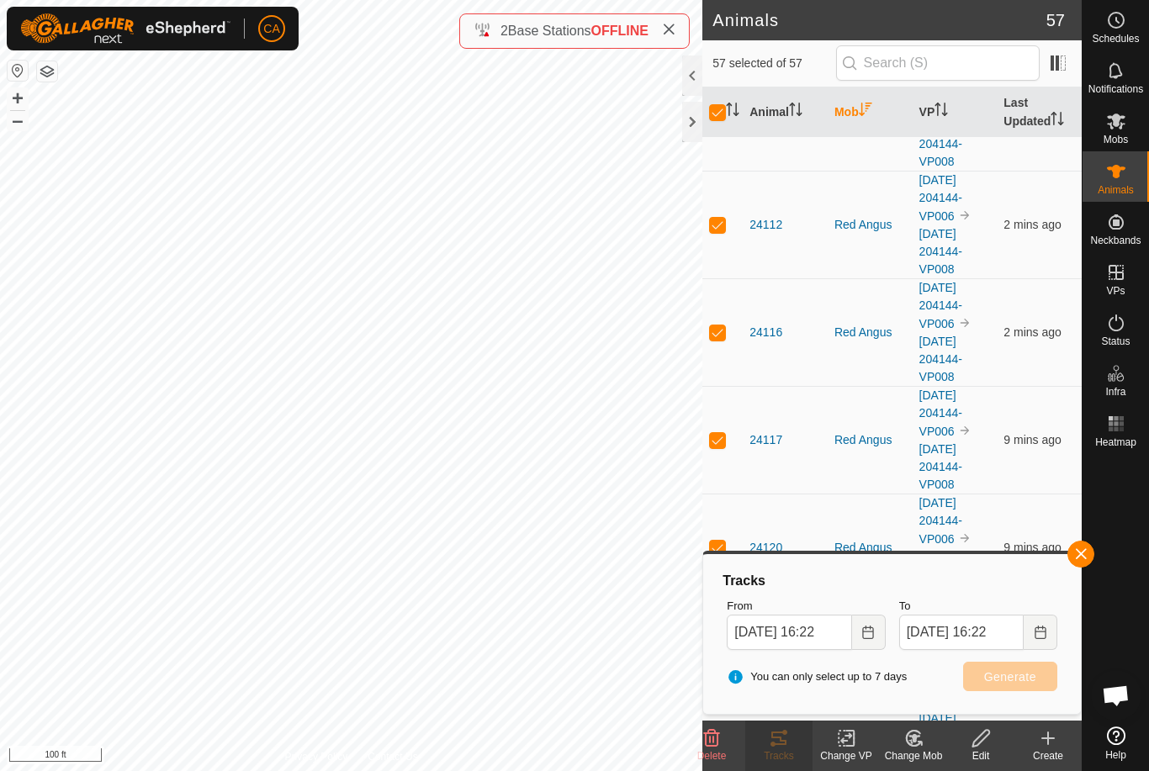
checkbox input "false"
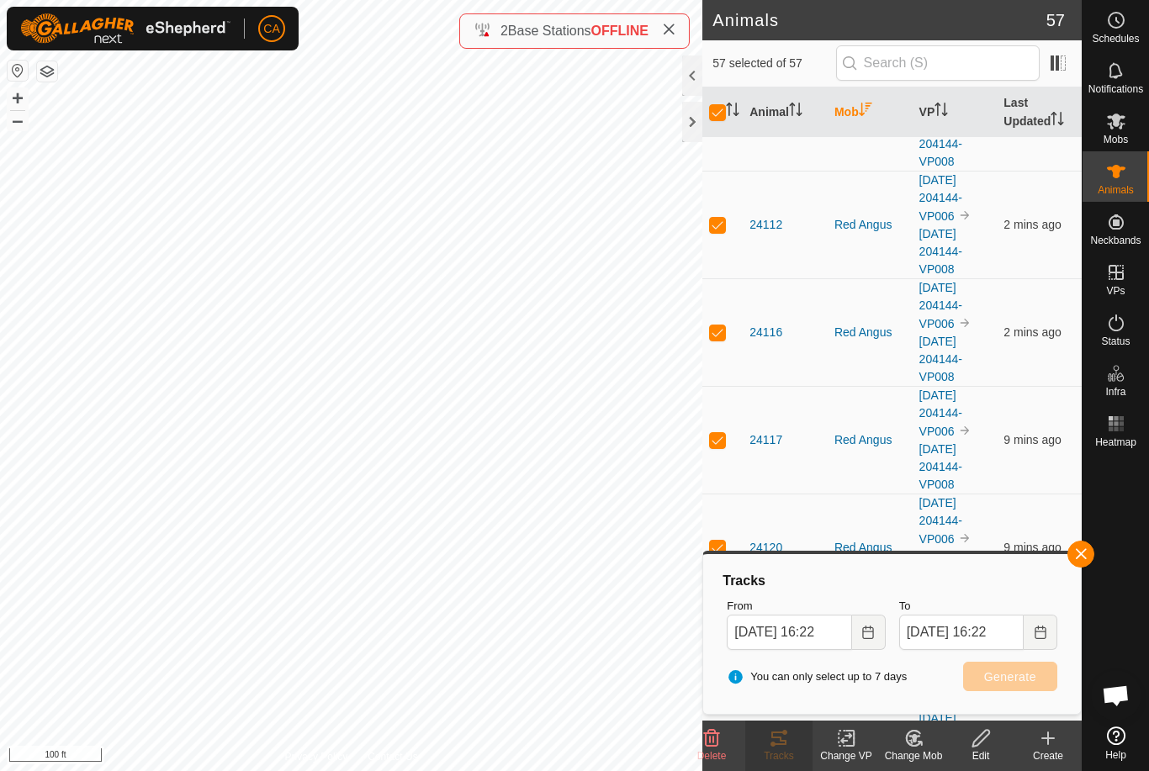
checkbox input "false"
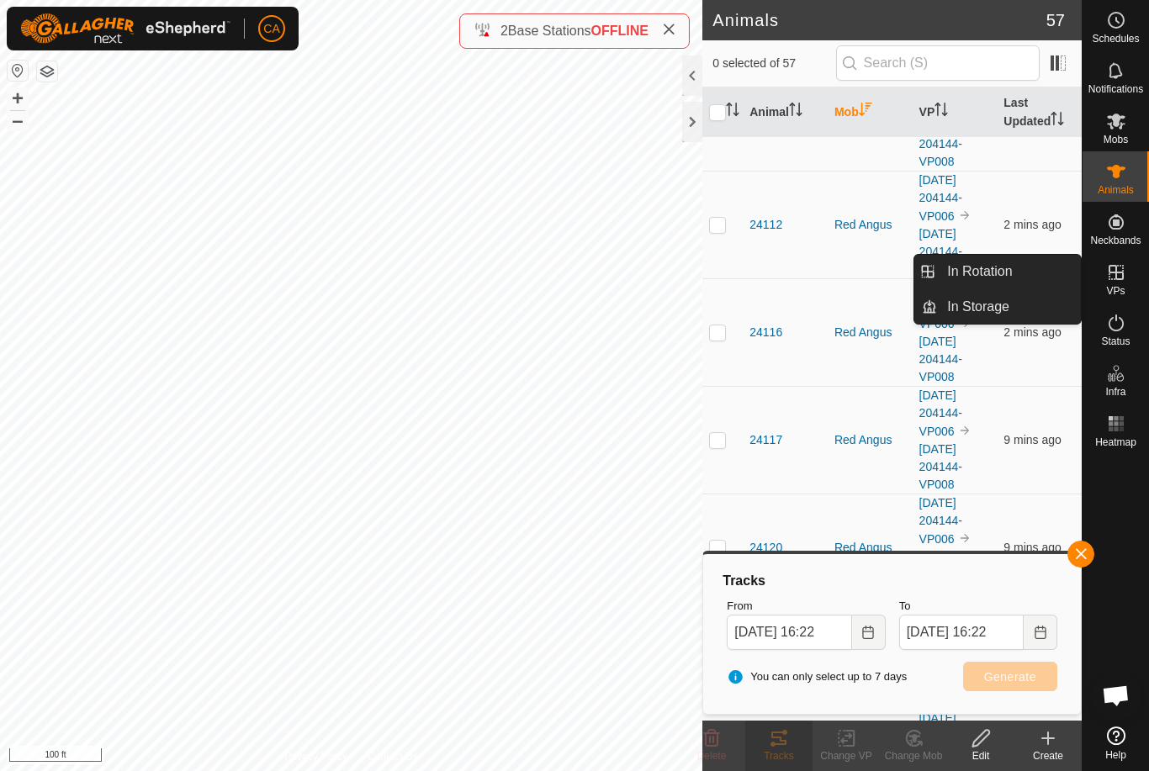
click at [1053, 277] on link "In Rotation" at bounding box center [1009, 272] width 144 height 34
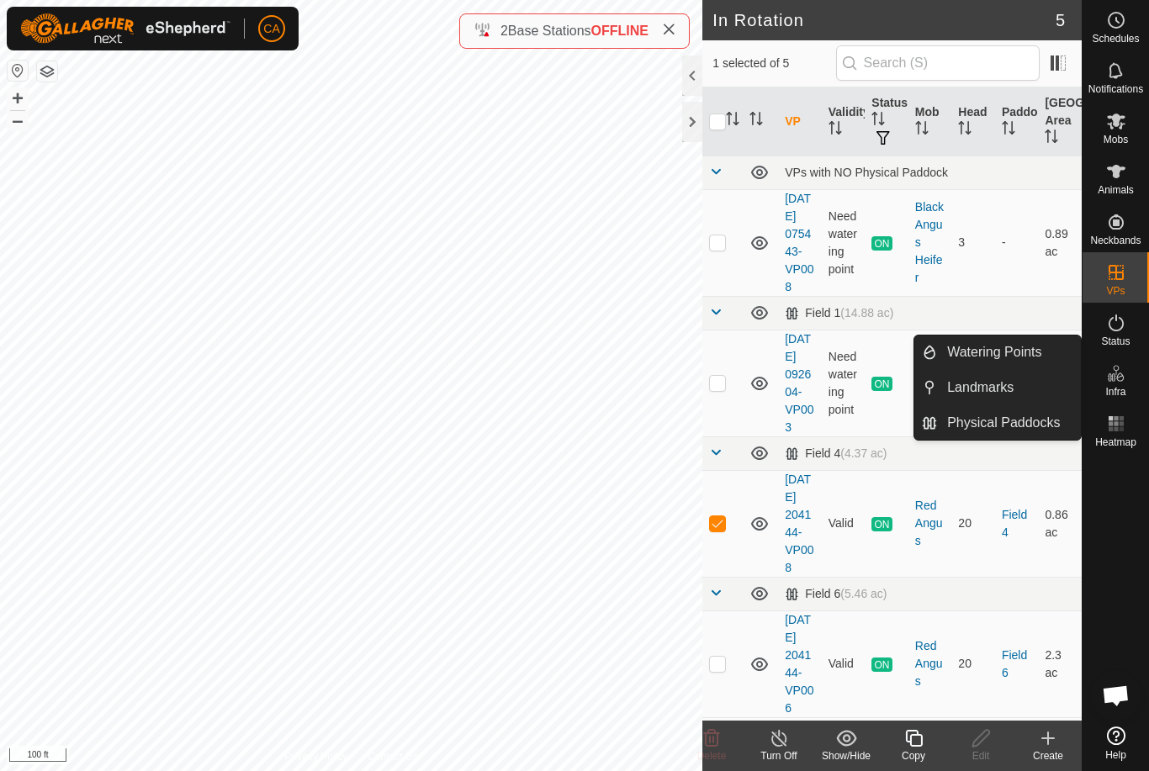
click at [1019, 387] on link "Landmarks" at bounding box center [1009, 388] width 144 height 34
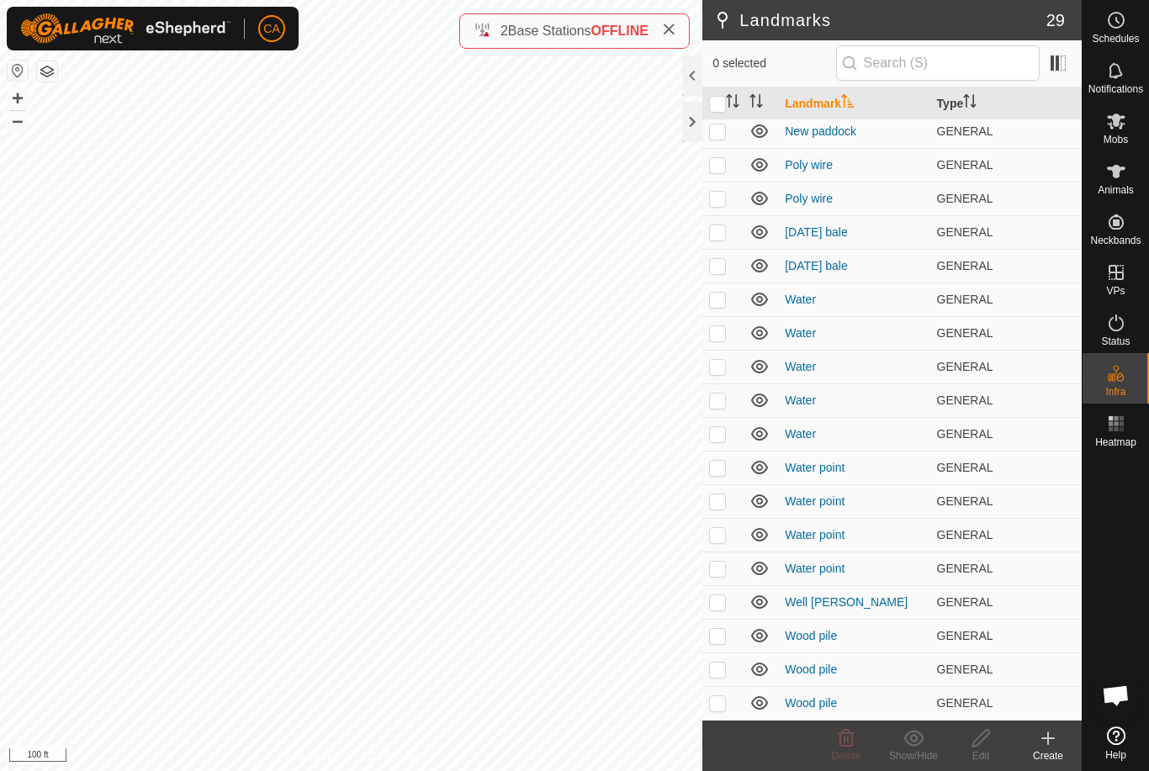
scroll to position [375, 0]
click at [718, 369] on p-checkbox at bounding box center [717, 366] width 17 height 13
click at [724, 361] on p-checkbox at bounding box center [717, 366] width 17 height 13
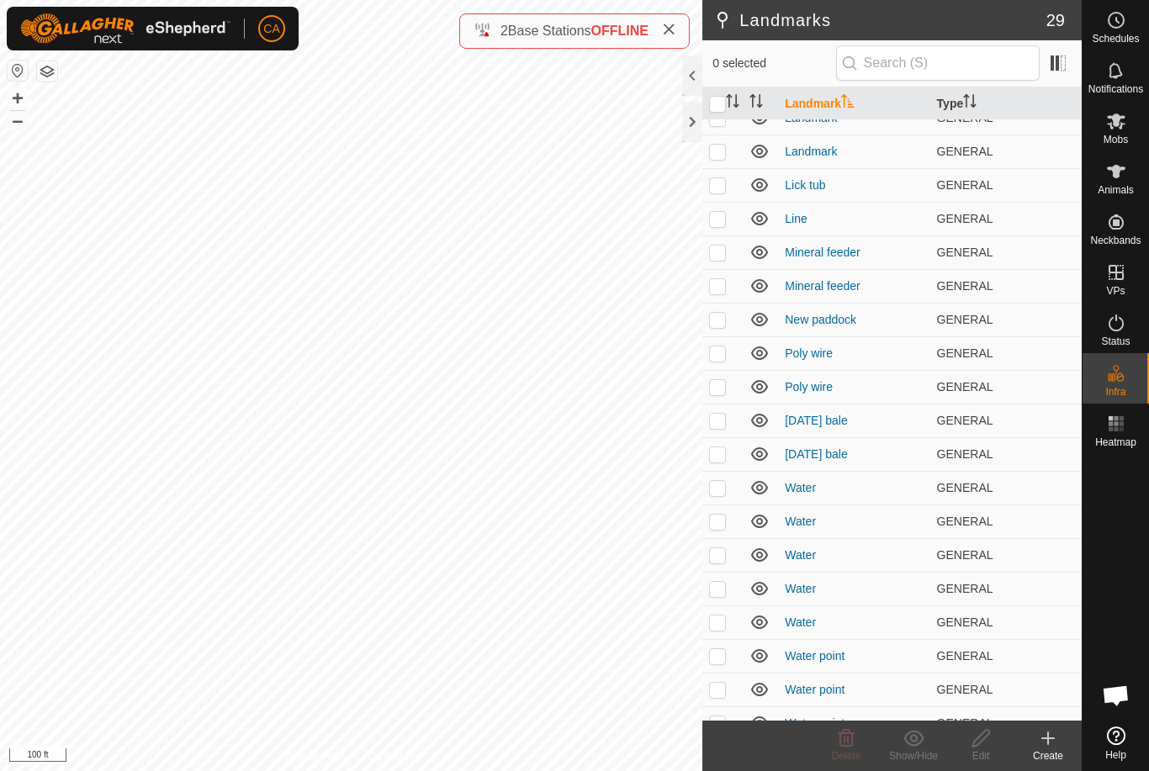
scroll to position [172, 0]
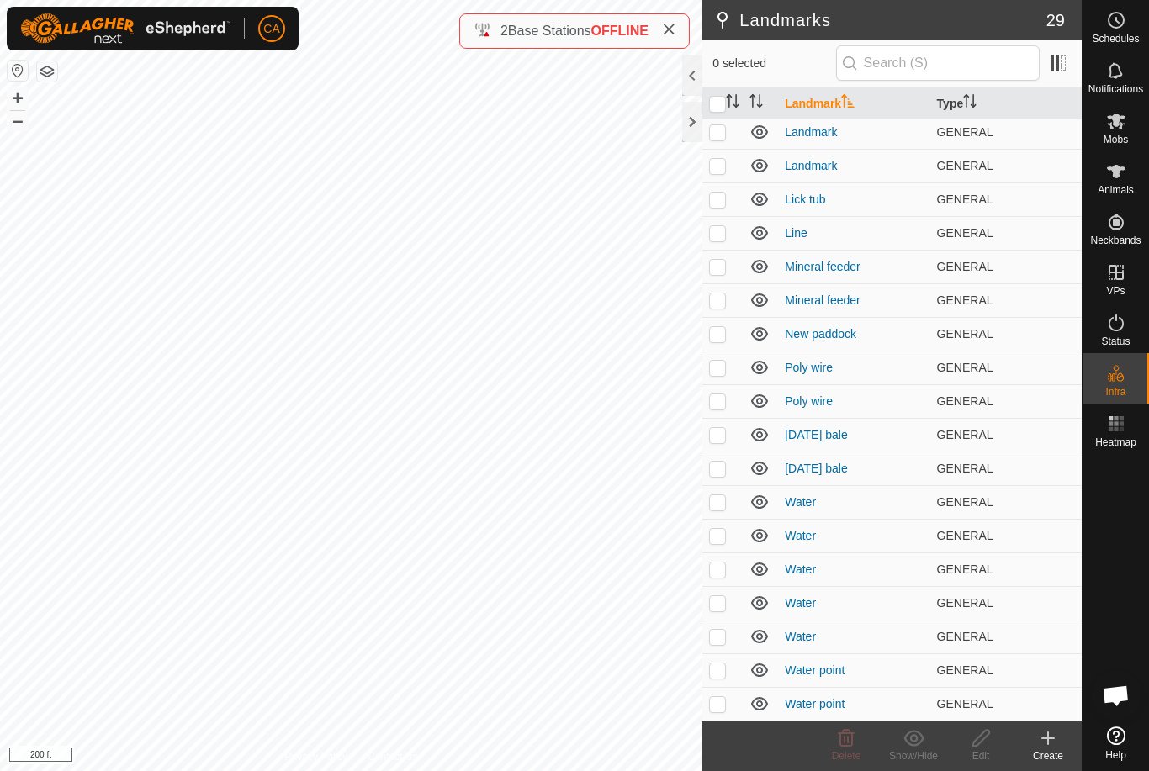
click at [718, 436] on p-checkbox at bounding box center [717, 434] width 17 height 13
click at [848, 747] on icon at bounding box center [846, 738] width 16 height 17
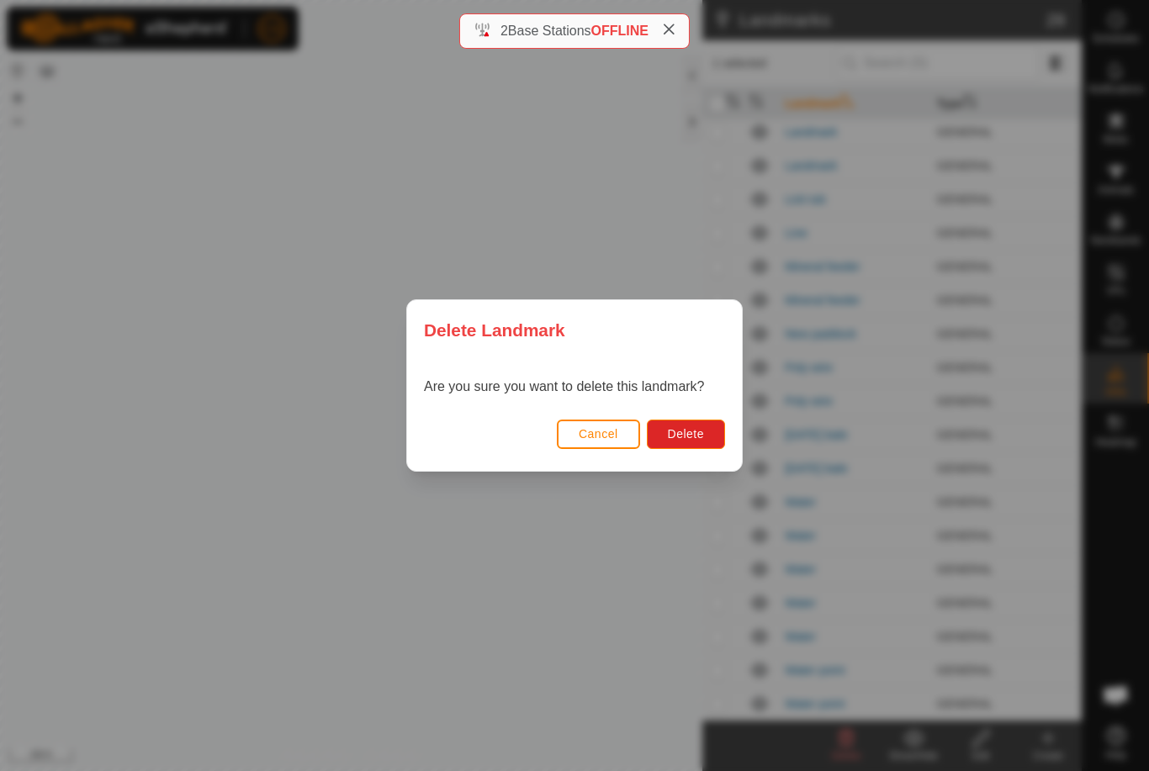
click at [695, 428] on span "Delete" at bounding box center [686, 433] width 36 height 13
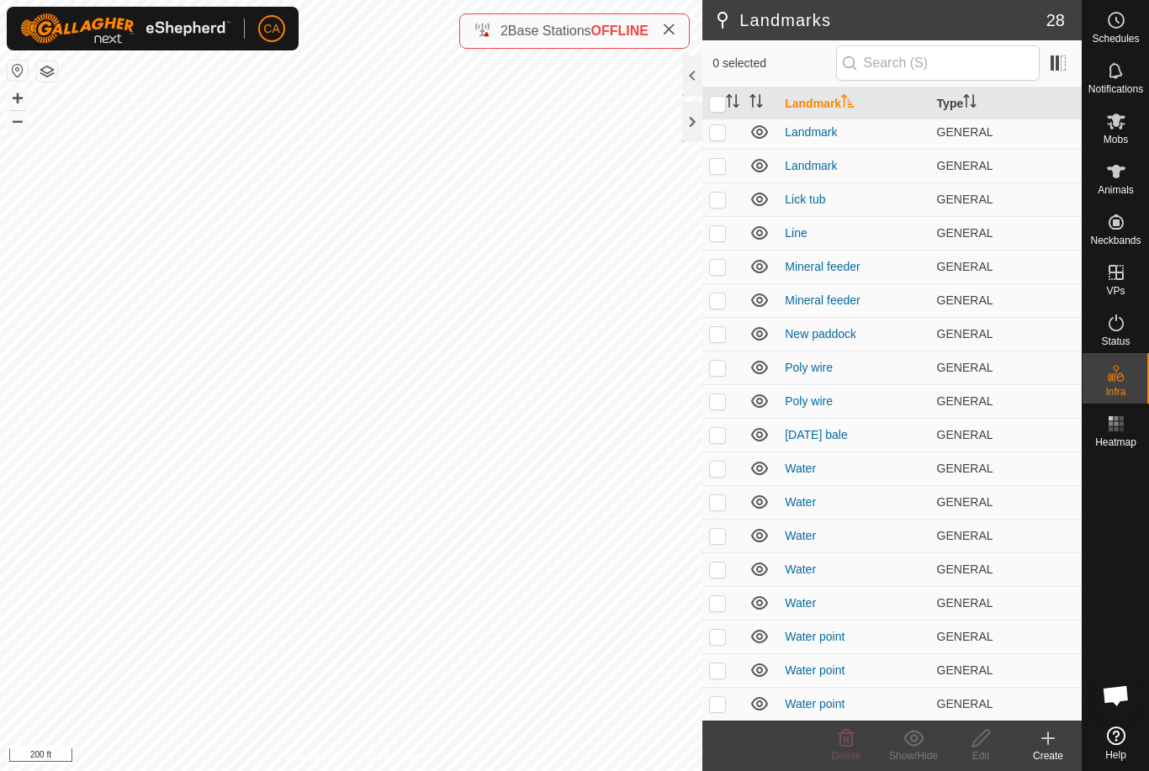
click at [724, 437] on p-checkbox at bounding box center [717, 434] width 17 height 13
click at [843, 740] on icon at bounding box center [846, 738] width 20 height 20
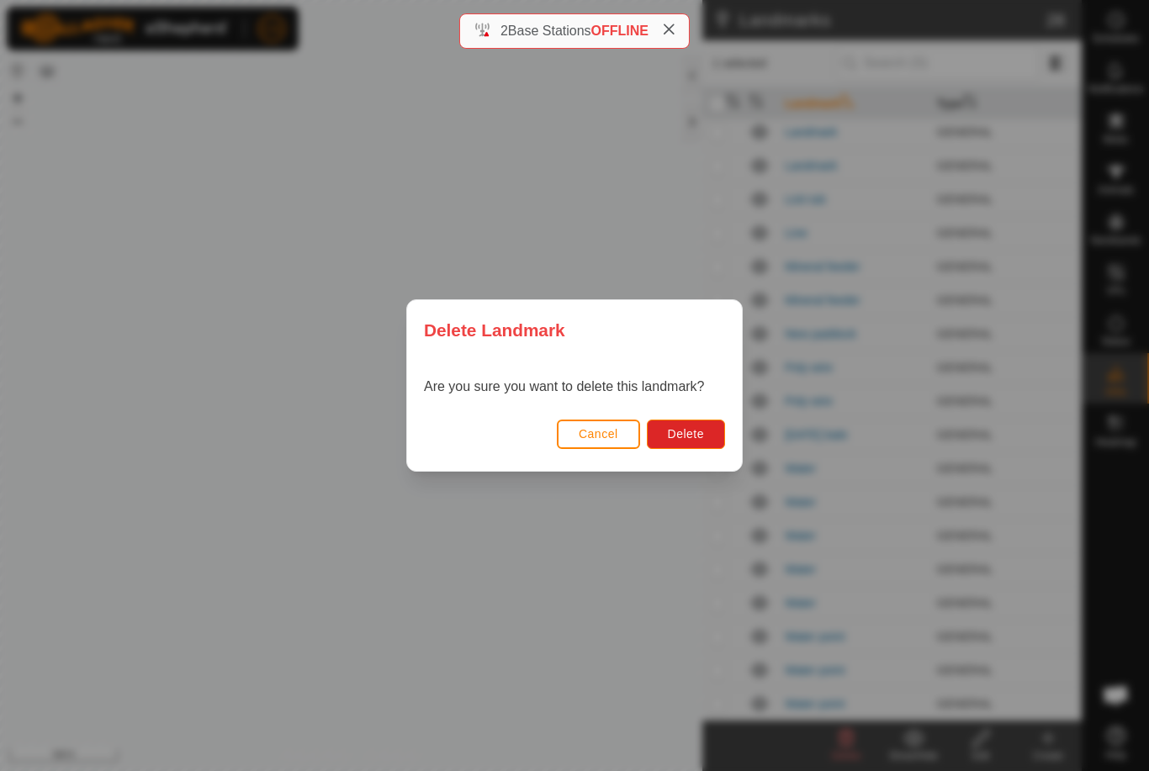
click at [689, 435] on span "Delete" at bounding box center [686, 433] width 36 height 13
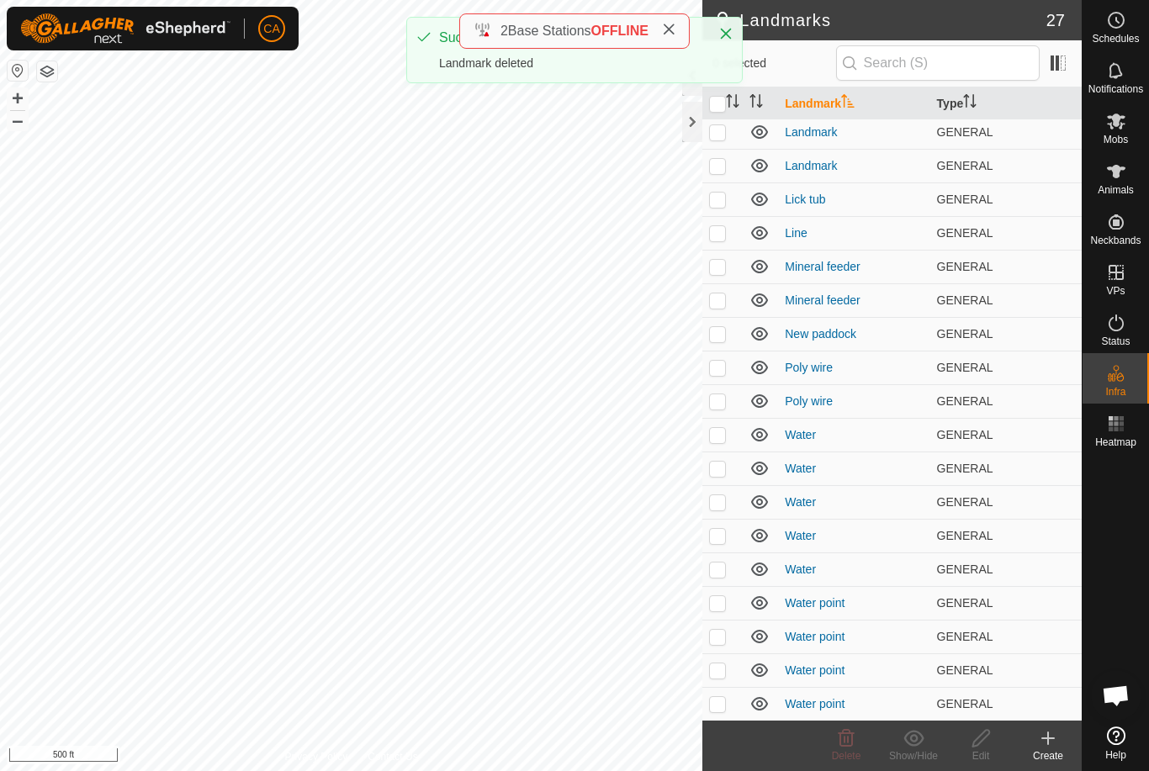
click at [728, 397] on td at bounding box center [722, 401] width 40 height 34
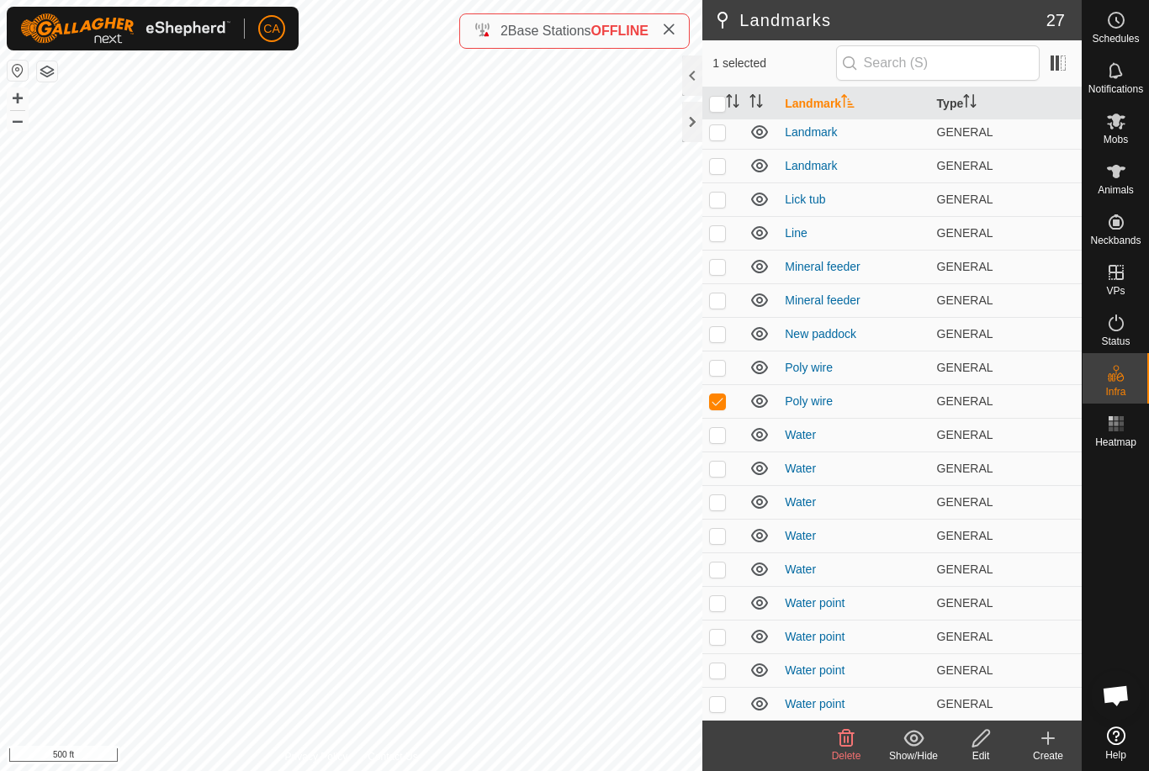
click at [725, 361] on p-checkbox at bounding box center [717, 367] width 17 height 13
click at [728, 330] on td at bounding box center [722, 334] width 40 height 34
click at [725, 299] on p-checkbox at bounding box center [717, 299] width 17 height 13
click at [722, 268] on p-checkbox at bounding box center [717, 266] width 17 height 13
click at [721, 264] on p-checkbox at bounding box center [717, 266] width 17 height 13
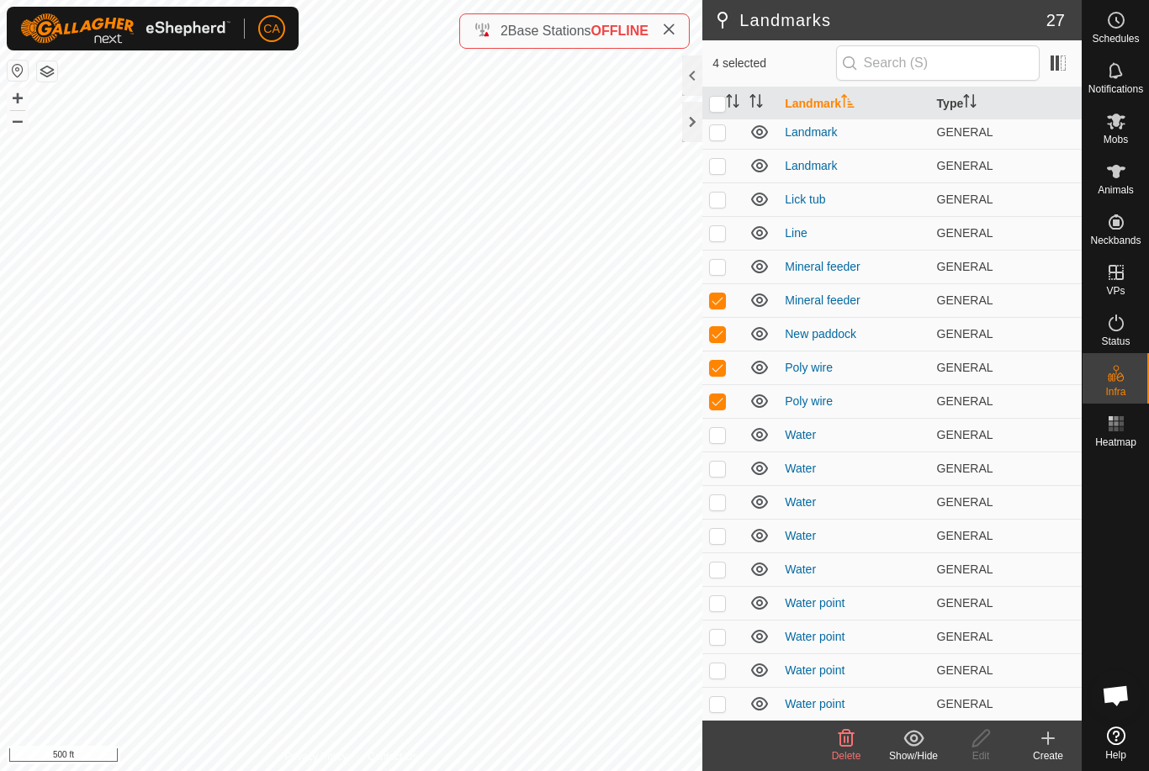
click at [723, 267] on p-checkbox at bounding box center [717, 266] width 17 height 13
click at [722, 263] on p-checkbox at bounding box center [717, 266] width 17 height 13
click at [723, 267] on p-checkbox at bounding box center [717, 266] width 17 height 13
click at [727, 263] on td at bounding box center [722, 267] width 40 height 34
click at [722, 232] on p-checkbox at bounding box center [717, 232] width 17 height 13
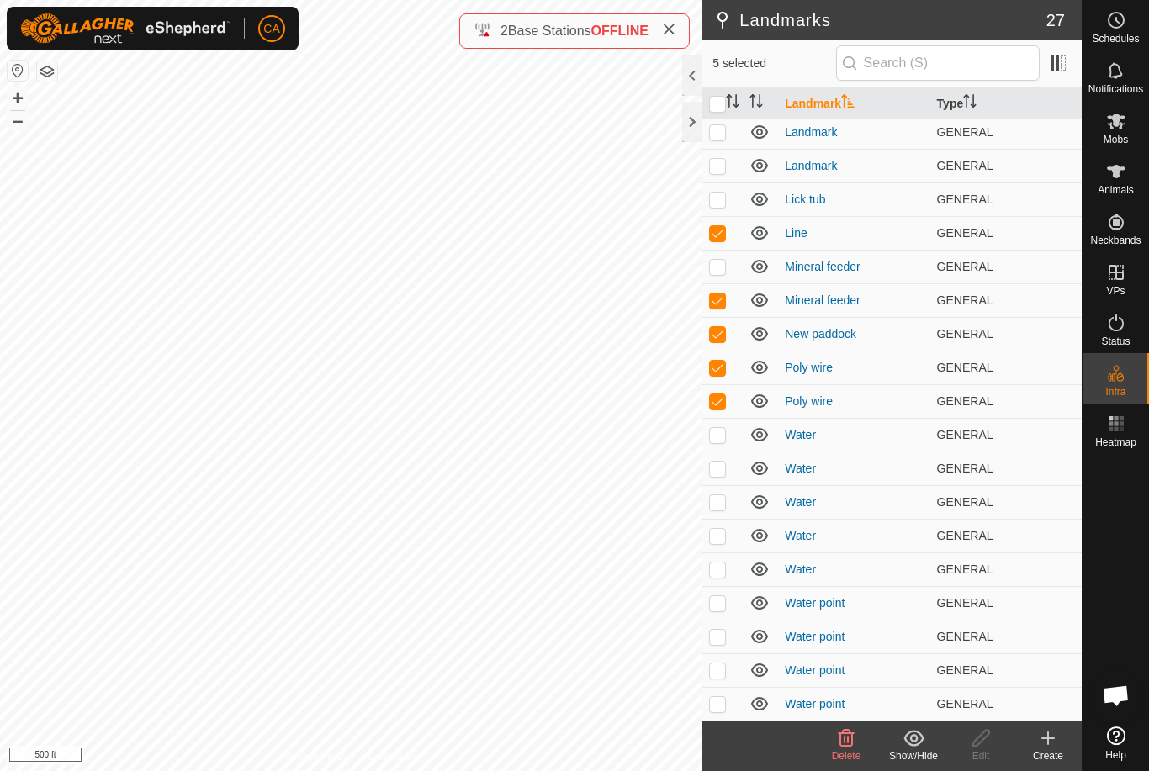
click at [718, 198] on p-checkbox at bounding box center [717, 199] width 17 height 13
click at [718, 168] on p-checkbox at bounding box center [717, 165] width 17 height 13
click at [718, 132] on p-checkbox at bounding box center [717, 131] width 17 height 13
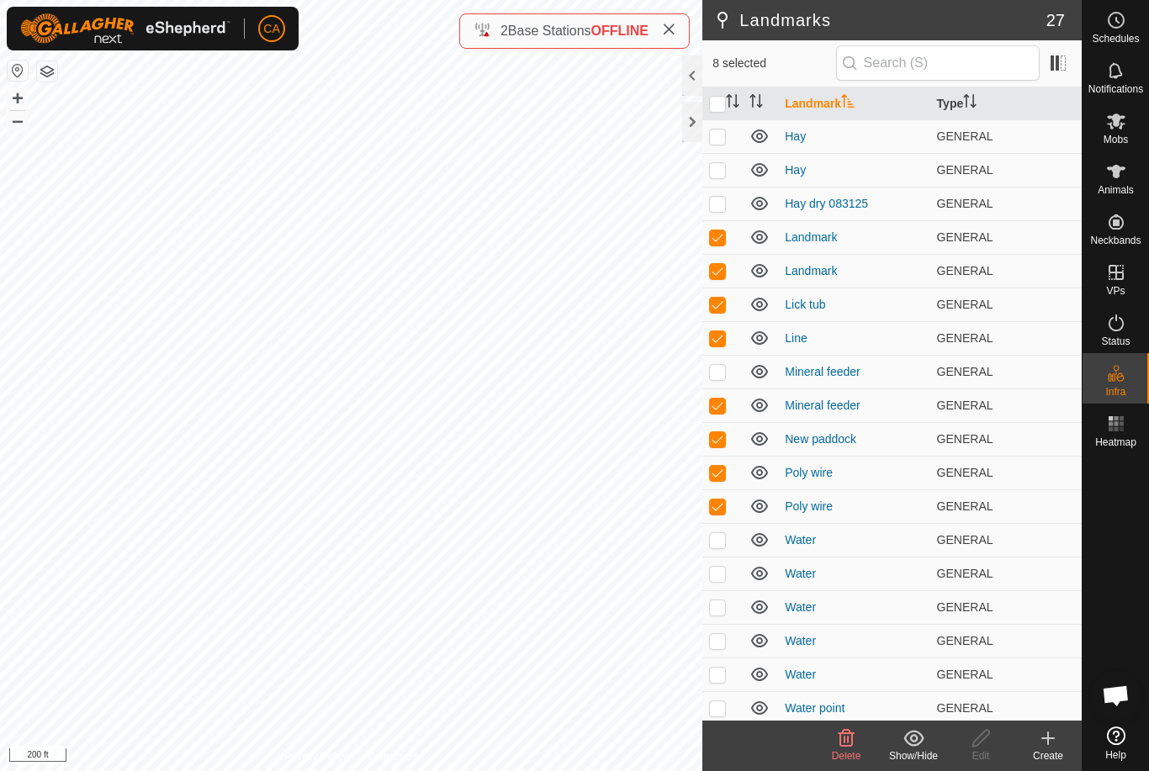
scroll to position [34, 0]
click at [717, 230] on p-checkbox at bounding box center [717, 236] width 17 height 13
click at [724, 196] on p-checkbox at bounding box center [717, 202] width 17 height 13
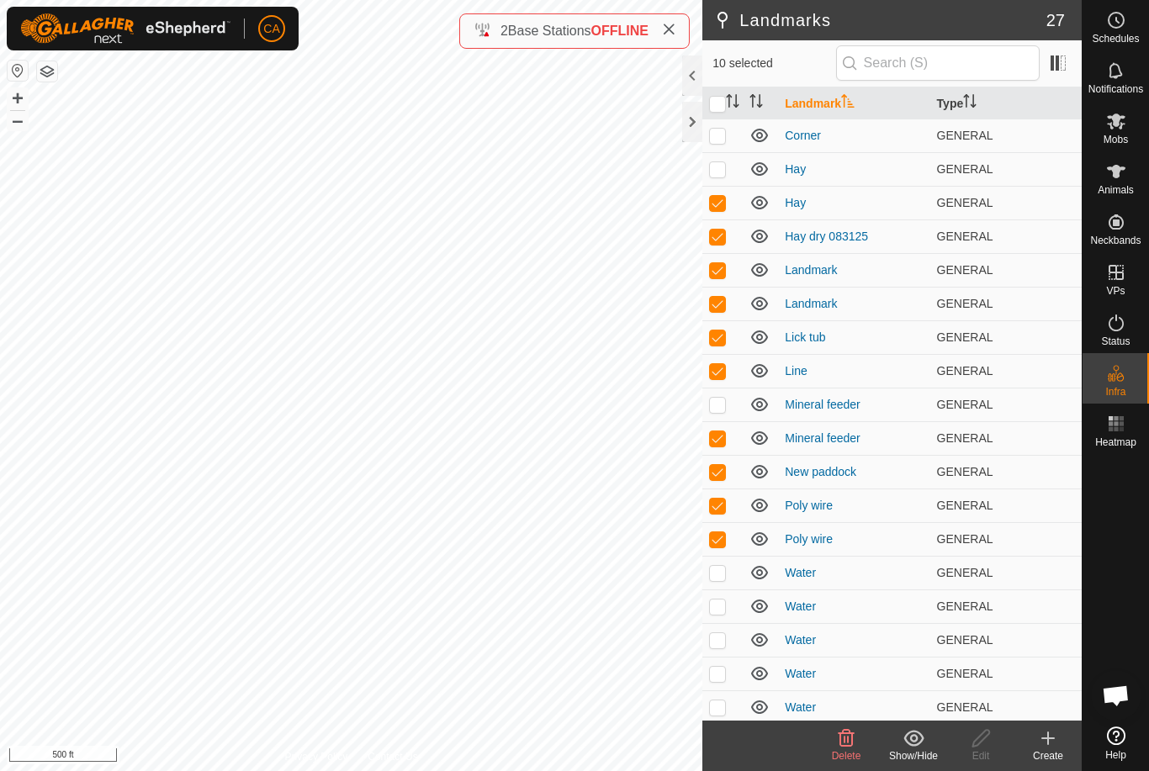
click at [722, 202] on p-checkbox at bounding box center [717, 202] width 17 height 13
click at [720, 203] on p-checkbox at bounding box center [717, 202] width 17 height 13
click at [721, 169] on p-checkbox at bounding box center [717, 168] width 17 height 13
click at [717, 132] on p-checkbox at bounding box center [717, 135] width 17 height 13
click at [848, 747] on icon at bounding box center [846, 738] width 16 height 17
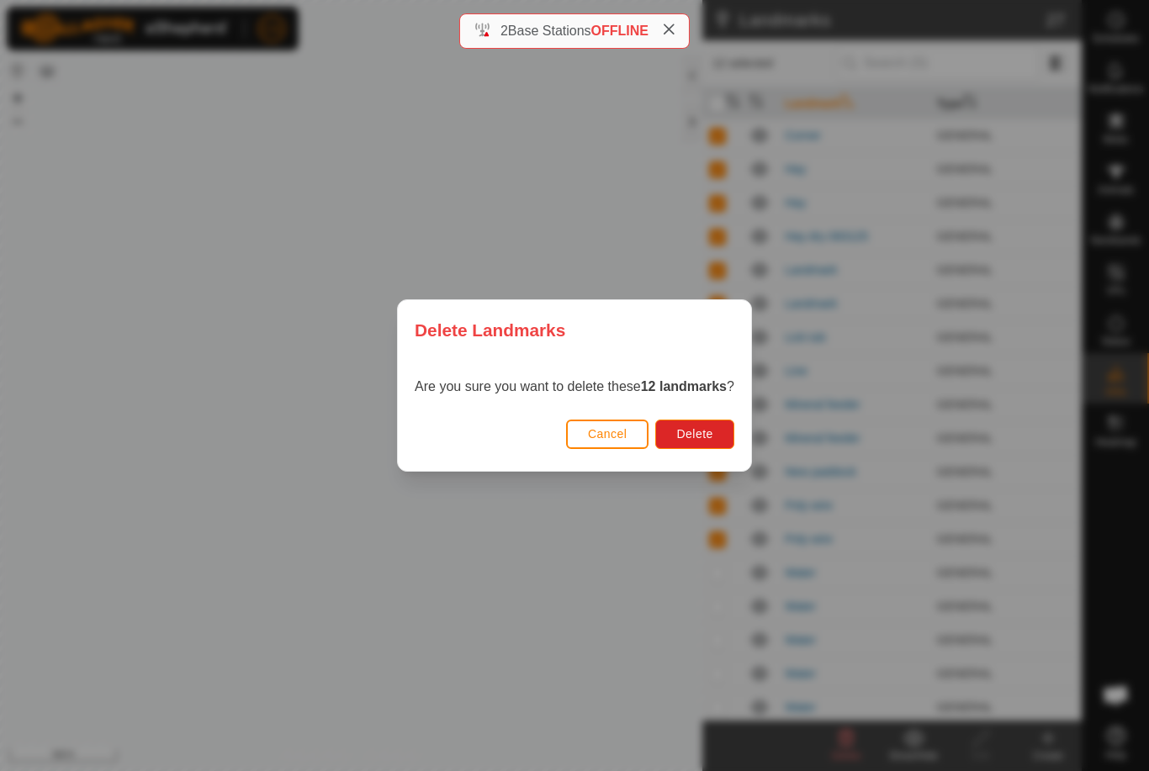
click at [706, 420] on button "Delete" at bounding box center [694, 434] width 78 height 29
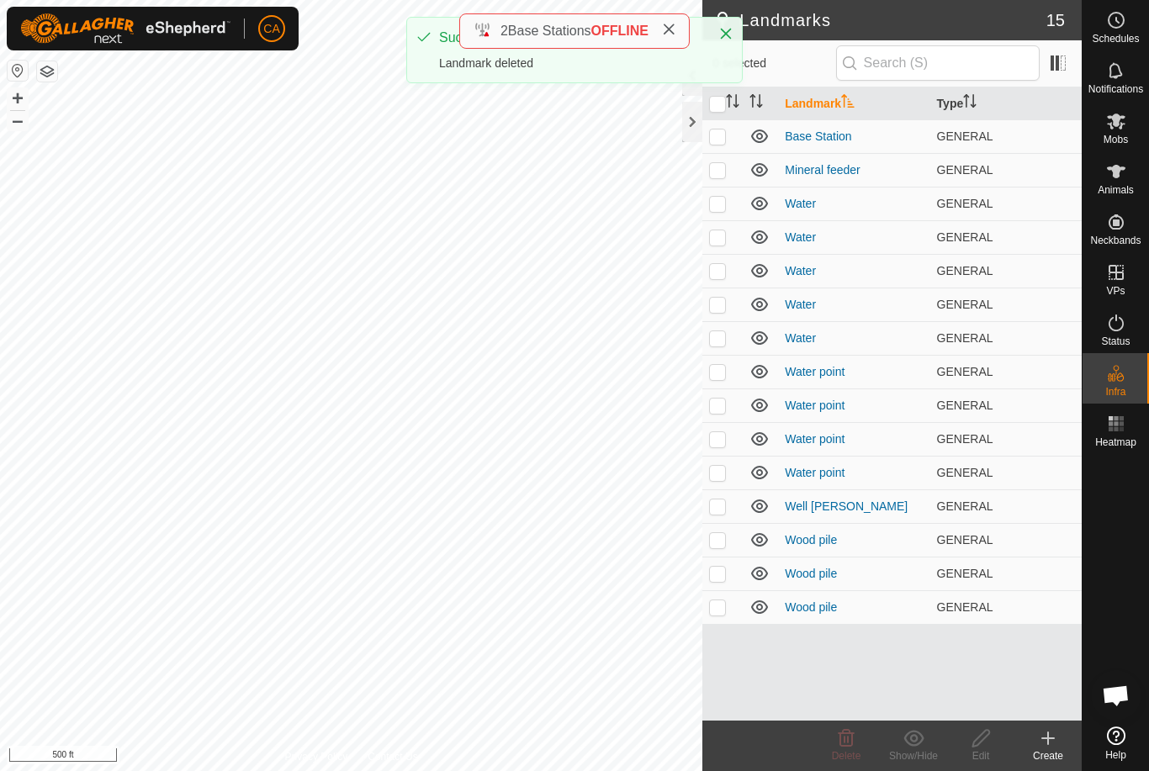
scroll to position [0, 0]
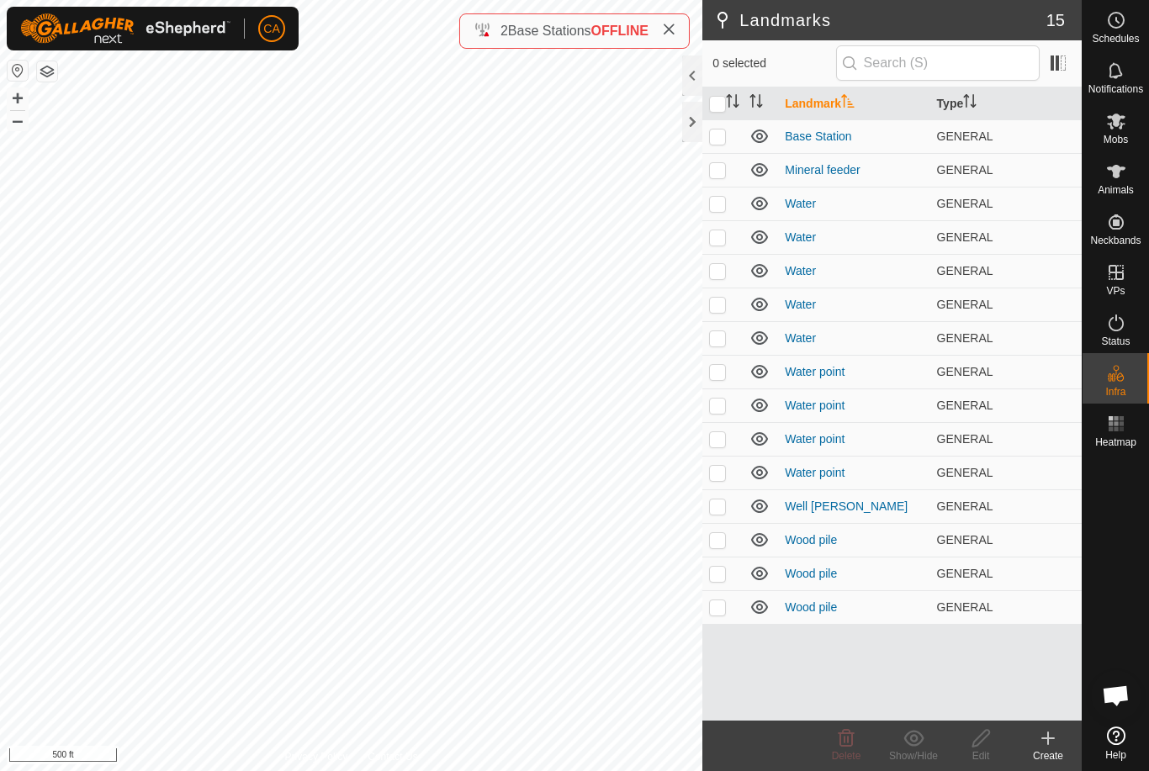
click at [724, 603] on p-checkbox at bounding box center [717, 606] width 17 height 13
click at [725, 604] on p-checkbox at bounding box center [717, 606] width 17 height 13
click at [727, 571] on td at bounding box center [722, 574] width 40 height 34
click at [727, 563] on td at bounding box center [722, 574] width 40 height 34
click at [732, 537] on td at bounding box center [722, 540] width 40 height 34
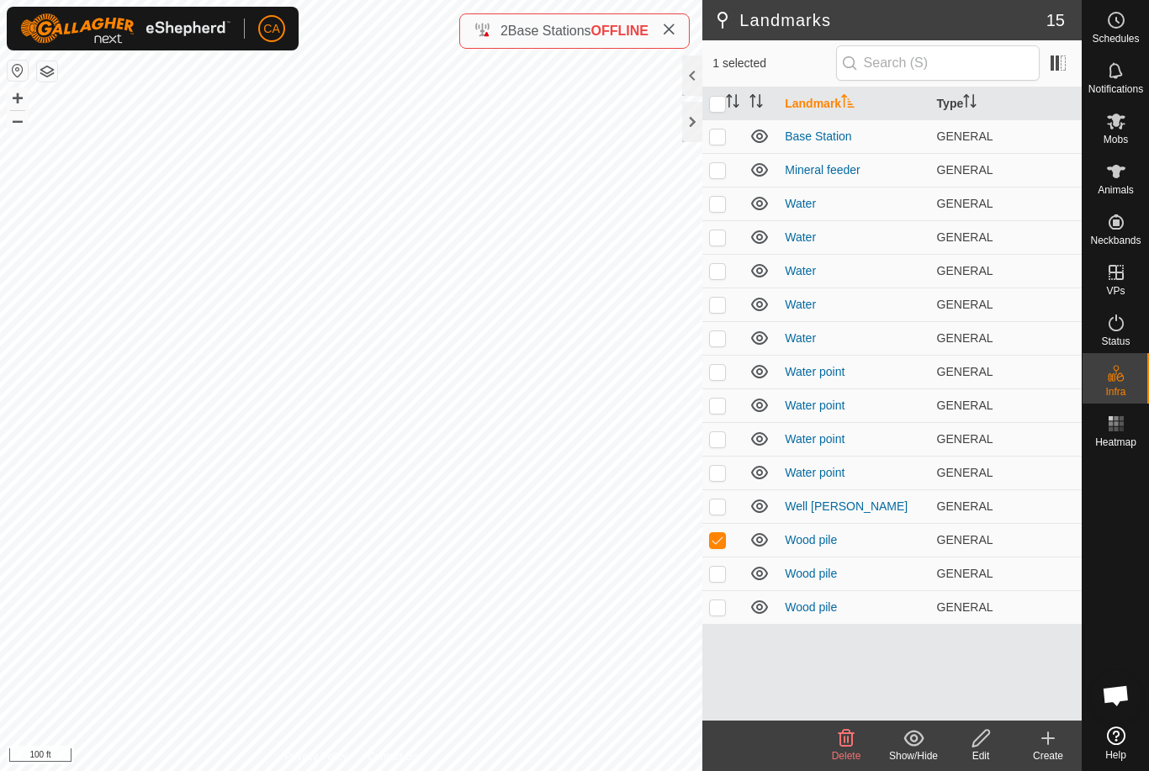
click at [718, 538] on p-checkbox at bounding box center [717, 539] width 17 height 13
click at [722, 568] on p-checkbox at bounding box center [717, 573] width 17 height 13
click at [722, 615] on td at bounding box center [722, 607] width 40 height 34
click at [714, 610] on p-checkbox at bounding box center [717, 606] width 17 height 13
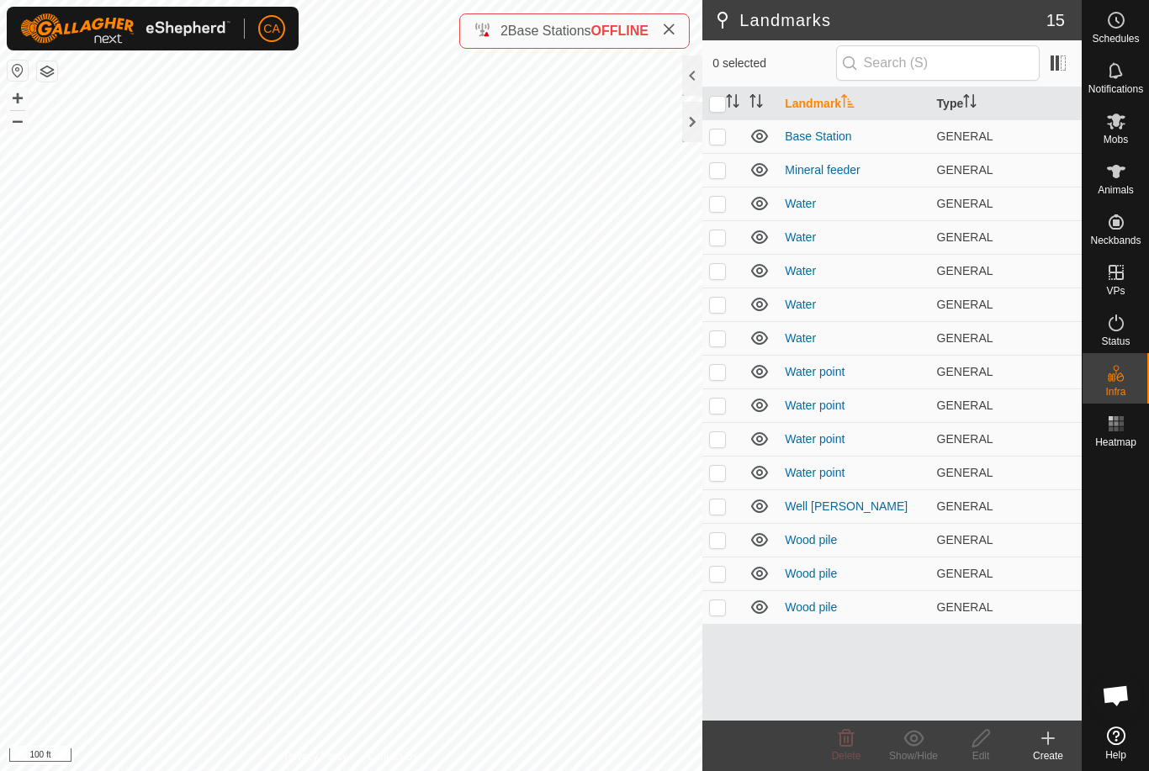
click at [721, 573] on p-checkbox at bounding box center [717, 573] width 17 height 13
click at [718, 540] on p-checkbox at bounding box center [717, 539] width 17 height 13
click at [848, 747] on icon at bounding box center [846, 738] width 16 height 17
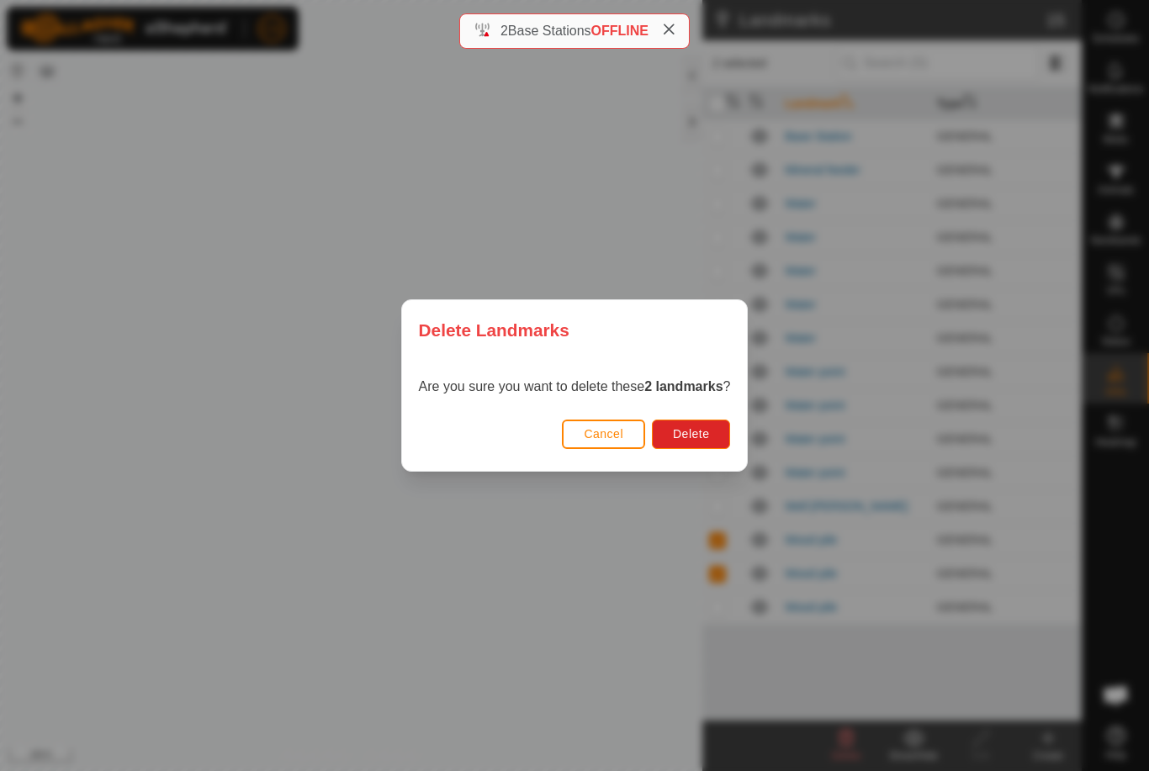
click at [692, 443] on button "Delete" at bounding box center [691, 434] width 78 height 29
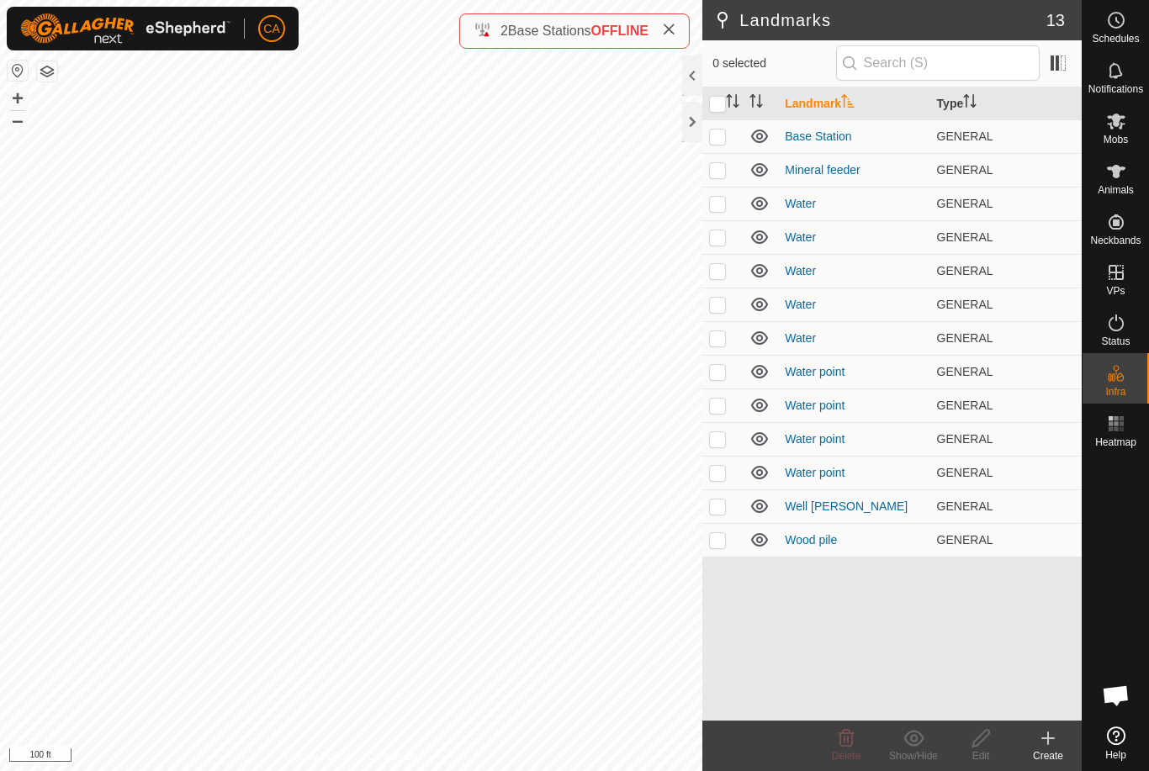
click at [725, 466] on p-checkbox at bounding box center [717, 472] width 17 height 13
click at [45, 75] on button "button" at bounding box center [47, 71] width 20 height 20
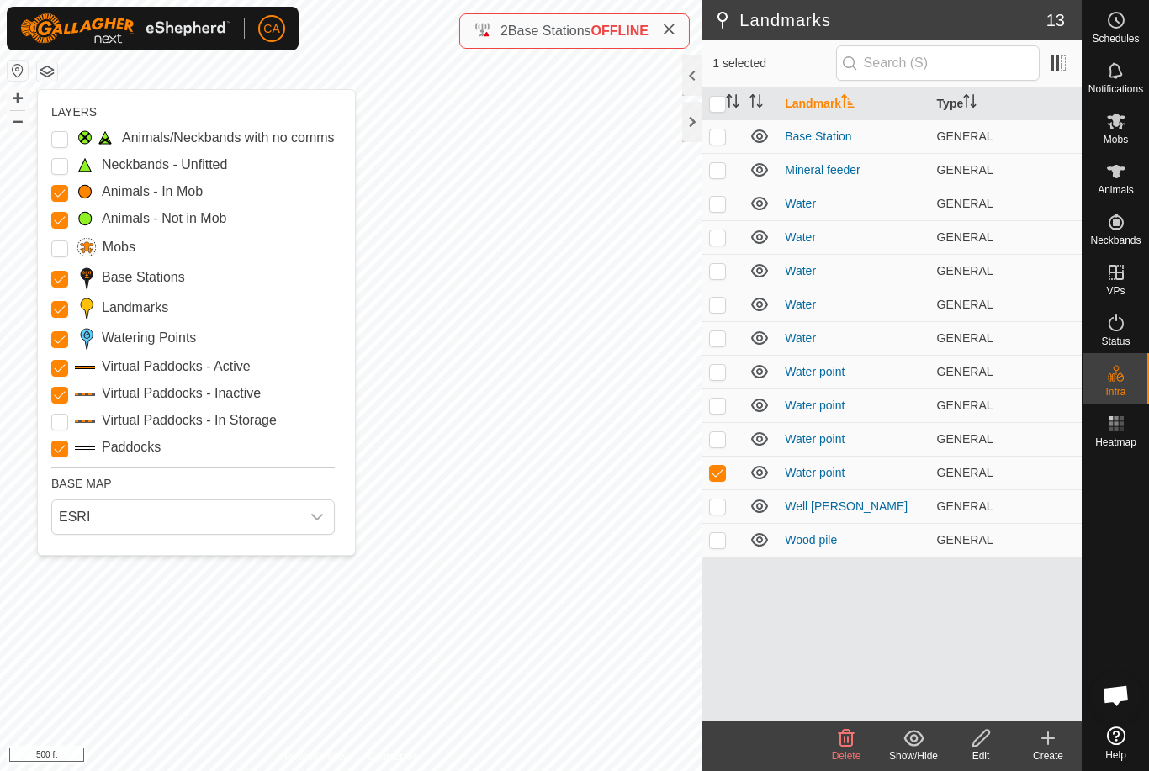
click at [59, 335] on Points "Watering Points" at bounding box center [59, 339] width 17 height 17
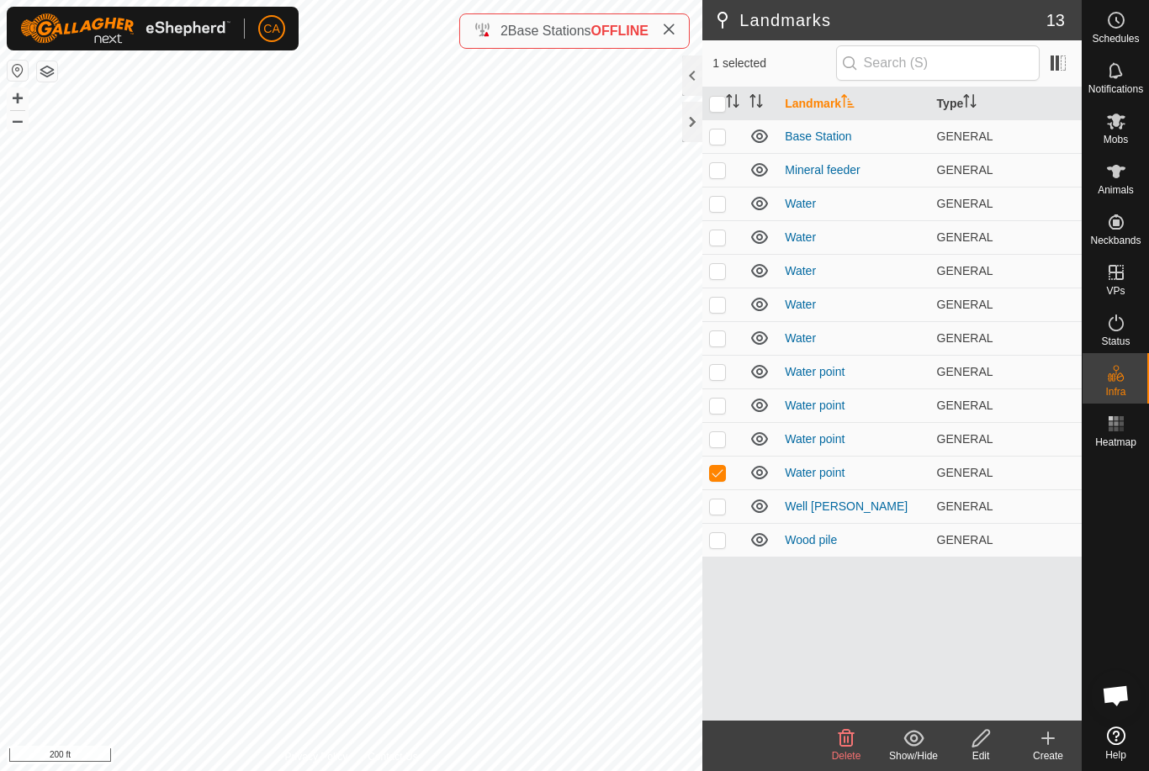
click at [713, 468] on p-checkbox at bounding box center [717, 472] width 17 height 13
click at [727, 425] on td at bounding box center [722, 439] width 40 height 34
click at [719, 425] on td at bounding box center [722, 439] width 40 height 34
click at [728, 405] on td at bounding box center [722, 406] width 40 height 34
click at [725, 396] on td at bounding box center [722, 406] width 40 height 34
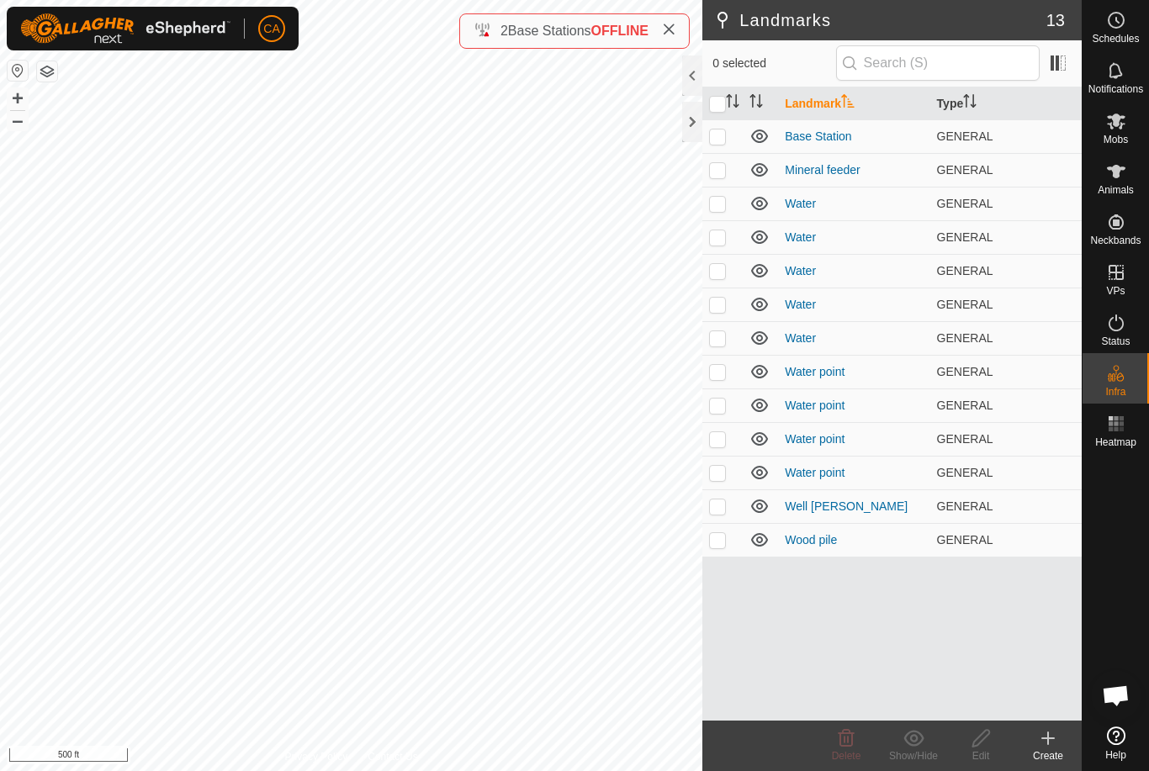
click at [724, 442] on p-checkbox at bounding box center [717, 438] width 17 height 13
click at [722, 436] on p-checkbox at bounding box center [717, 438] width 17 height 13
click at [719, 340] on p-checkbox at bounding box center [717, 337] width 17 height 13
click at [720, 336] on p-checkbox at bounding box center [717, 337] width 17 height 13
click at [720, 401] on p-checkbox at bounding box center [717, 405] width 17 height 13
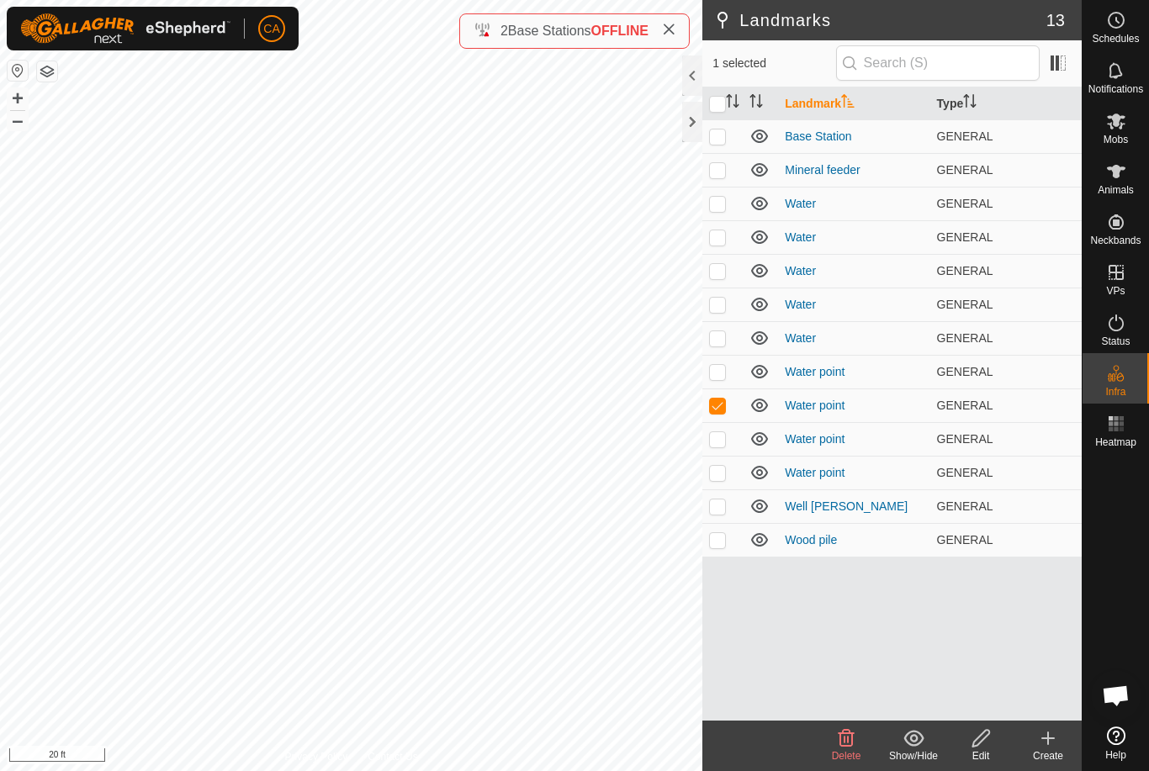
click at [722, 436] on p-checkbox at bounding box center [717, 438] width 17 height 13
click at [722, 402] on p-checkbox at bounding box center [717, 405] width 17 height 13
click at [848, 747] on icon at bounding box center [846, 738] width 16 height 17
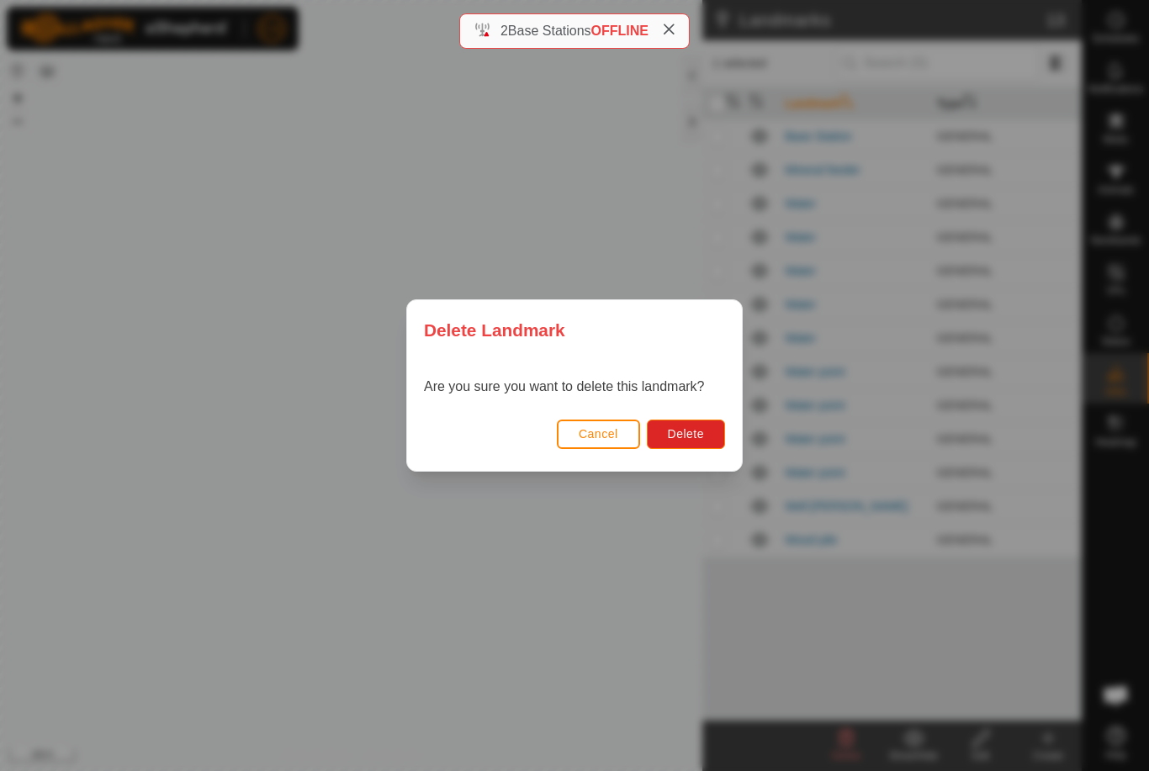
click at [700, 427] on span "Delete" at bounding box center [686, 433] width 36 height 13
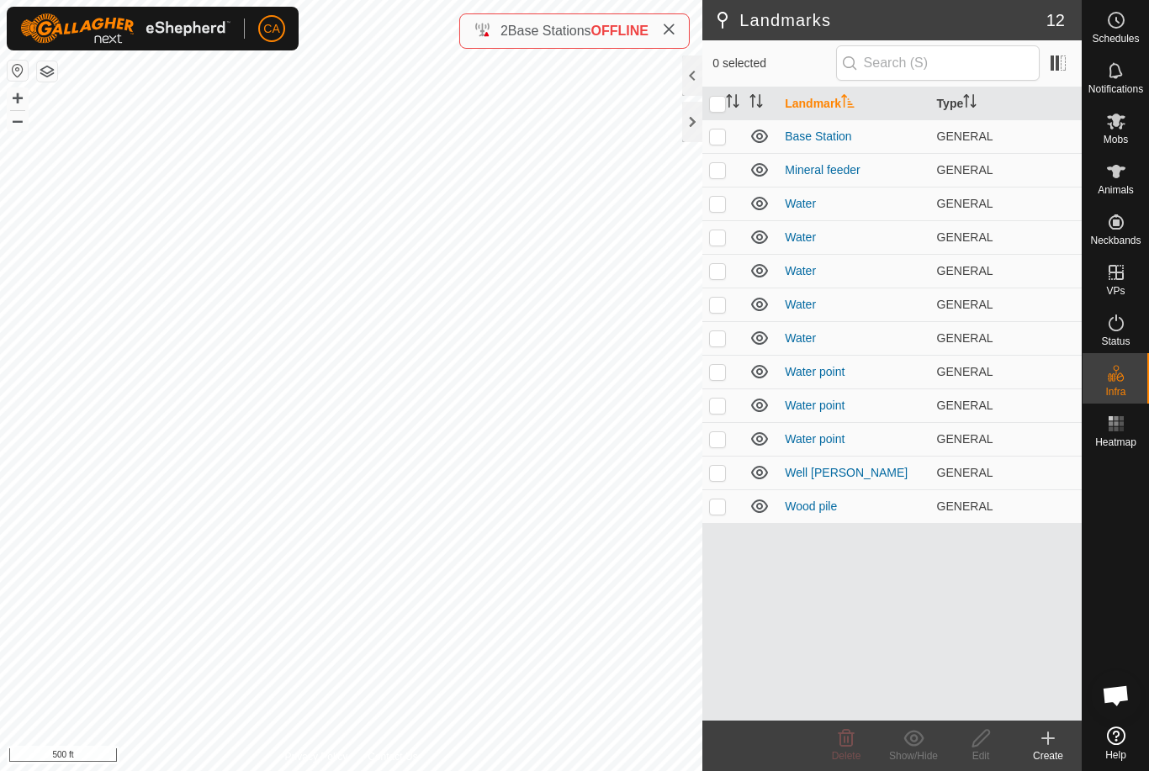
click at [722, 370] on p-checkbox at bounding box center [717, 371] width 17 height 13
click at [840, 745] on icon at bounding box center [846, 738] width 16 height 17
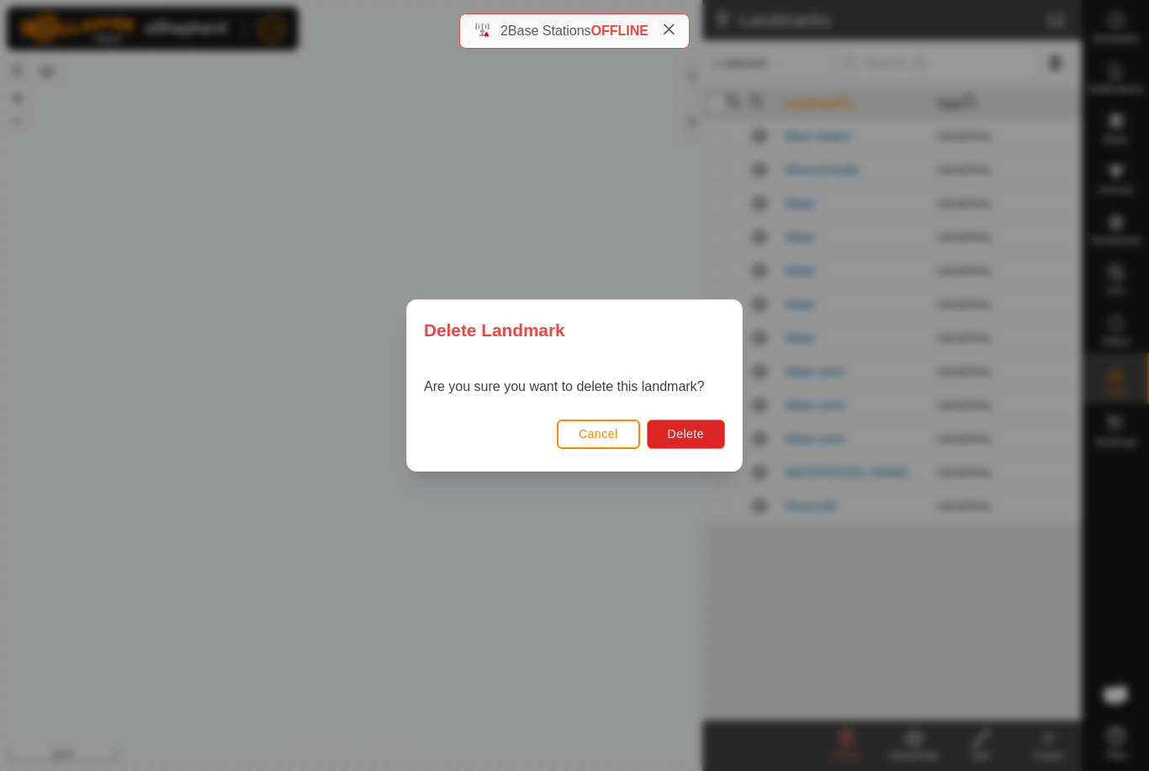
click at [706, 429] on button "Delete" at bounding box center [686, 434] width 78 height 29
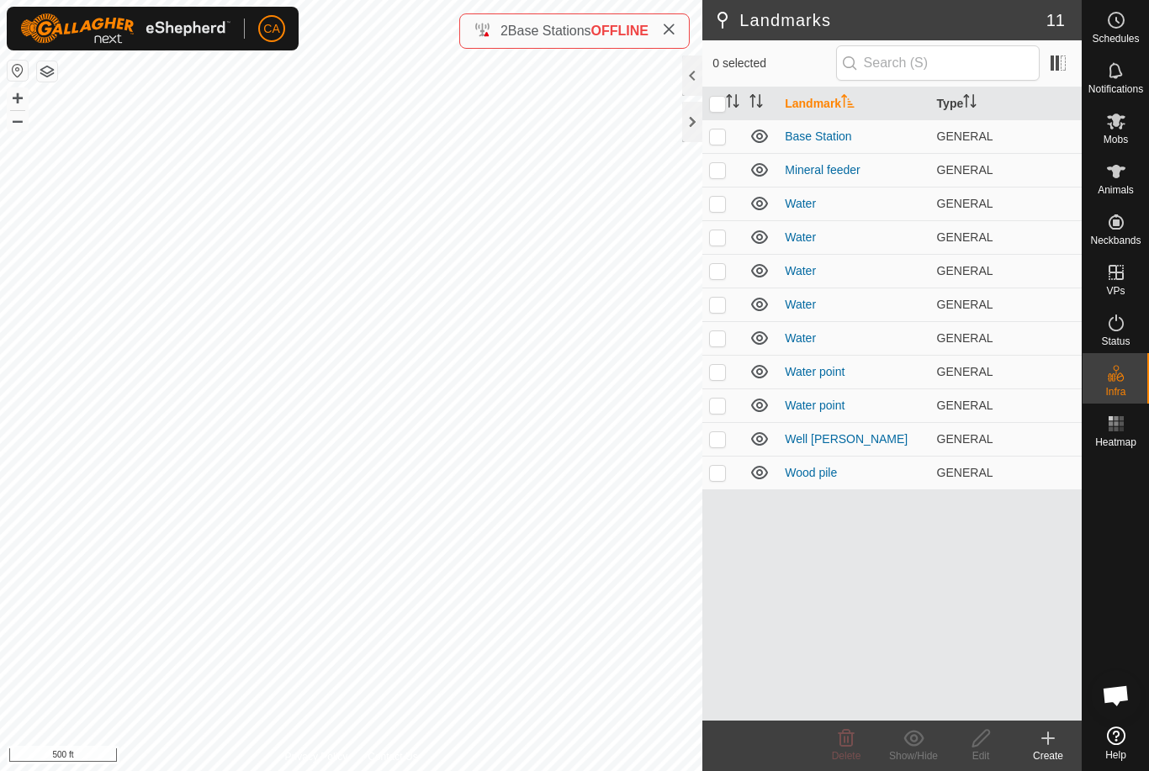
click at [727, 303] on td at bounding box center [722, 305] width 40 height 34
click at [1141, 6] on div "Schedules" at bounding box center [1115, 25] width 66 height 50
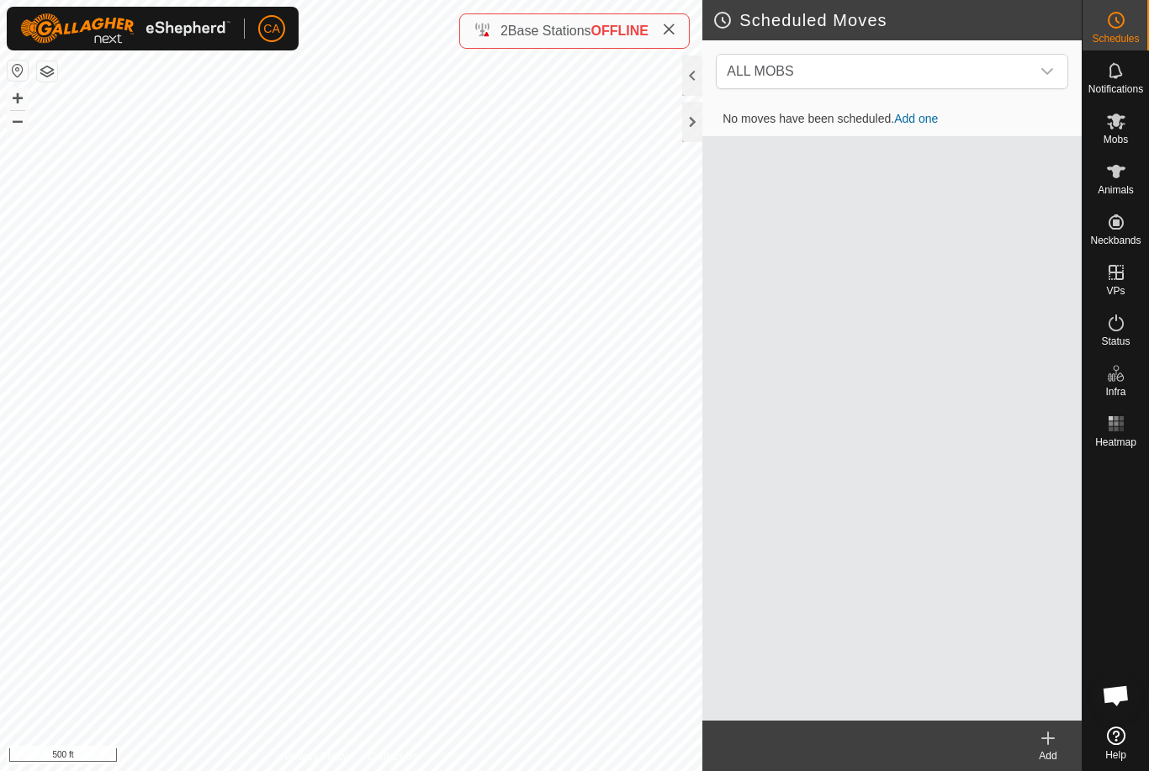
click at [843, 744] on footer "Add" at bounding box center [891, 746] width 379 height 50
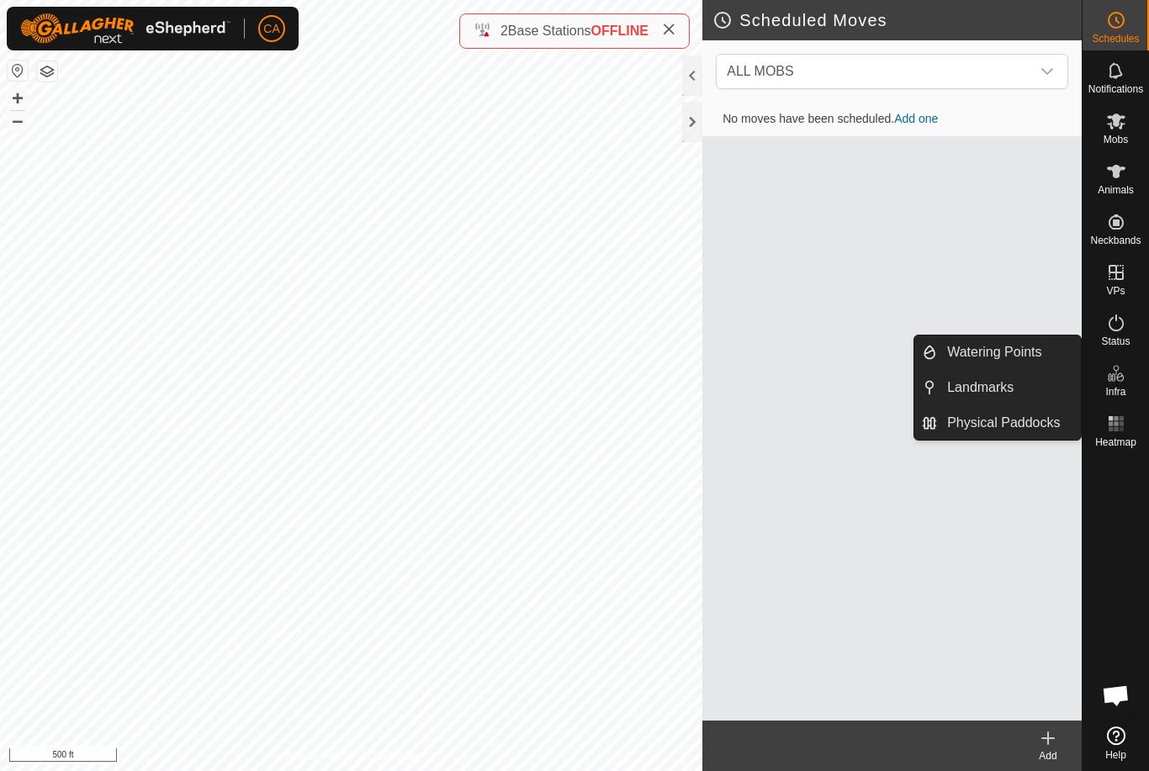
click at [1037, 388] on link "Landmarks" at bounding box center [1009, 388] width 144 height 34
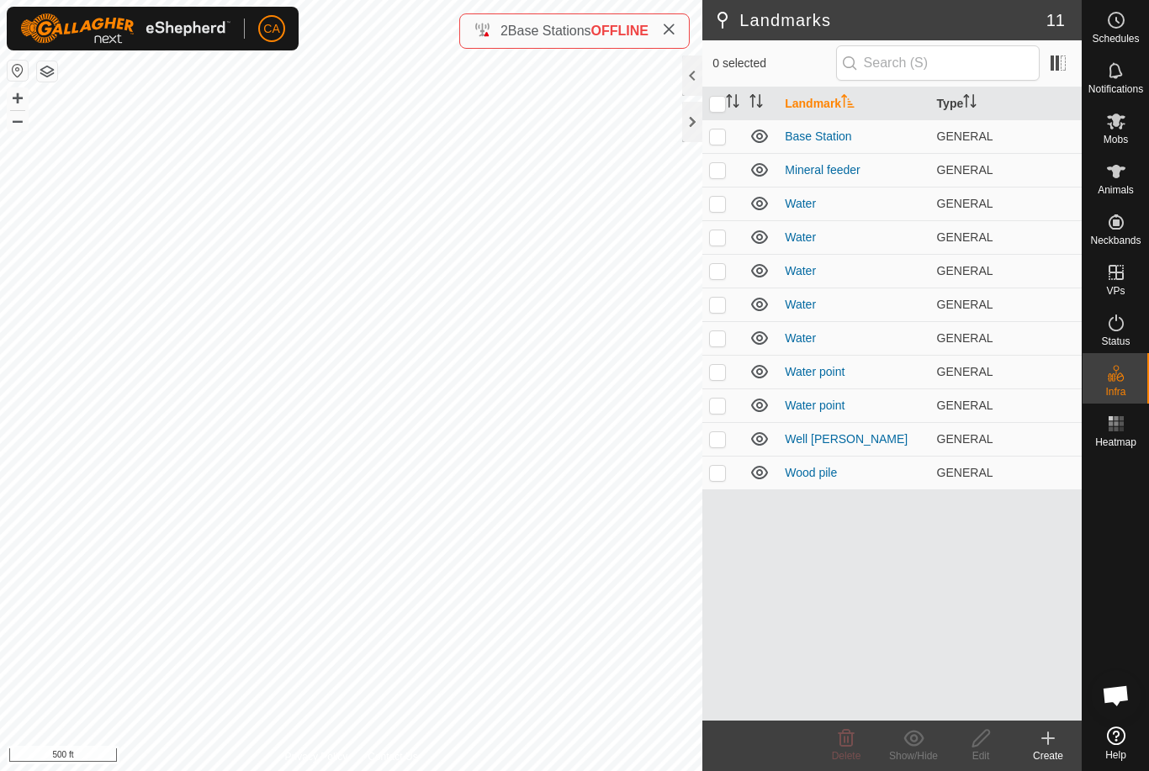
click at [722, 298] on p-checkbox at bounding box center [717, 304] width 17 height 13
click at [848, 743] on icon at bounding box center [846, 738] width 20 height 20
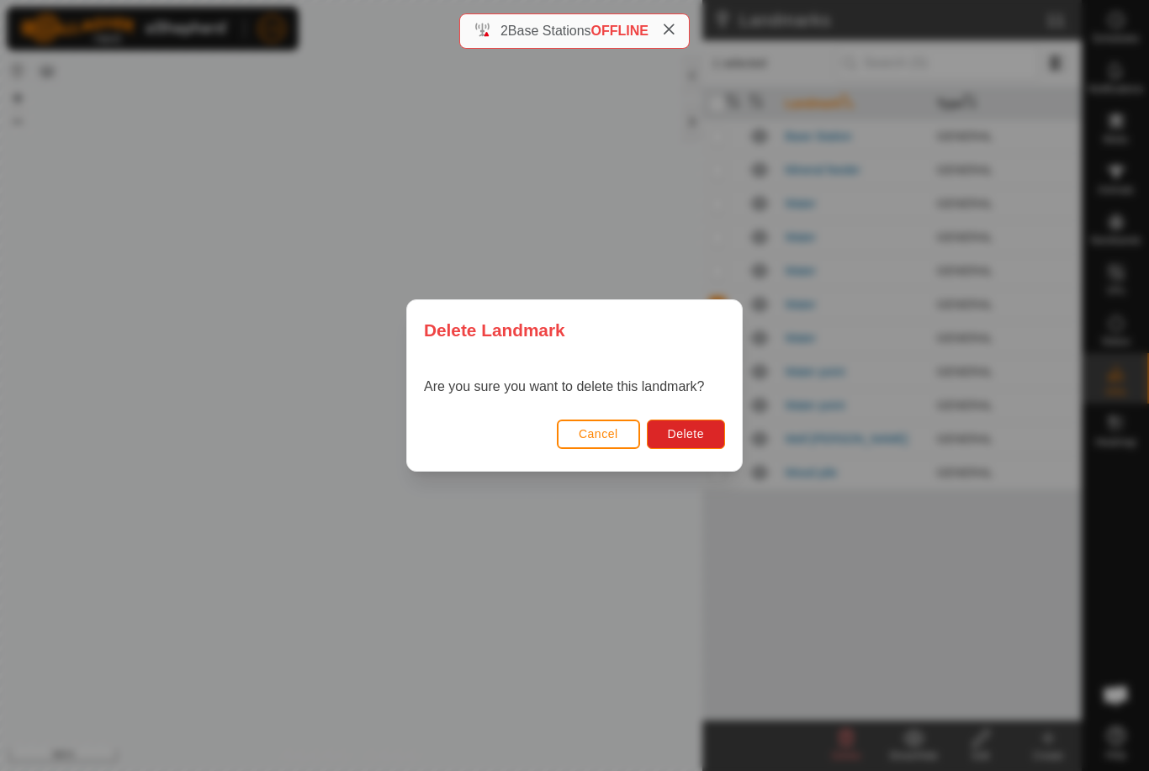
click at [697, 424] on button "Delete" at bounding box center [686, 434] width 78 height 29
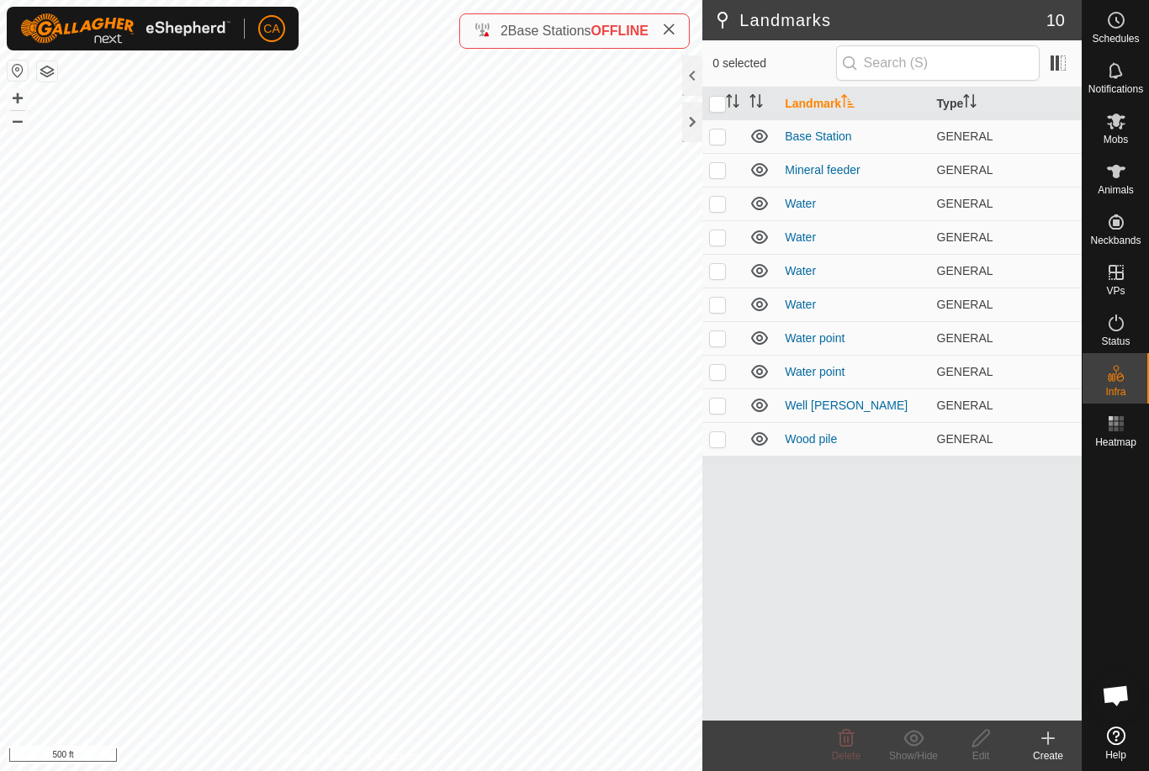
click at [729, 270] on td at bounding box center [722, 271] width 40 height 34
click at [849, 746] on icon at bounding box center [846, 738] width 16 height 17
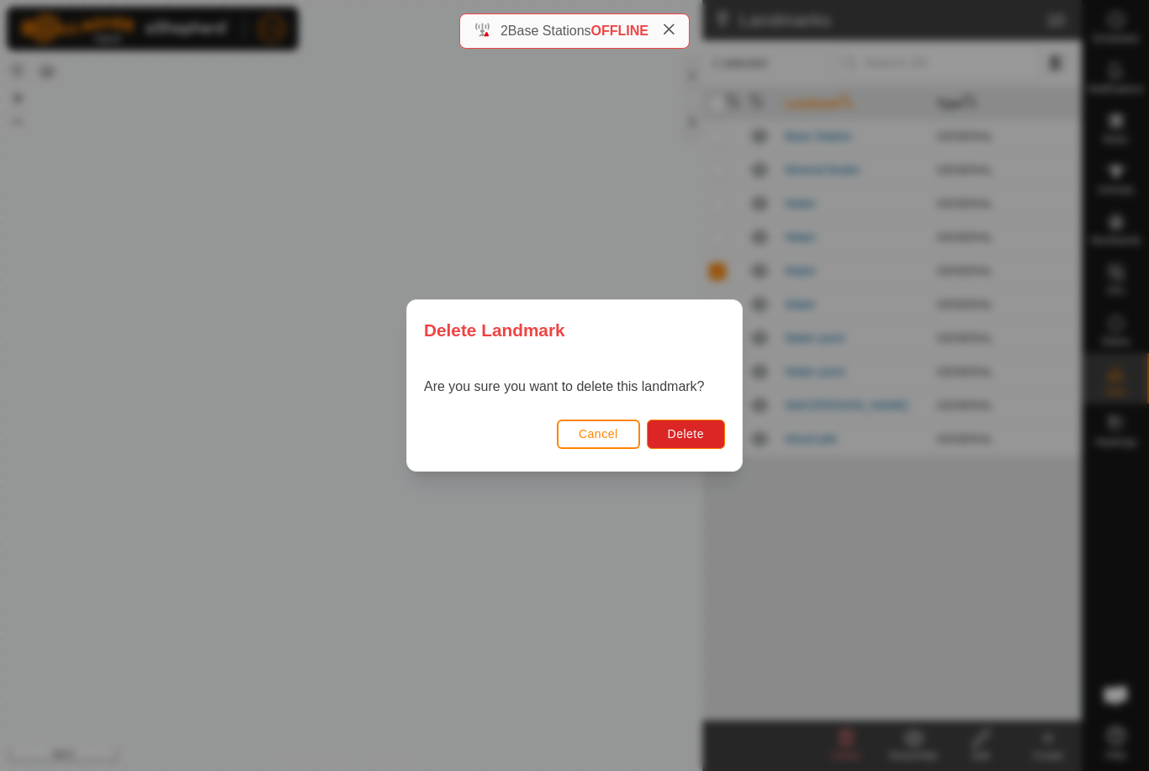
click at [700, 426] on button "Delete" at bounding box center [686, 434] width 78 height 29
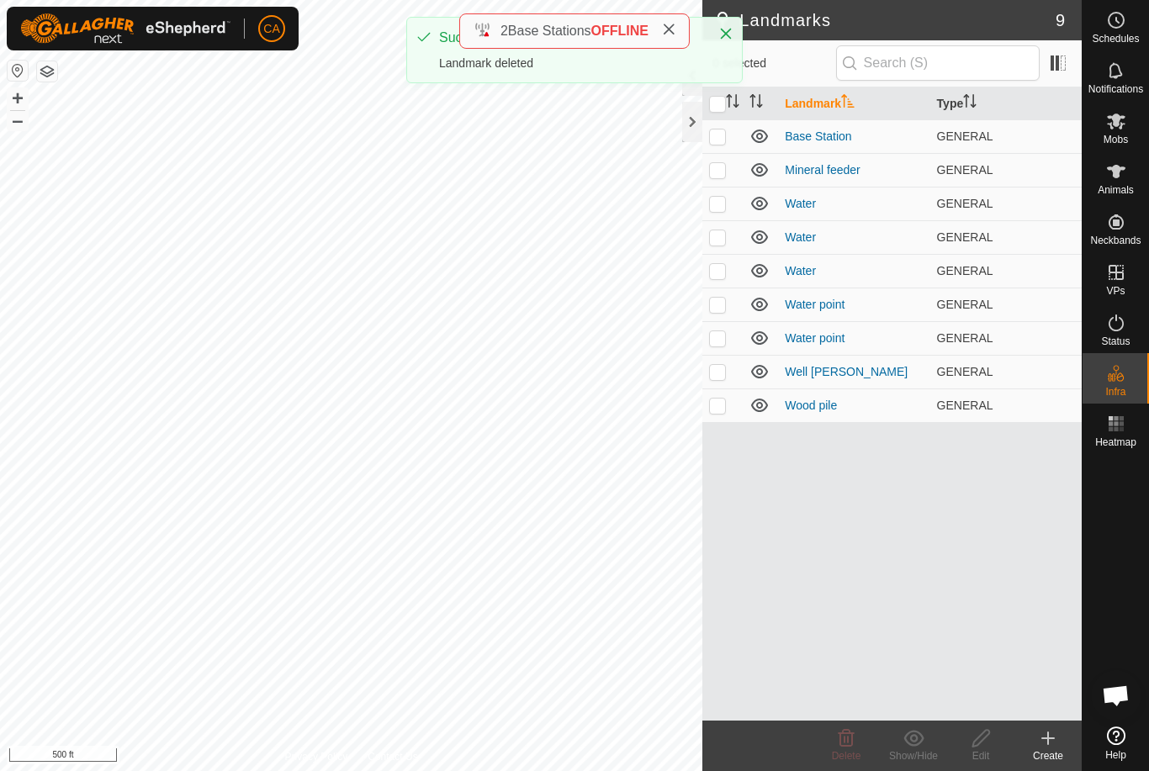
click at [727, 303] on td at bounding box center [722, 305] width 40 height 34
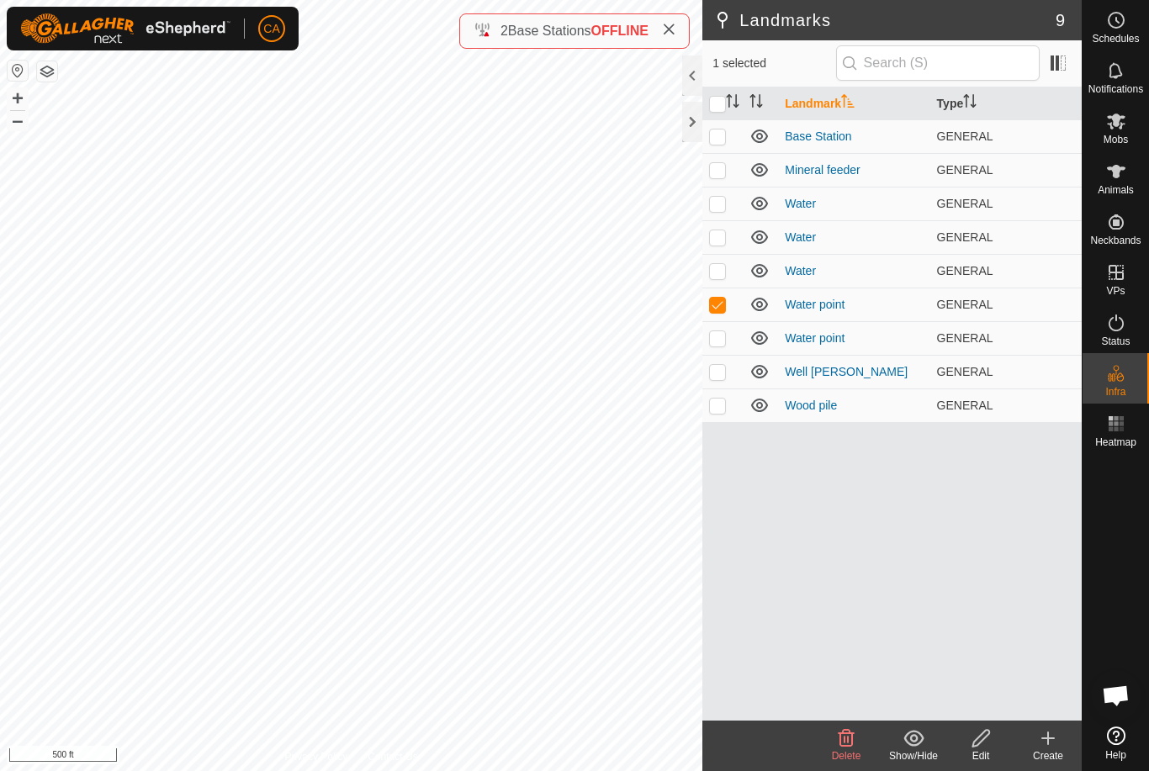
click at [726, 298] on p-checkbox at bounding box center [717, 304] width 17 height 13
click at [722, 265] on p-checkbox at bounding box center [717, 270] width 17 height 13
click at [848, 743] on icon at bounding box center [846, 738] width 16 height 17
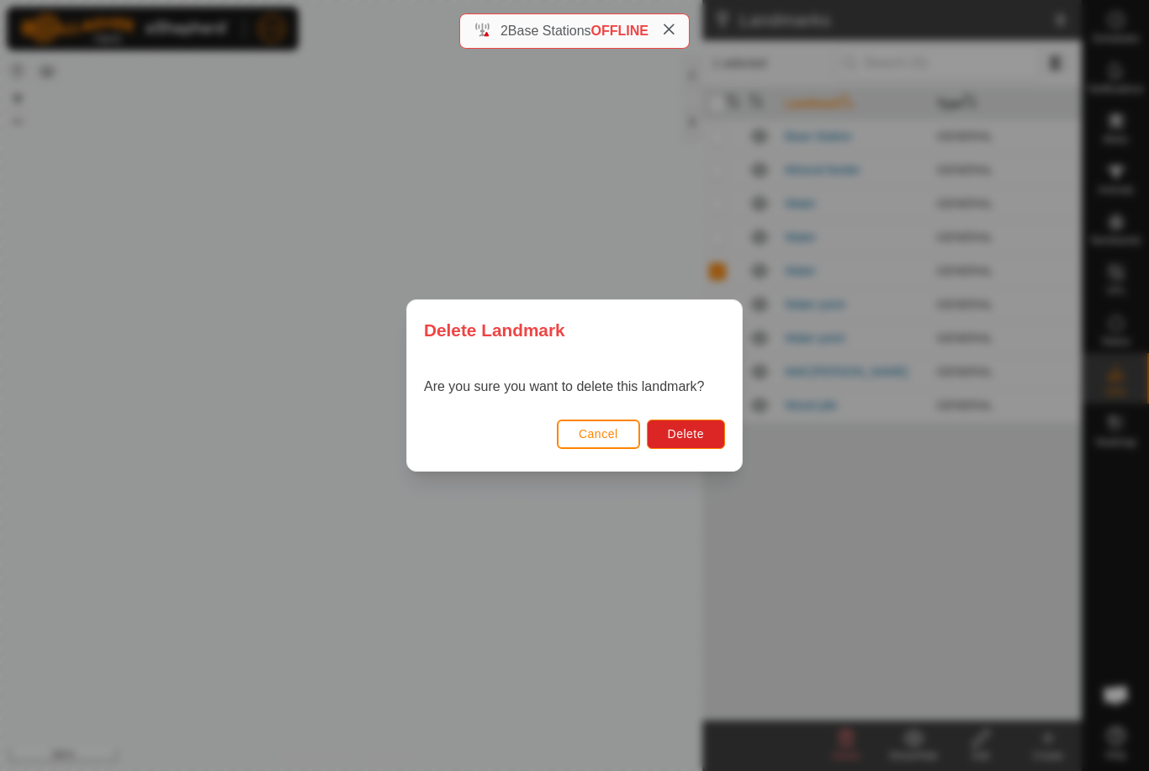
click at [698, 430] on span "Delete" at bounding box center [686, 433] width 36 height 13
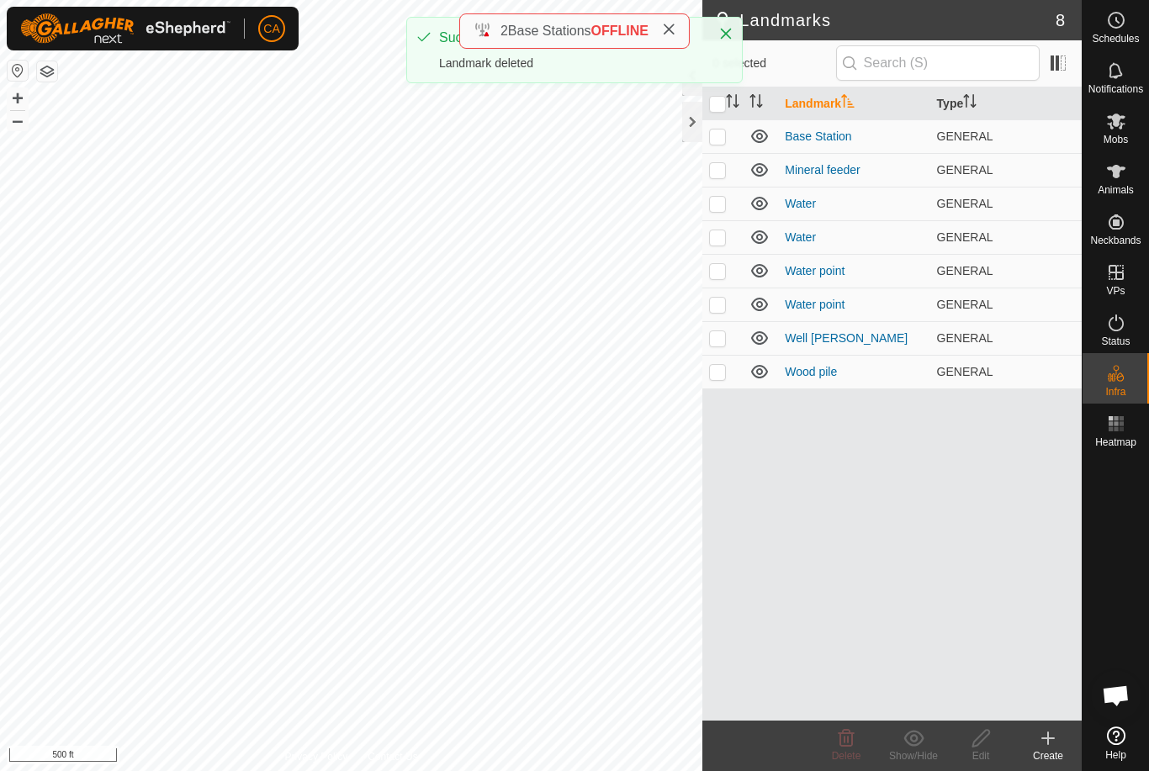
click at [727, 204] on td at bounding box center [722, 204] width 40 height 34
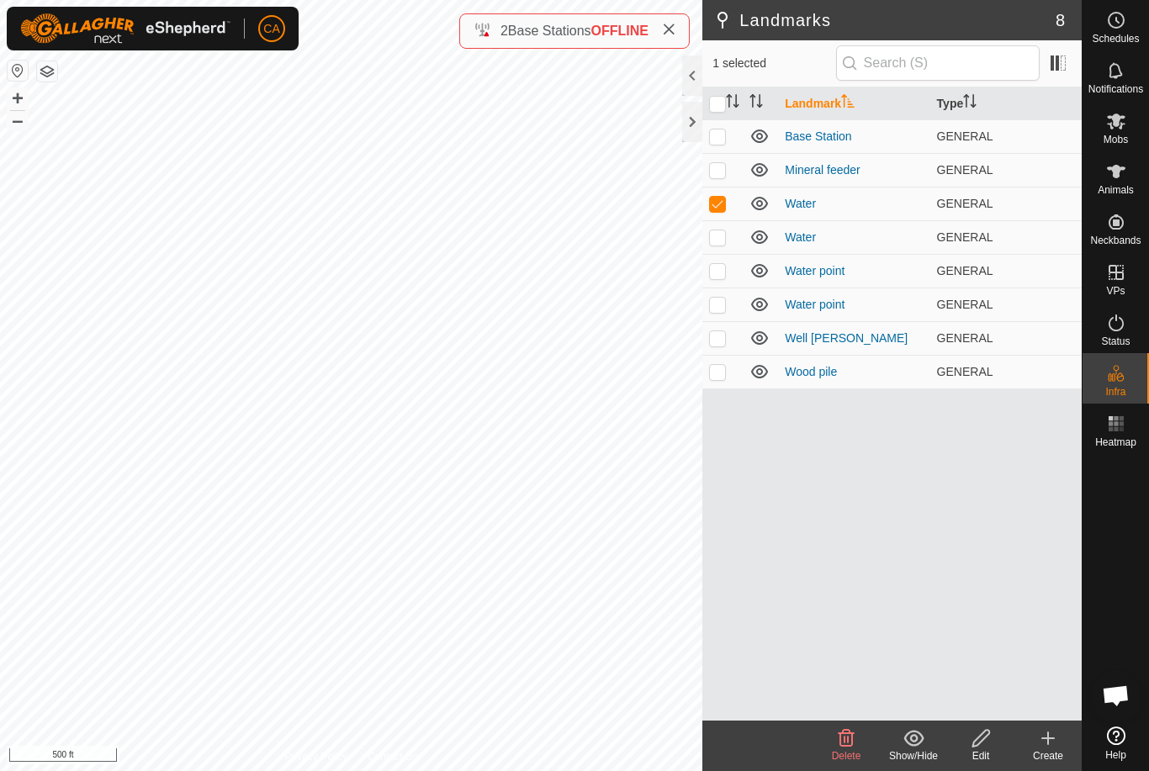
click at [844, 748] on icon at bounding box center [846, 738] width 20 height 20
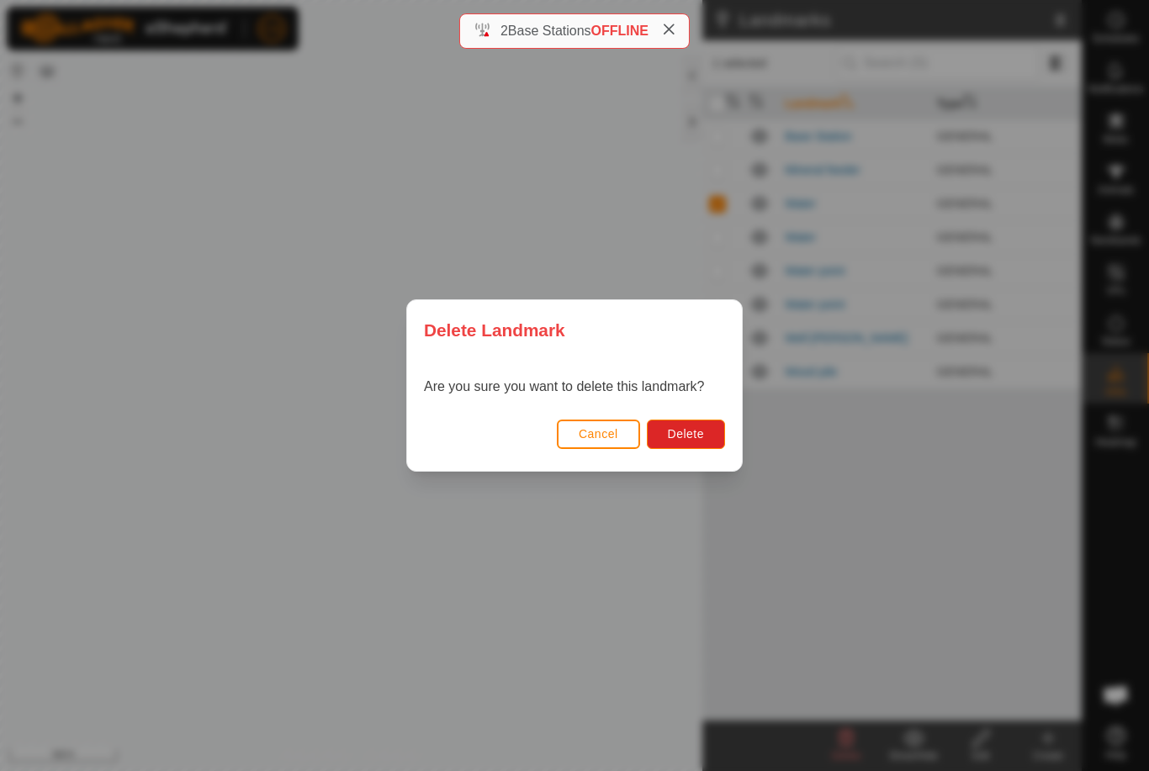
click at [710, 437] on button "Delete" at bounding box center [686, 434] width 78 height 29
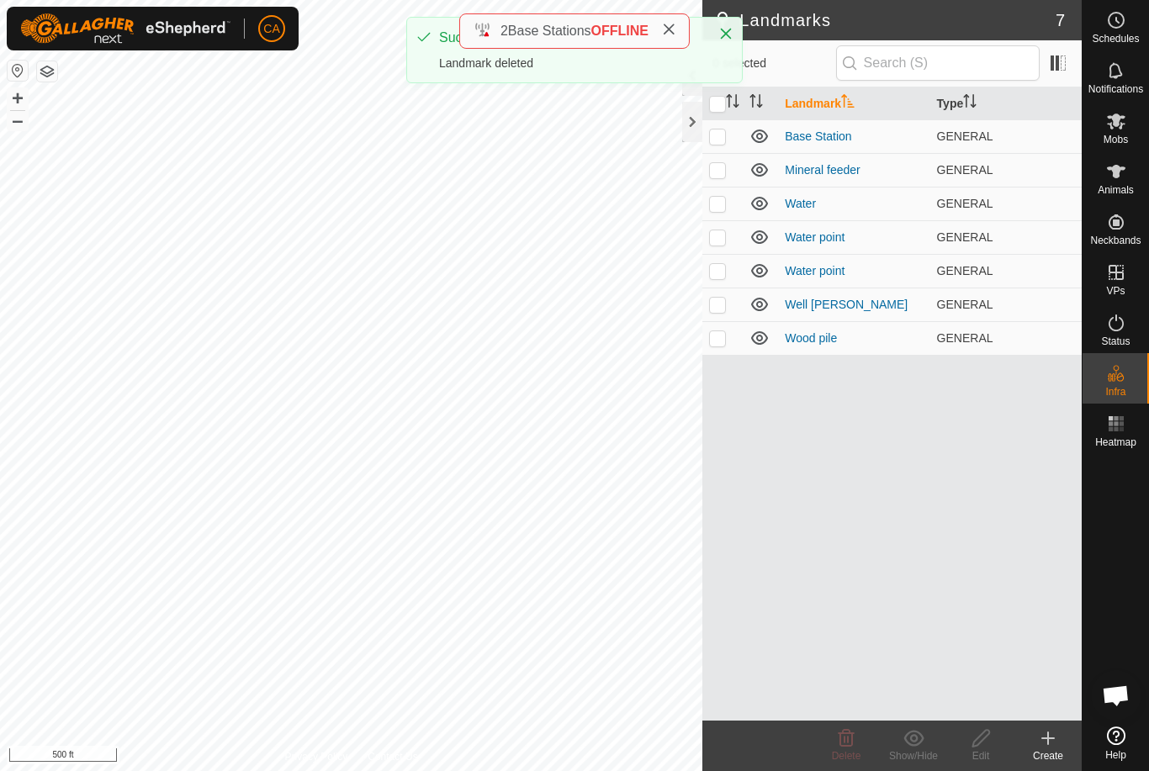
click at [718, 201] on p-checkbox at bounding box center [717, 203] width 17 height 13
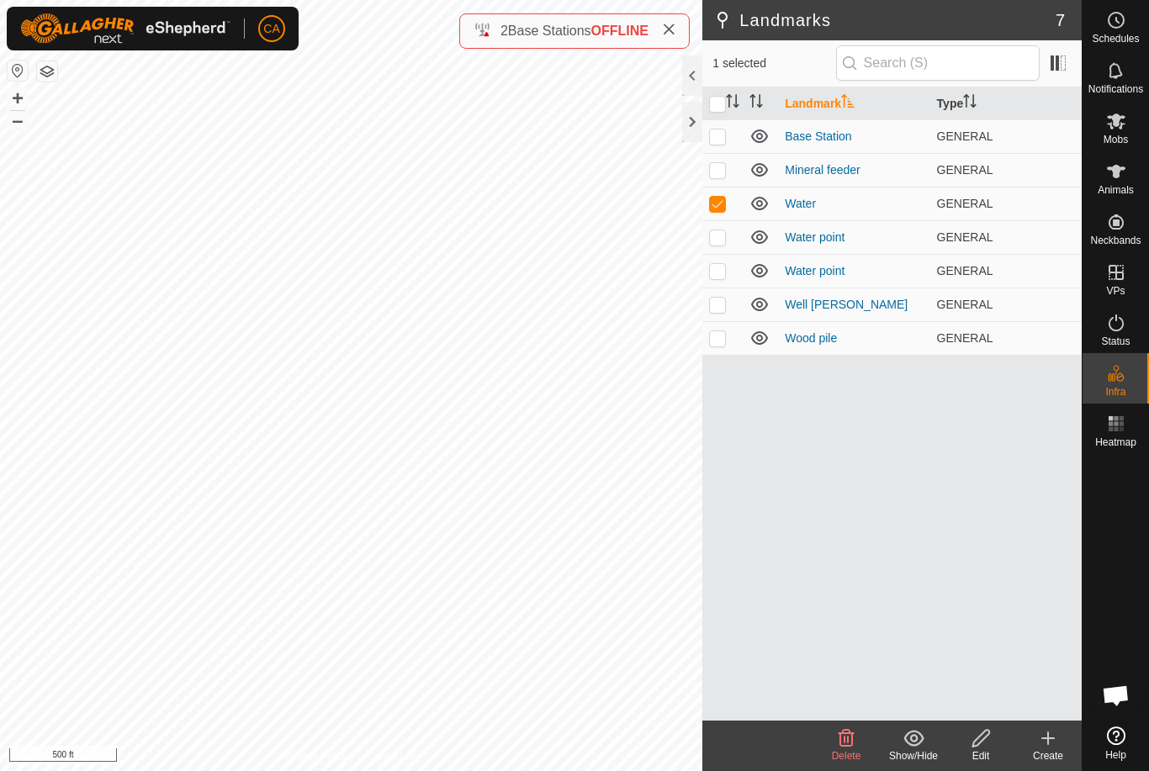
click at [852, 745] on icon at bounding box center [846, 738] width 16 height 17
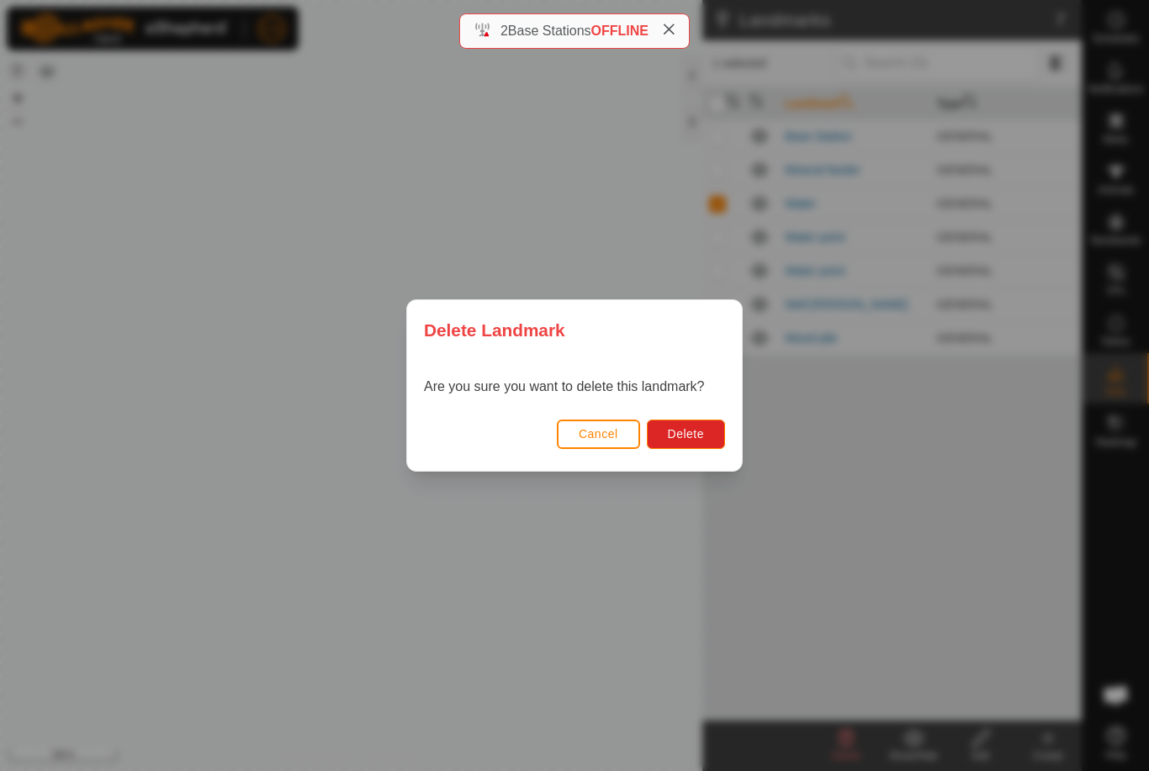
click at [695, 425] on button "Delete" at bounding box center [686, 434] width 78 height 29
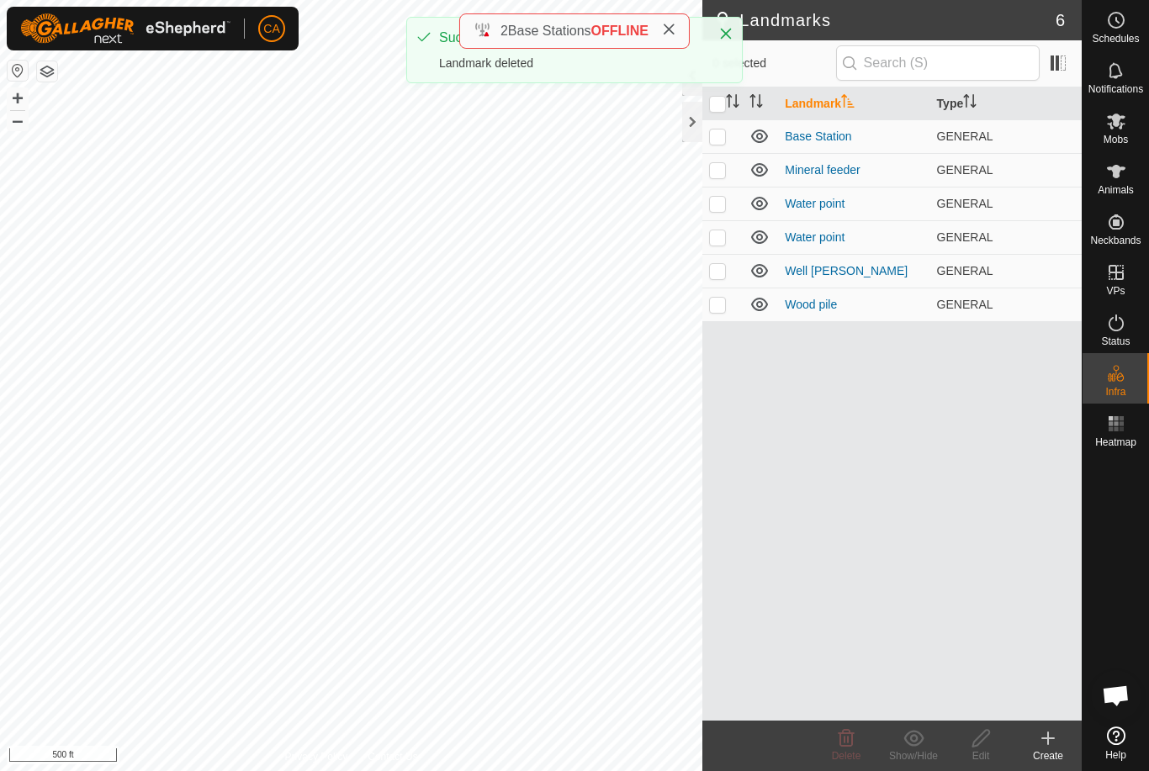
click at [722, 171] on p-checkbox at bounding box center [717, 169] width 17 height 13
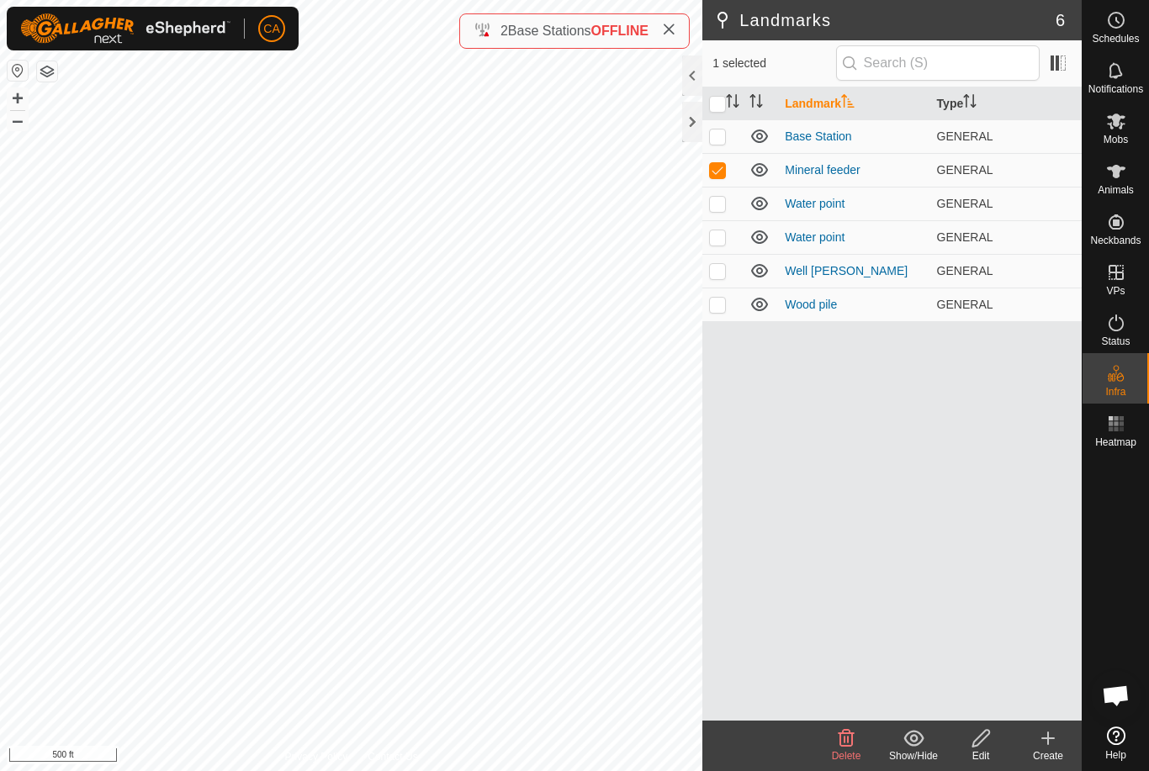
click at [849, 754] on span "Delete" at bounding box center [846, 756] width 29 height 12
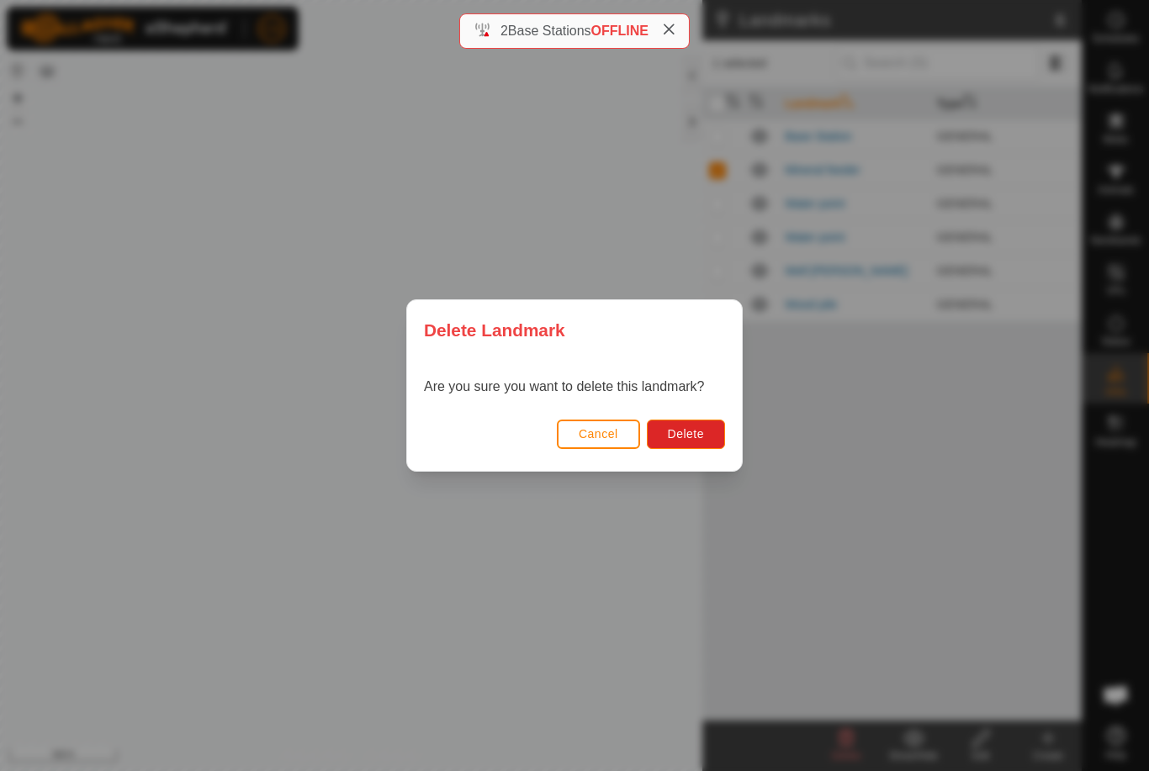
click at [706, 422] on button "Delete" at bounding box center [686, 434] width 78 height 29
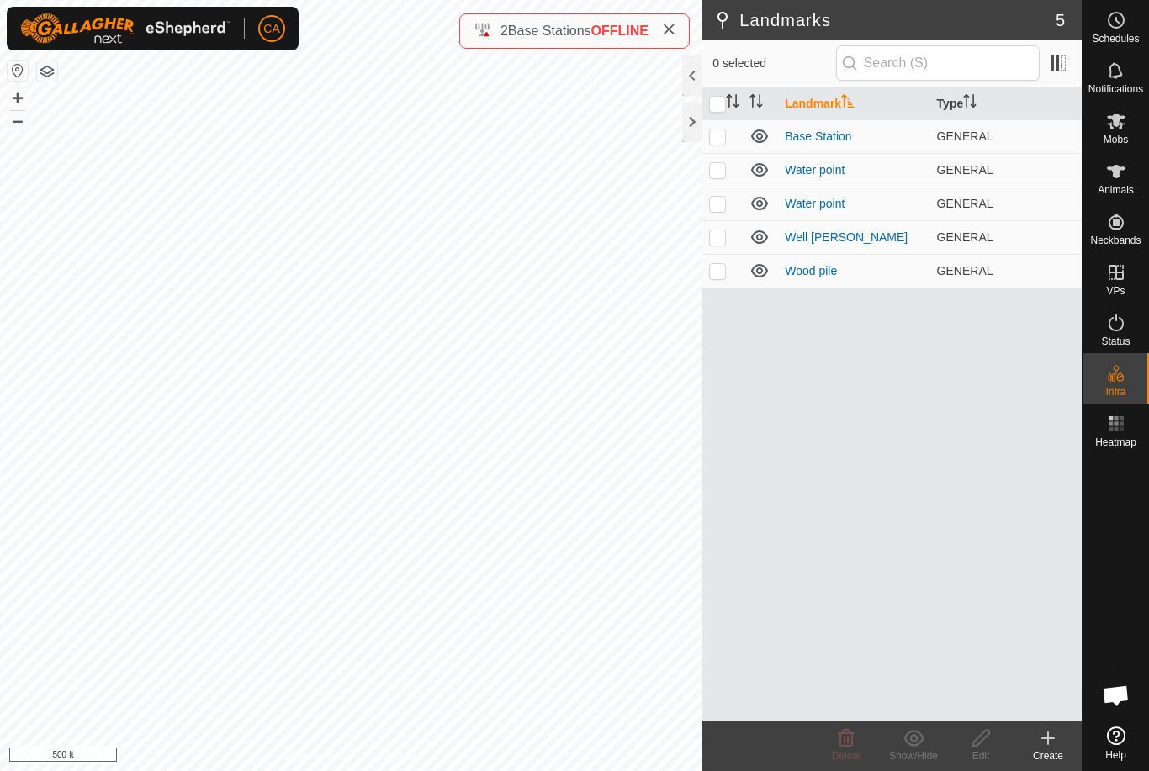
click at [720, 167] on p-checkbox at bounding box center [717, 169] width 17 height 13
click at [718, 167] on p-checkbox at bounding box center [717, 169] width 17 height 13
click at [718, 209] on p-checkbox at bounding box center [717, 203] width 17 height 13
click at [721, 194] on td at bounding box center [722, 204] width 40 height 34
click at [718, 239] on p-checkbox at bounding box center [717, 236] width 17 height 13
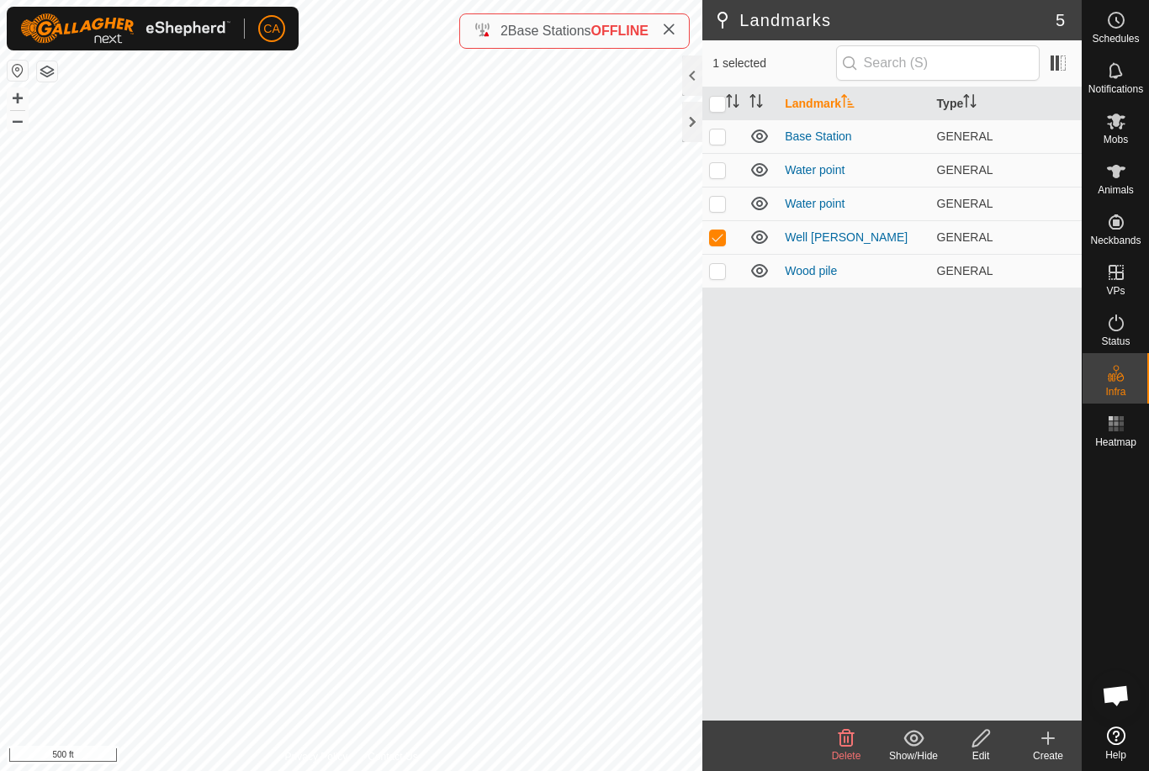
click at [718, 230] on p-checkbox at bounding box center [717, 236] width 17 height 13
click at [727, 264] on td at bounding box center [722, 271] width 40 height 34
click at [724, 268] on p-checkbox at bounding box center [717, 270] width 17 height 13
click at [727, 138] on td at bounding box center [722, 136] width 40 height 34
click at [728, 137] on td at bounding box center [722, 136] width 40 height 34
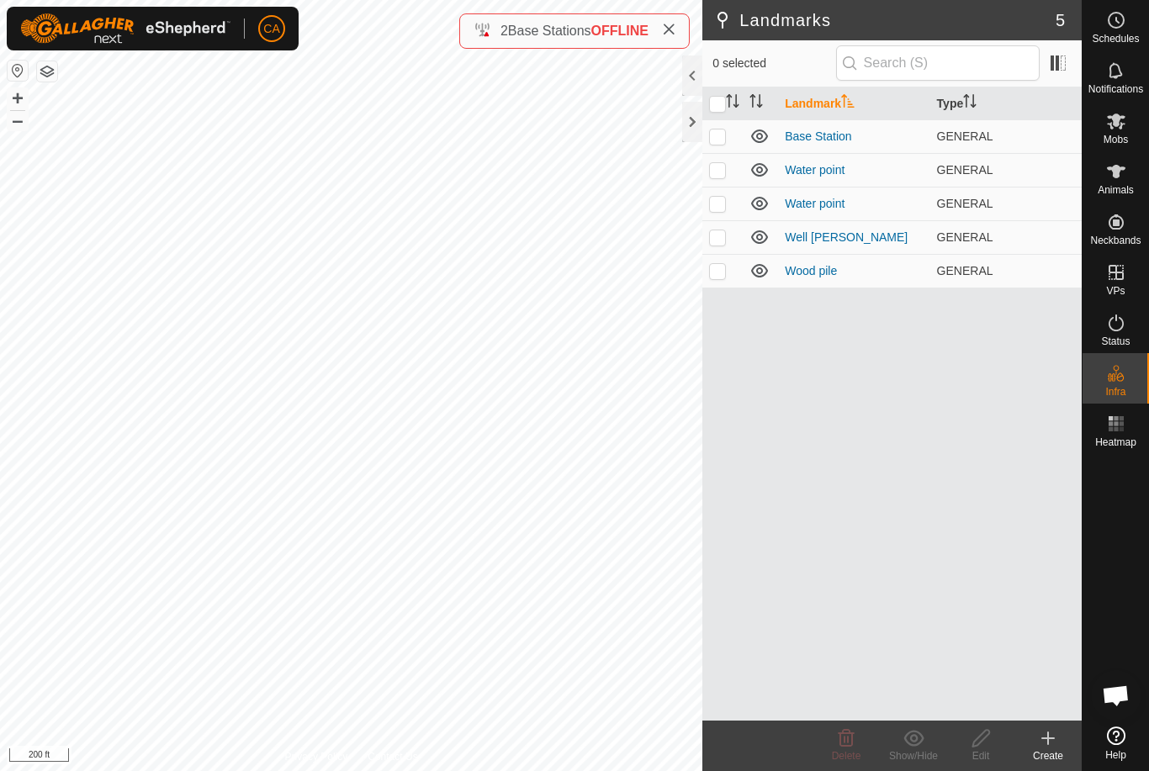
click at [691, 78] on div at bounding box center [692, 76] width 20 height 40
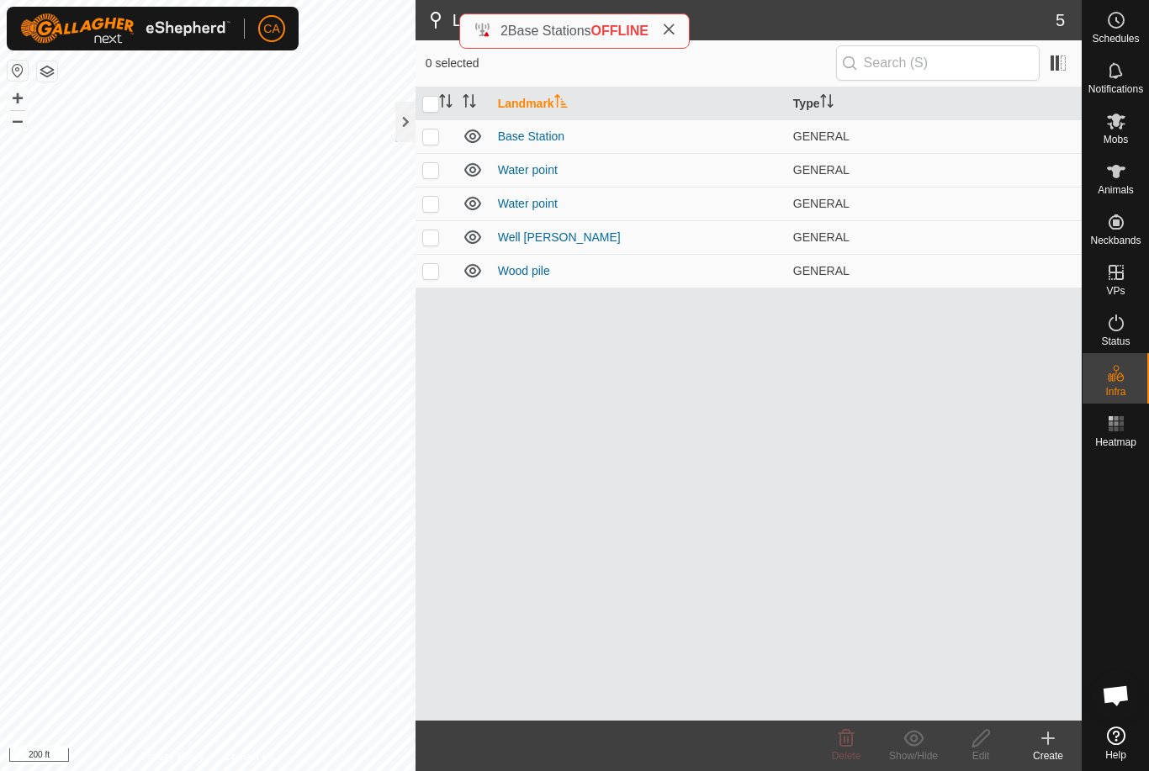
click at [675, 25] on icon at bounding box center [668, 29] width 13 height 13
click at [431, 139] on p-checkbox at bounding box center [430, 136] width 17 height 13
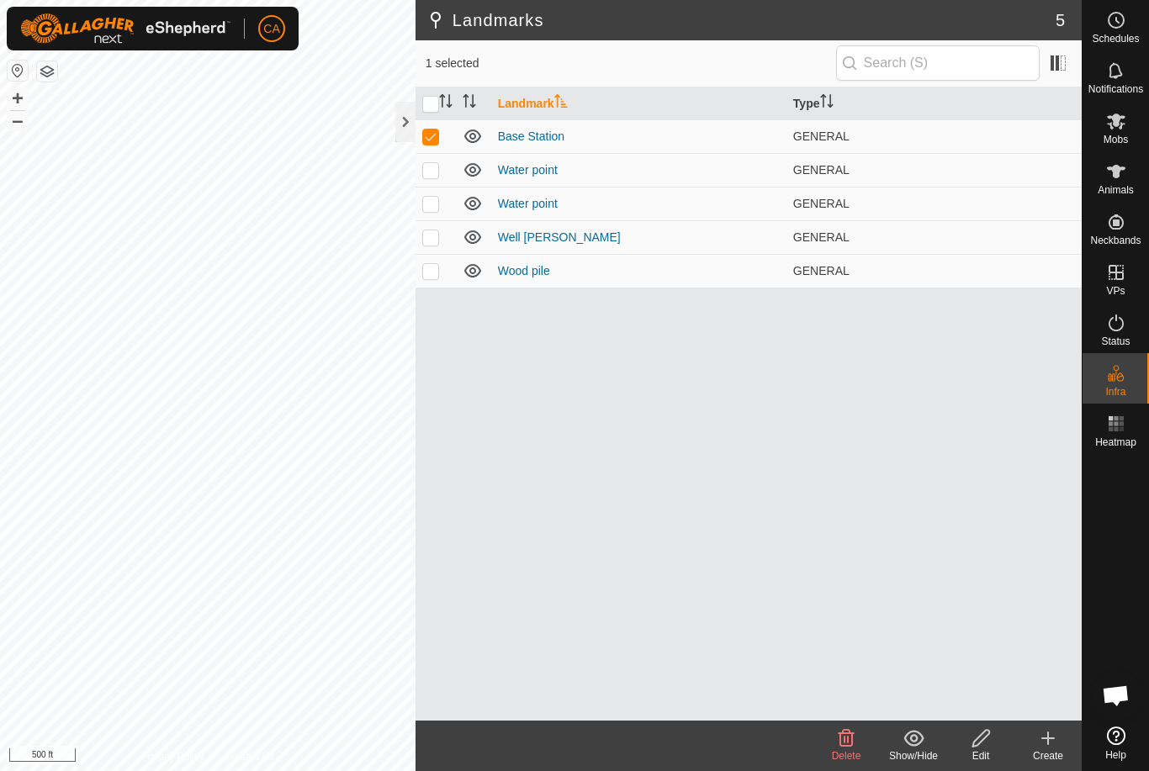
click at [429, 140] on p-checkbox at bounding box center [430, 136] width 17 height 13
click at [48, 77] on button "button" at bounding box center [47, 71] width 20 height 20
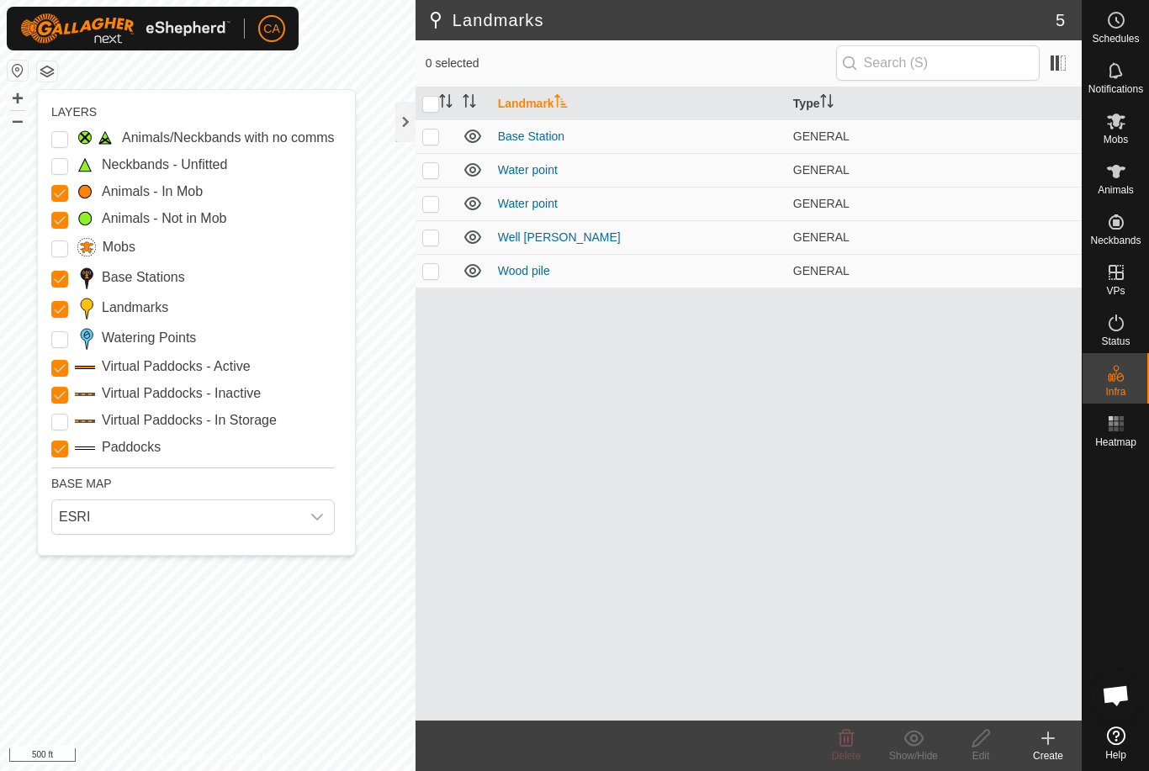
click at [64, 340] on Points "Watering Points" at bounding box center [59, 339] width 17 height 17
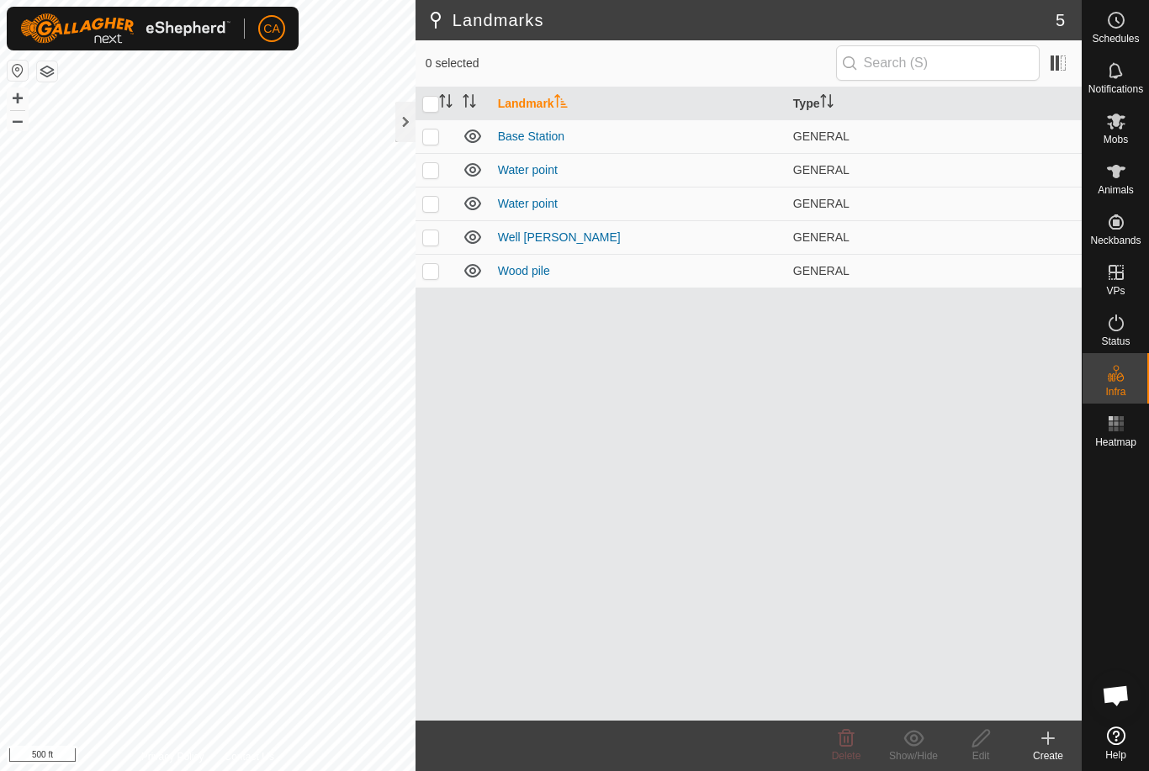
click at [50, 74] on button "button" at bounding box center [47, 71] width 20 height 20
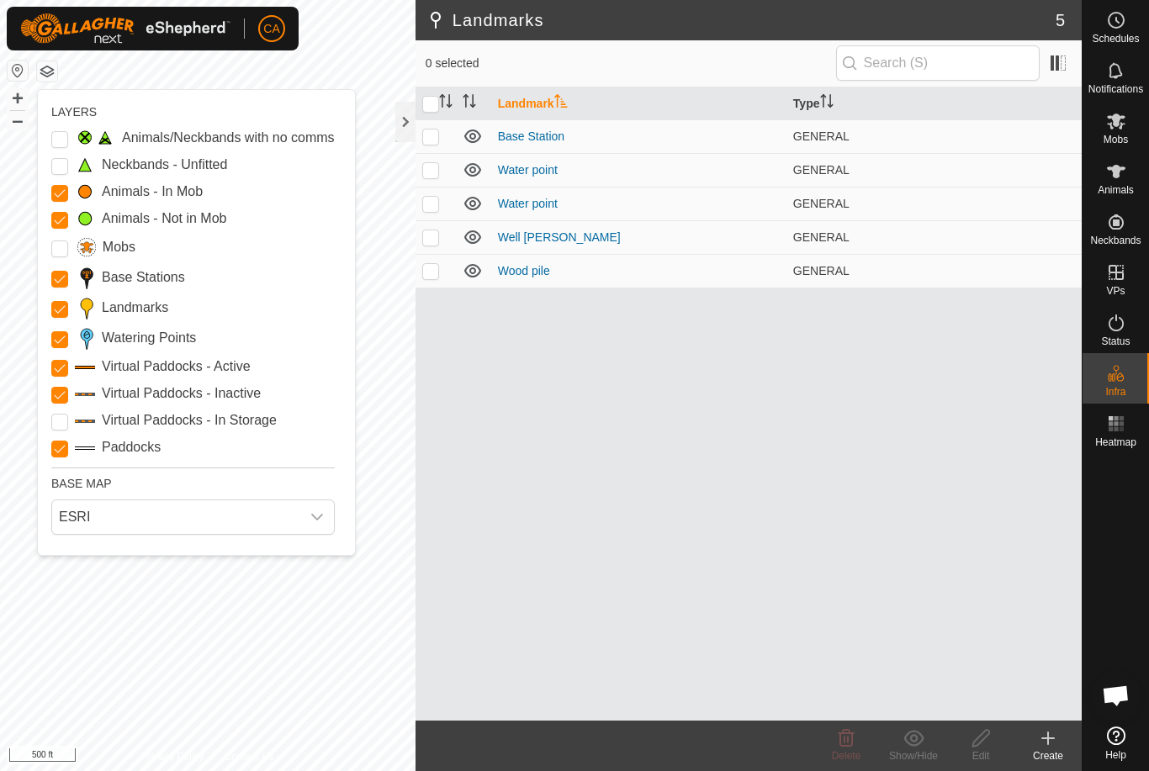
click at [61, 340] on Points "Watering Points" at bounding box center [59, 339] width 17 height 17
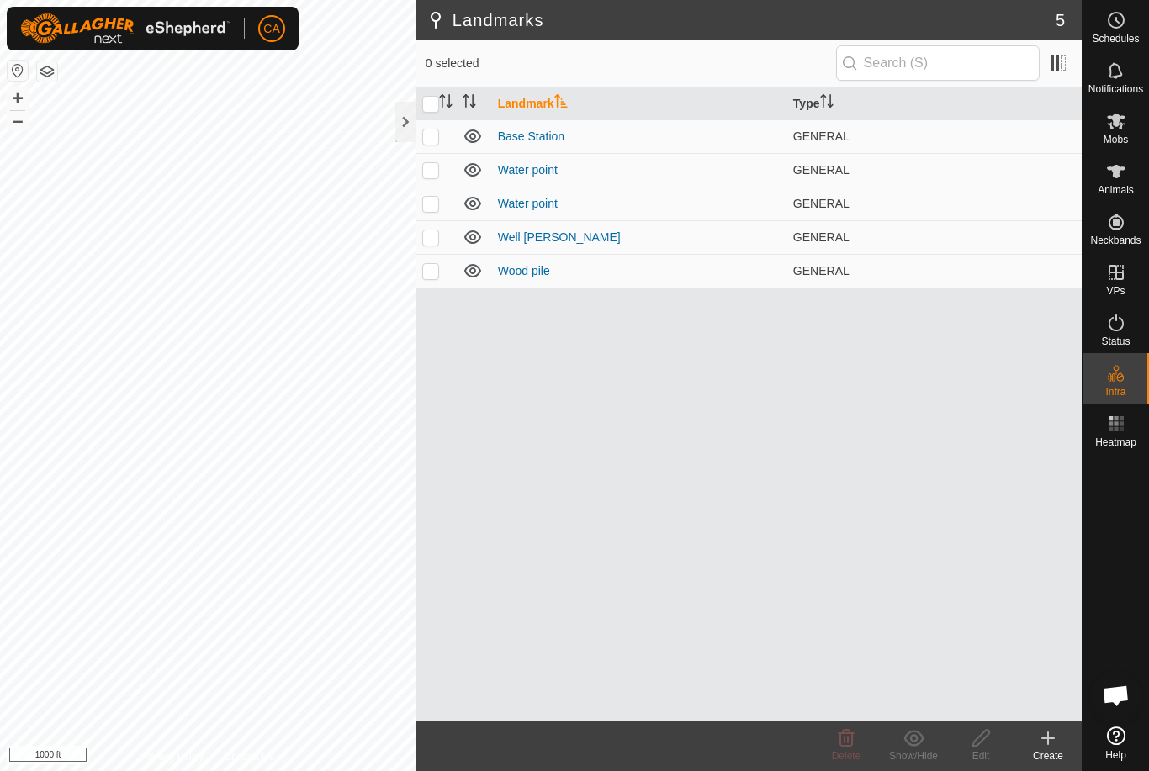
click at [397, 131] on div at bounding box center [405, 122] width 20 height 40
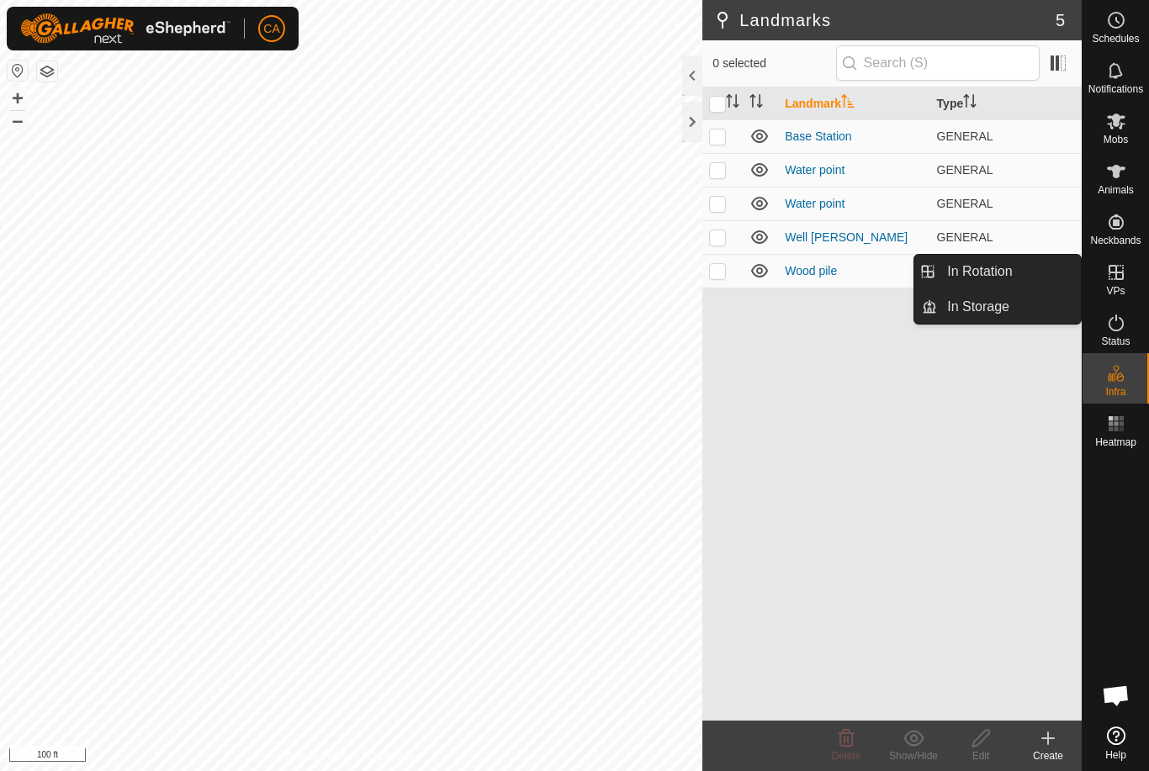
click at [1059, 267] on link "In Rotation" at bounding box center [1009, 272] width 144 height 34
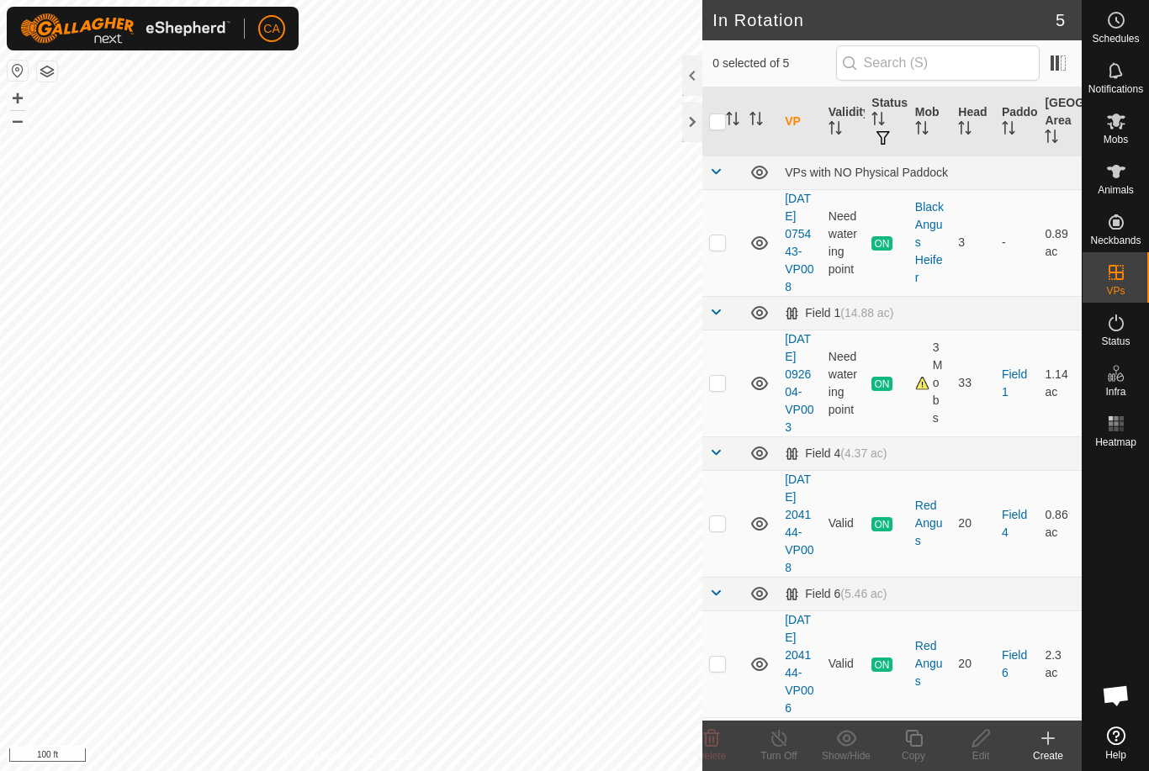
click at [721, 249] on p-checkbox at bounding box center [717, 241] width 17 height 13
click at [919, 759] on div "Copy" at bounding box center [913, 755] width 67 height 15
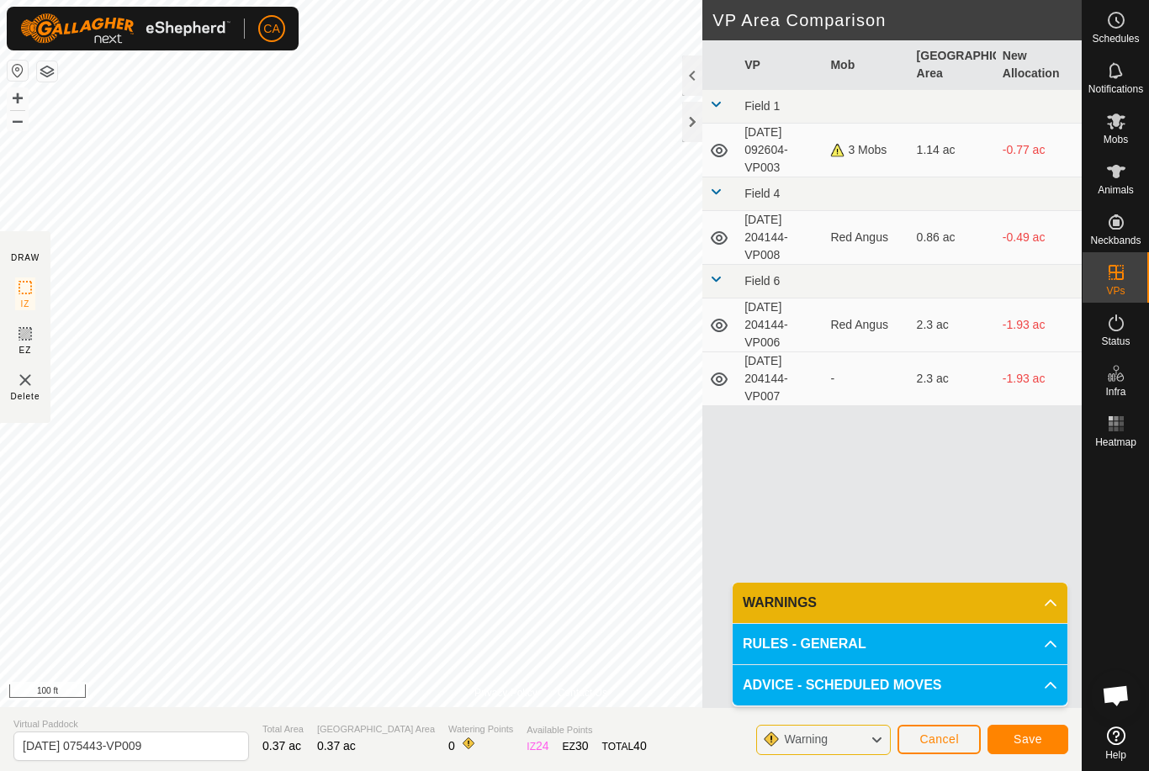
click at [1018, 742] on span "Save" at bounding box center [1027, 738] width 29 height 13
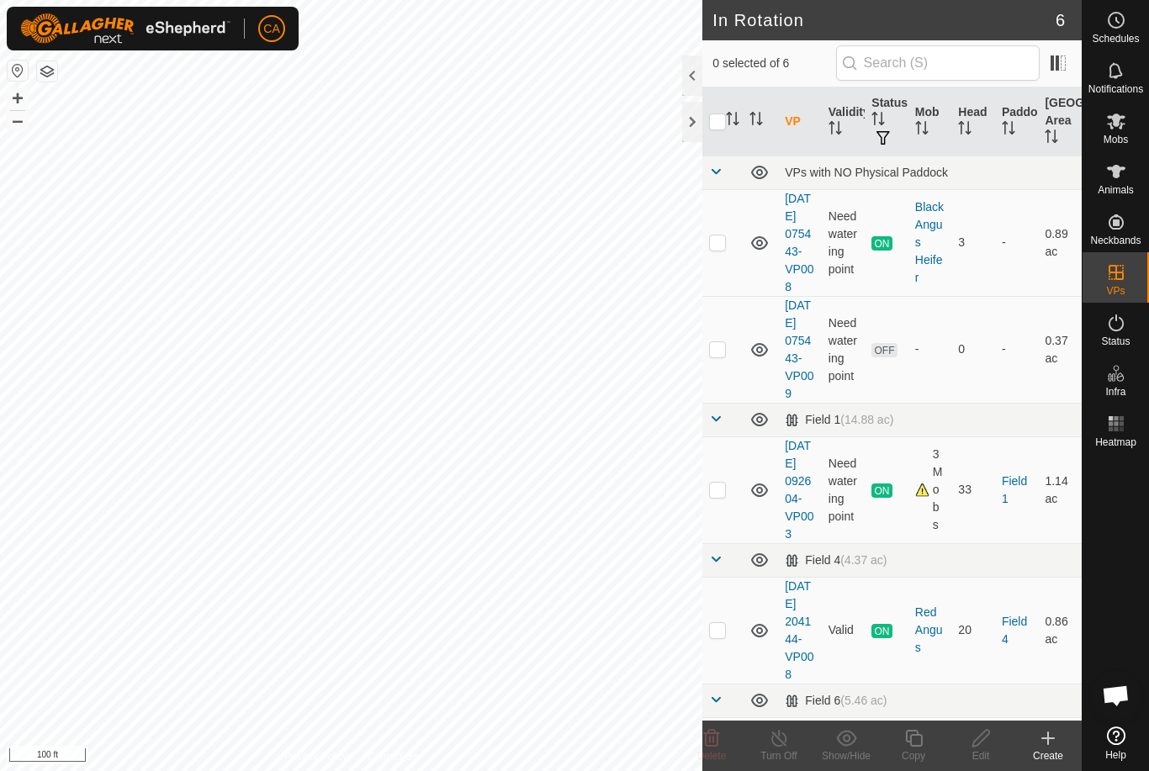
click at [48, 79] on button "button" at bounding box center [47, 71] width 20 height 20
click at [720, 356] on p-checkbox at bounding box center [717, 348] width 17 height 13
click at [996, 757] on div "Edit" at bounding box center [980, 755] width 67 height 15
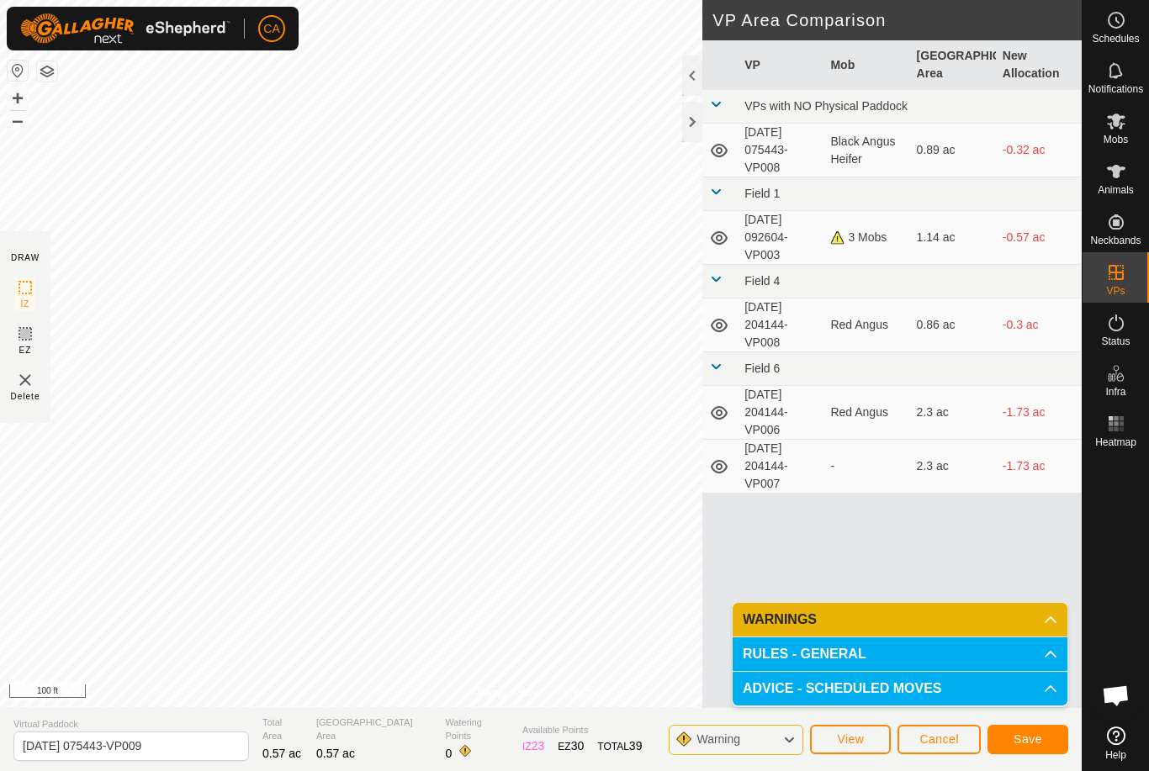
click at [1027, 743] on span "Save" at bounding box center [1027, 738] width 29 height 13
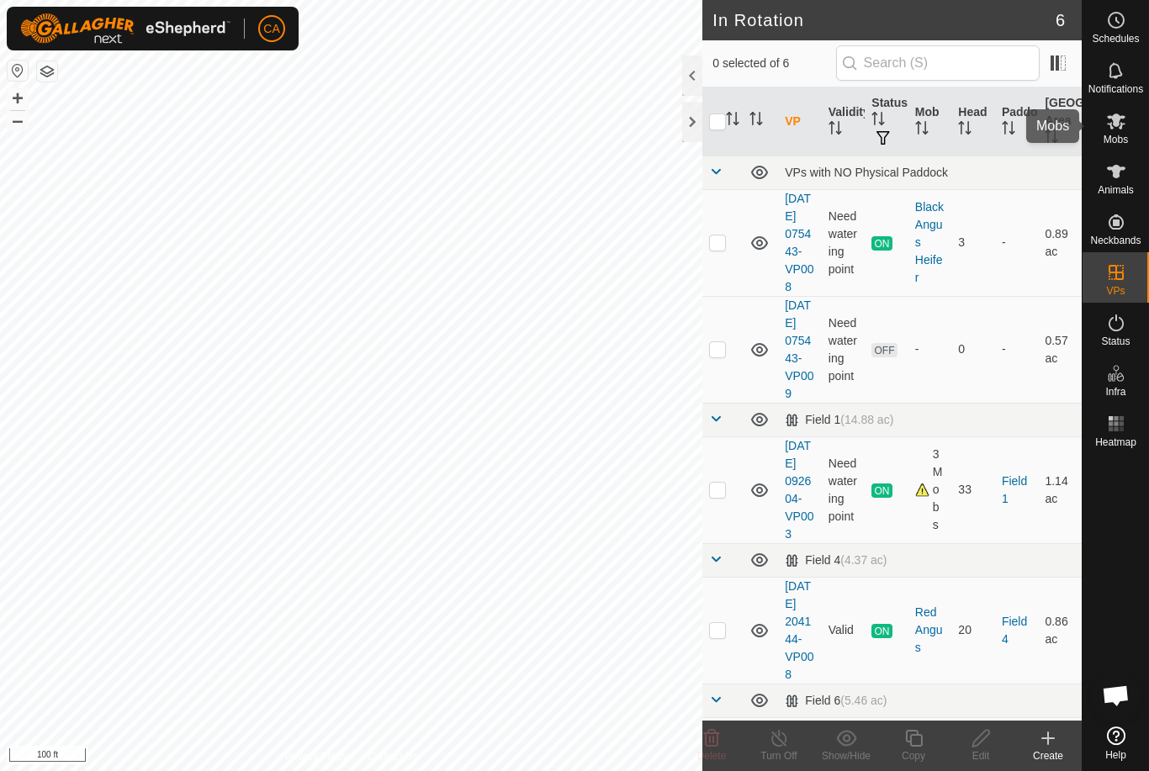
click at [1119, 126] on icon at bounding box center [1116, 121] width 20 height 20
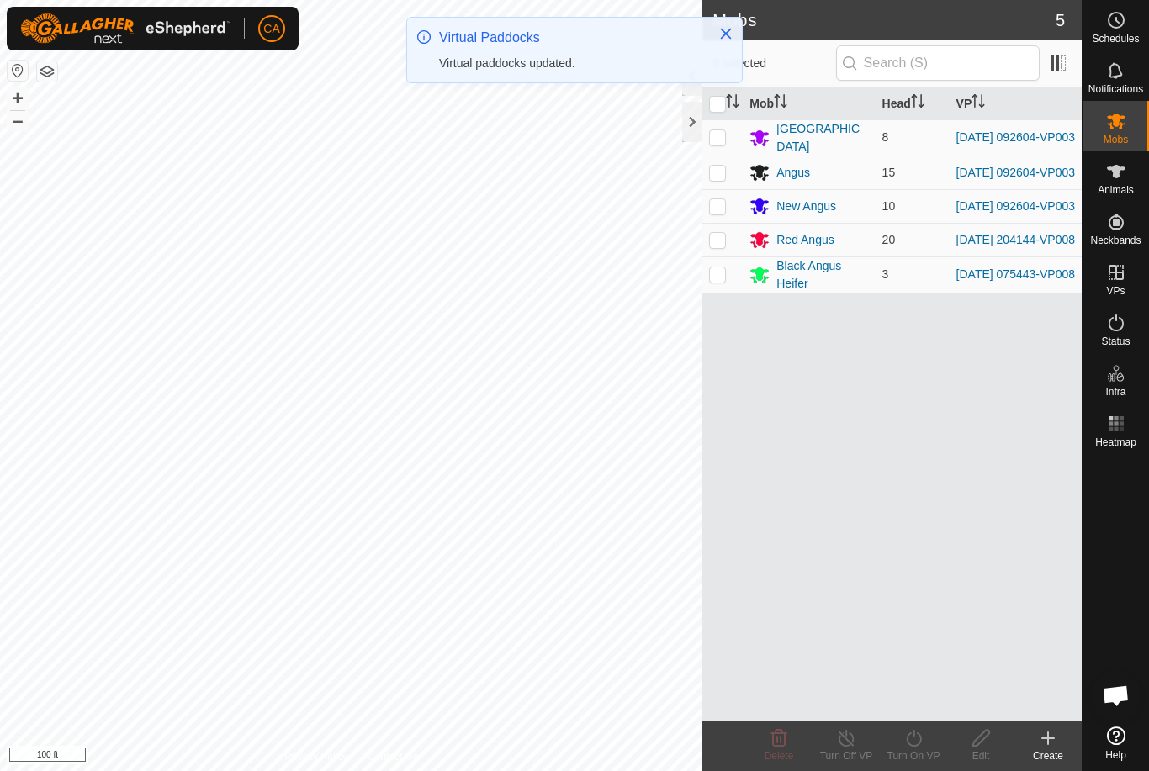
click at [721, 281] on p-checkbox at bounding box center [717, 273] width 17 height 13
click at [908, 755] on div "Turn On VP" at bounding box center [913, 755] width 67 height 15
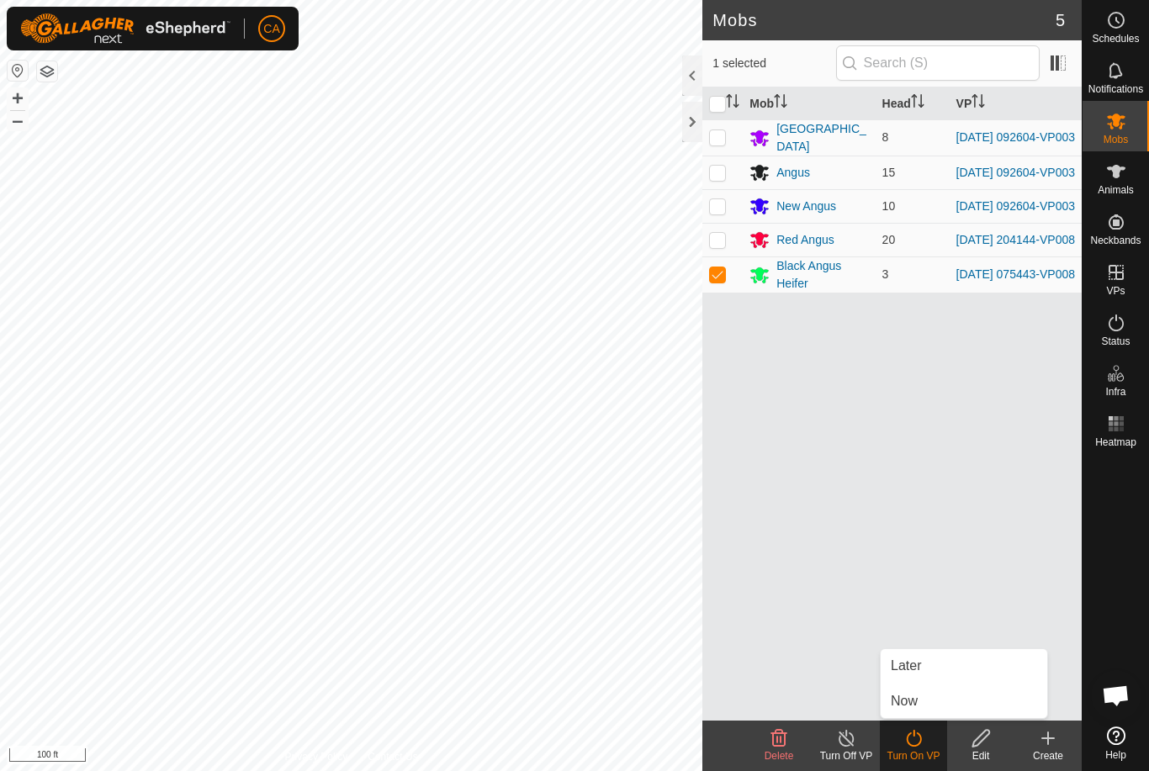
click at [921, 700] on link "Now" at bounding box center [963, 702] width 167 height 34
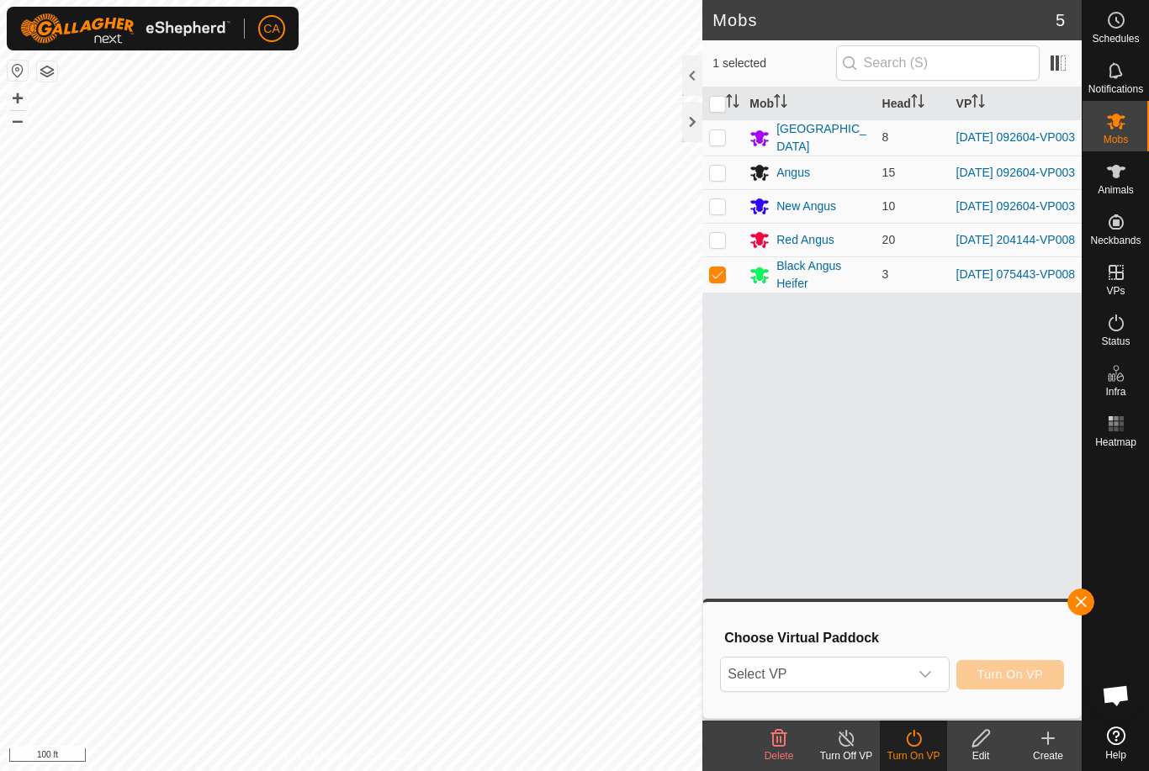
click at [878, 663] on span "Select VP" at bounding box center [814, 675] width 187 height 34
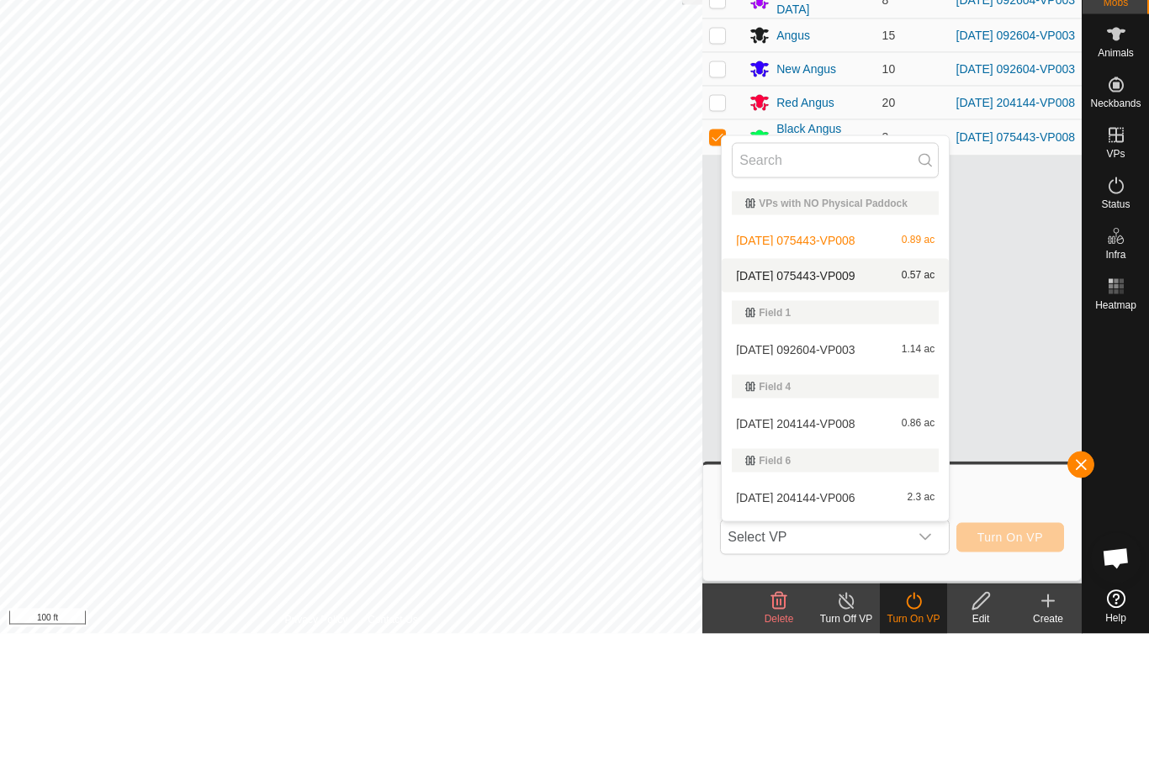
click at [835, 407] on span "[DATE] 075443-VP009" at bounding box center [795, 413] width 119 height 12
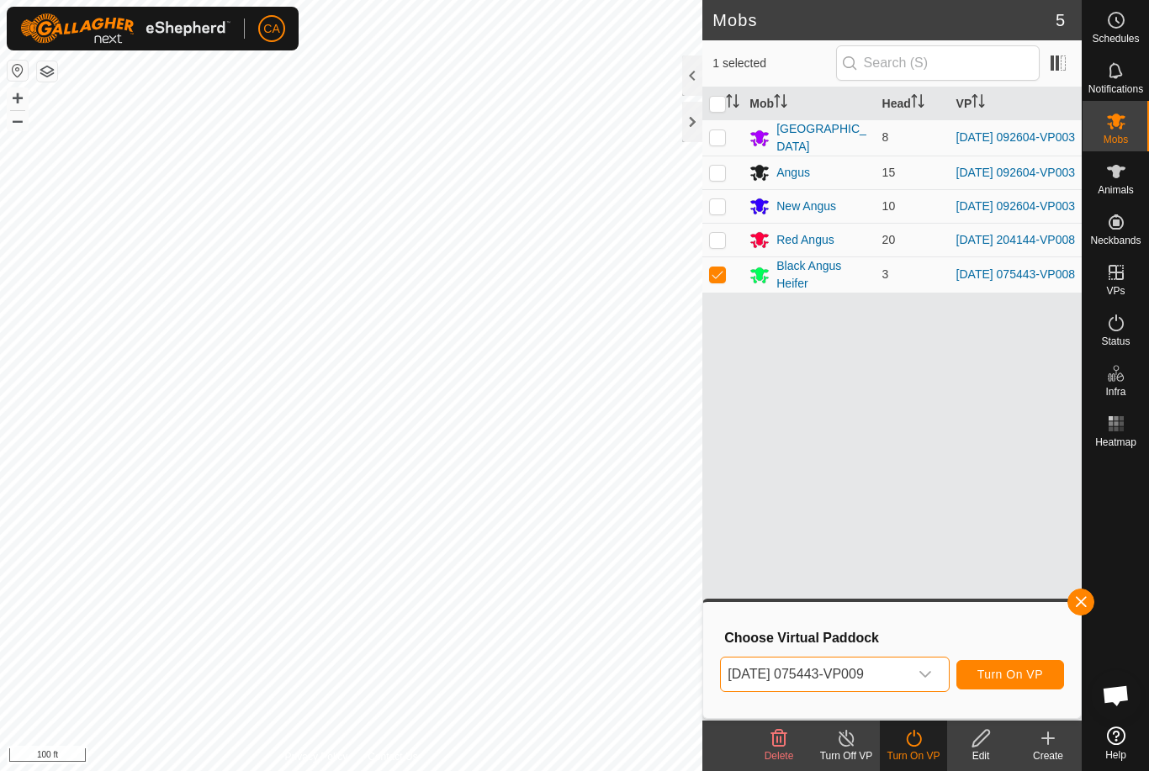
click at [1025, 679] on span "Turn On VP" at bounding box center [1010, 674] width 66 height 13
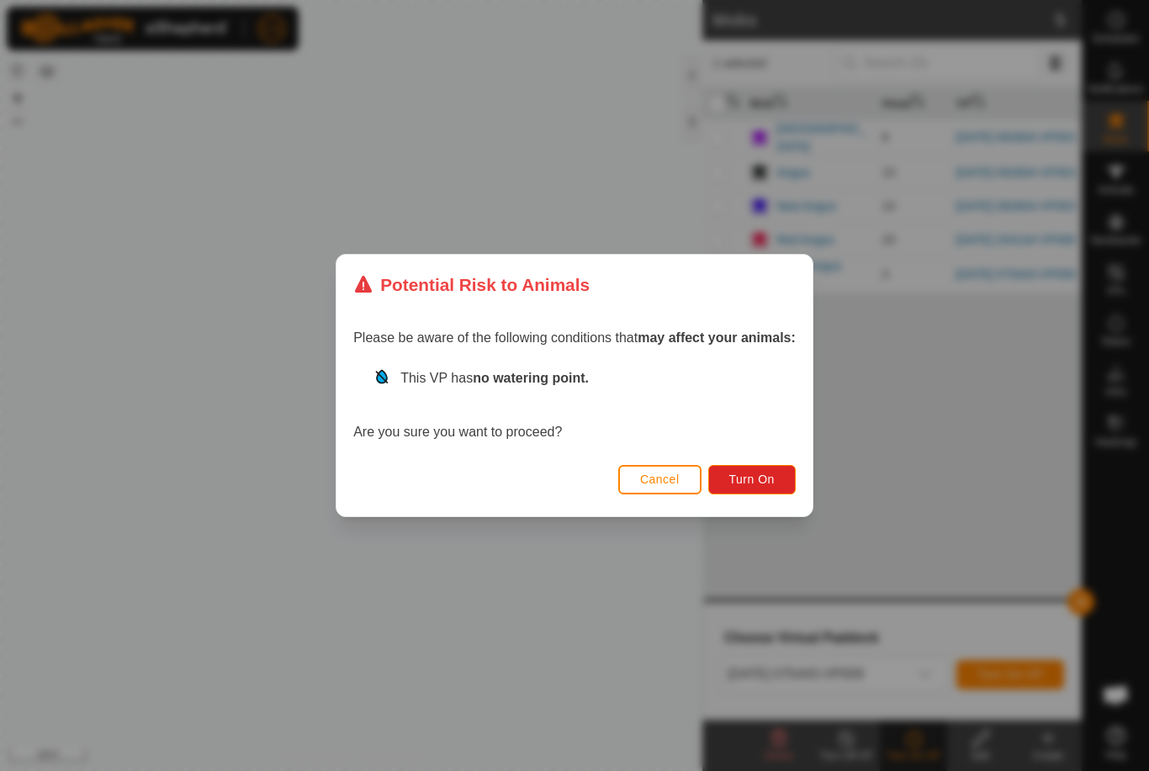
click at [781, 468] on button "Turn On" at bounding box center [751, 479] width 87 height 29
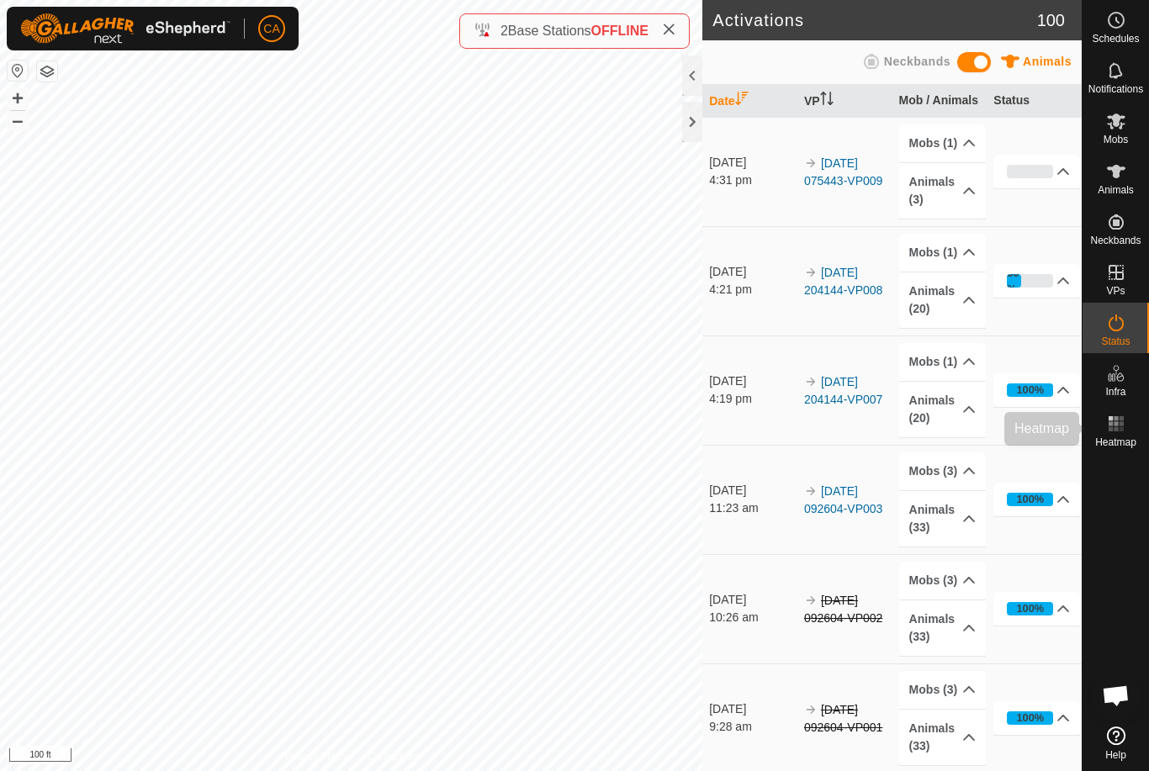
click at [1118, 428] on icon at bounding box center [1116, 424] width 20 height 20
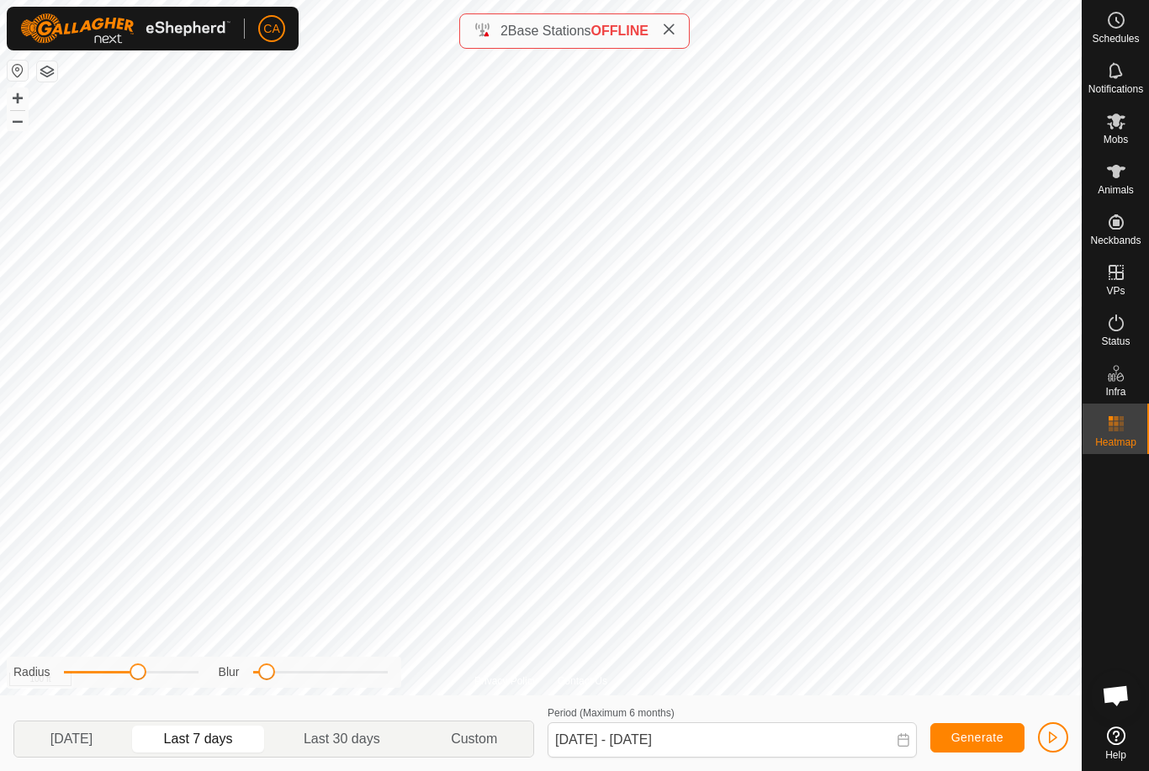
click at [89, 734] on span "Yesterday" at bounding box center [71, 739] width 42 height 20
click at [270, 659] on div "Radius Blur" at bounding box center [204, 672] width 394 height 31
click at [221, 747] on span "Last 7 days" at bounding box center [198, 739] width 69 height 20
click at [357, 745] on span "Last 30 days" at bounding box center [342, 739] width 77 height 20
click at [224, 728] on span "Last 7 days" at bounding box center [198, 739] width 132 height 27
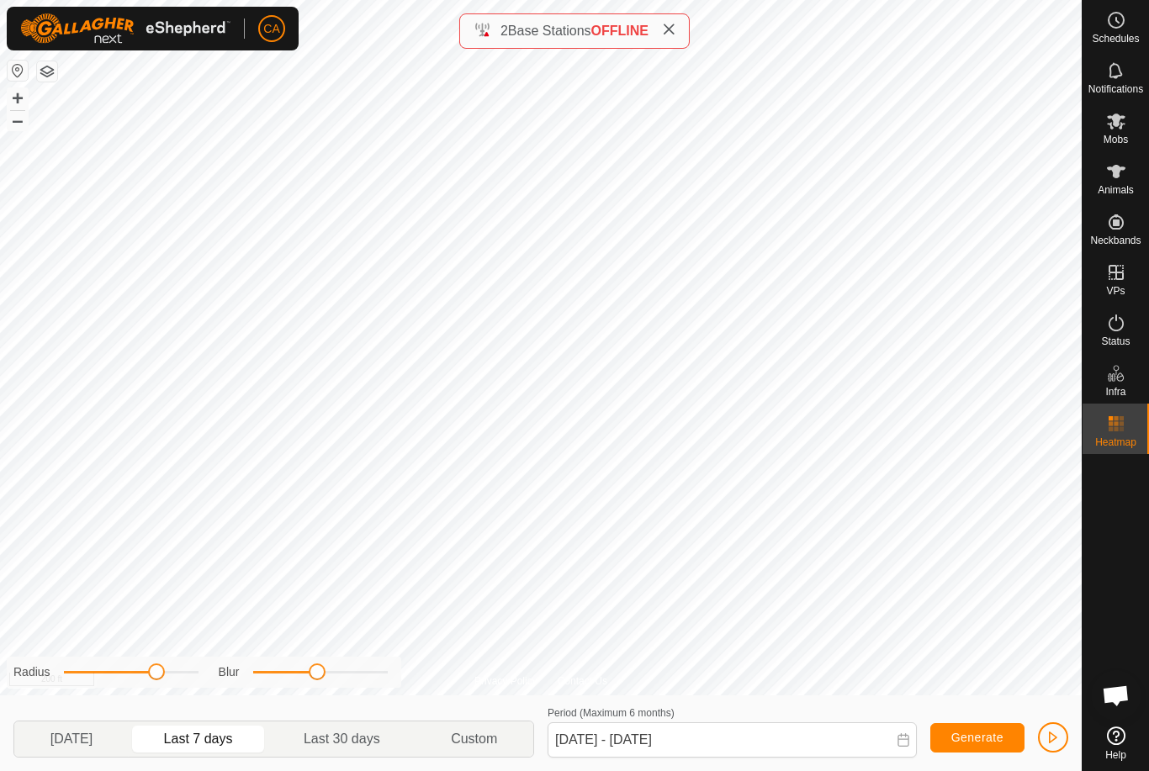
click at [362, 737] on span "Last 30 days" at bounding box center [342, 739] width 77 height 20
click at [233, 735] on span "Last 7 days" at bounding box center [198, 739] width 69 height 20
type input "30 Aug, 2025 - 05 Sep, 2025"
click at [1113, 336] on span "Status" at bounding box center [1115, 341] width 29 height 10
